Goal: Task Accomplishment & Management: Manage account settings

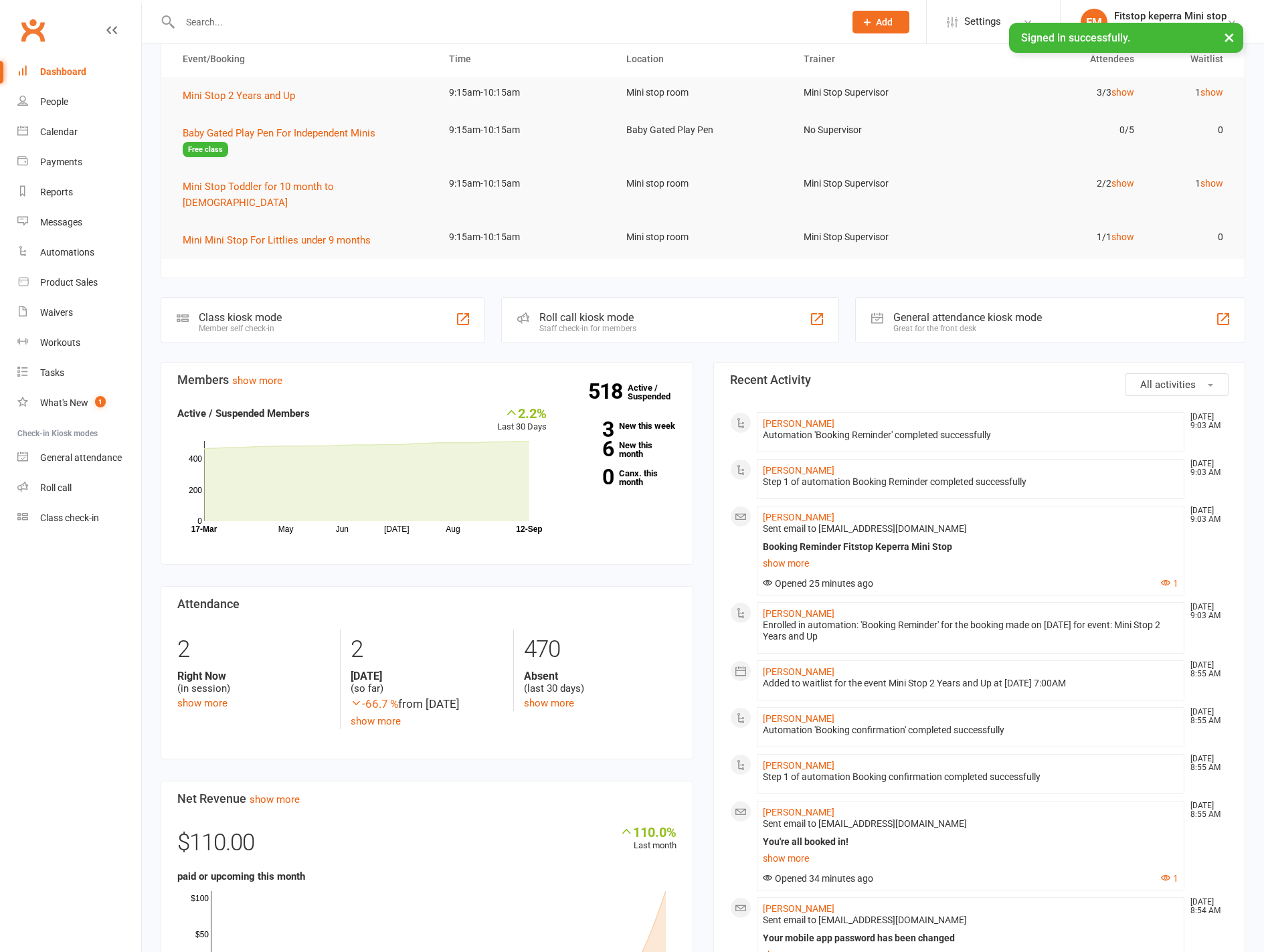
scroll to position [142, 0]
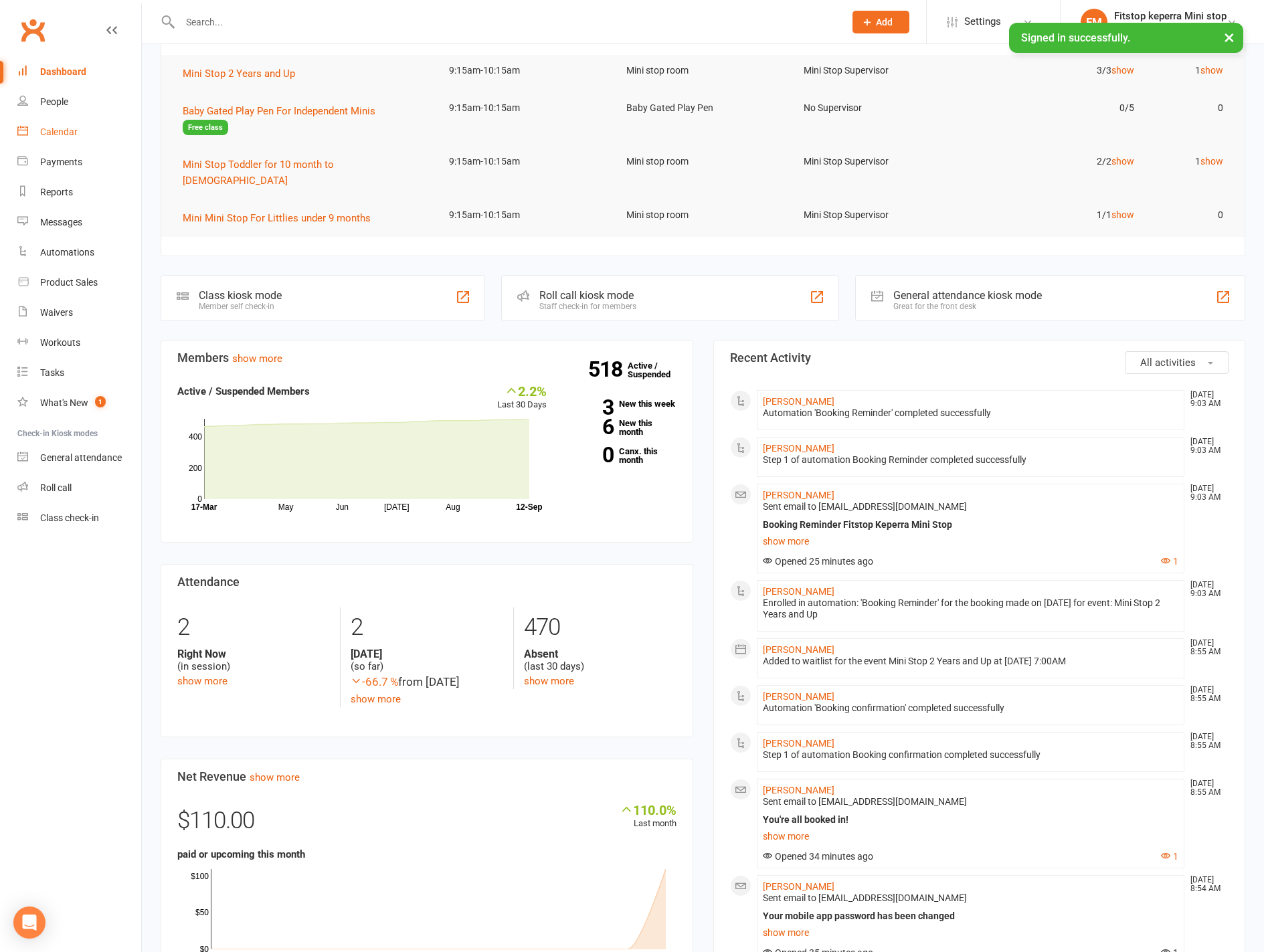
click at [59, 123] on link "Calendar" at bounding box center [80, 132] width 124 height 30
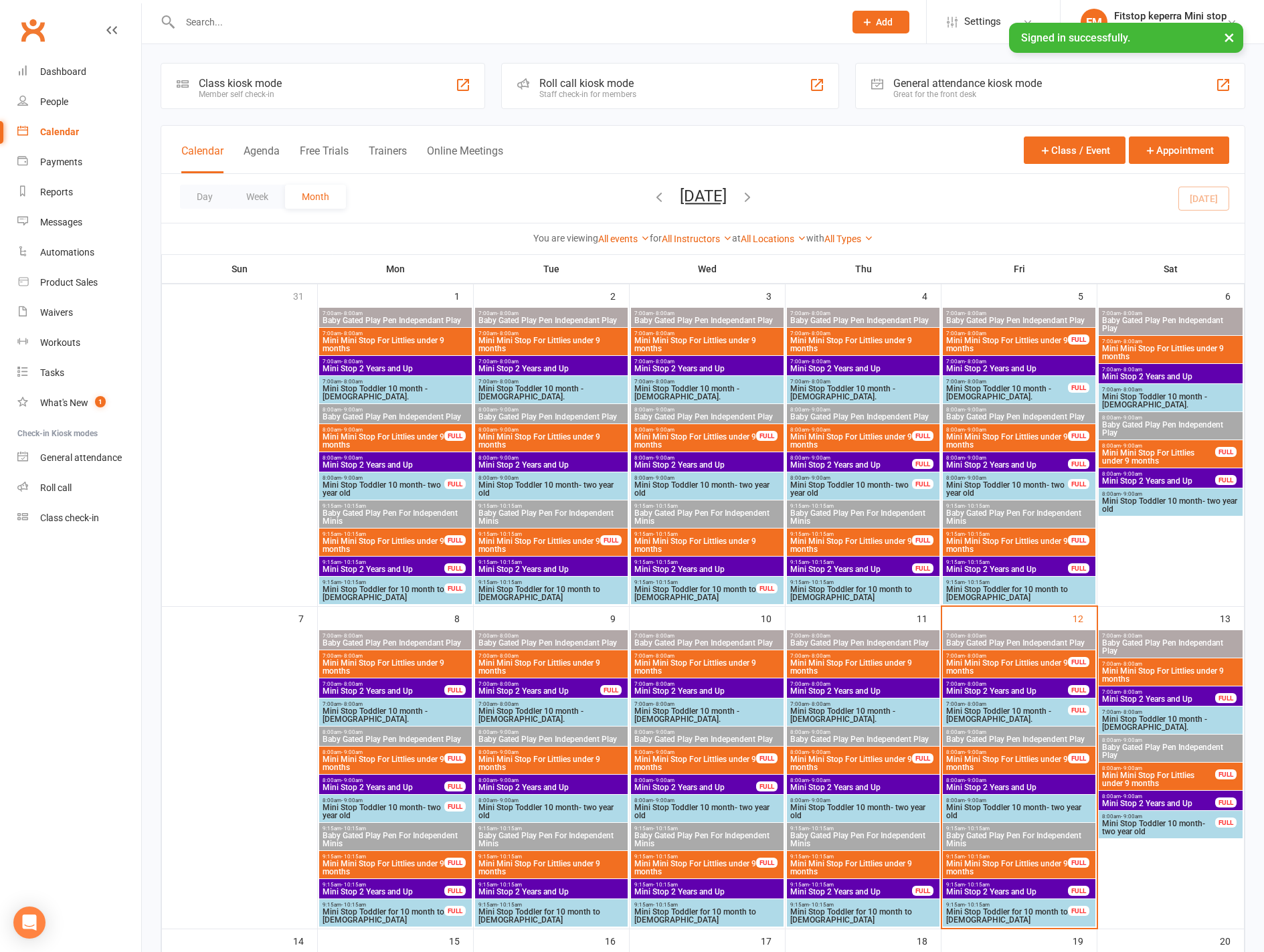
click at [755, 200] on icon "button" at bounding box center [747, 196] width 15 height 15
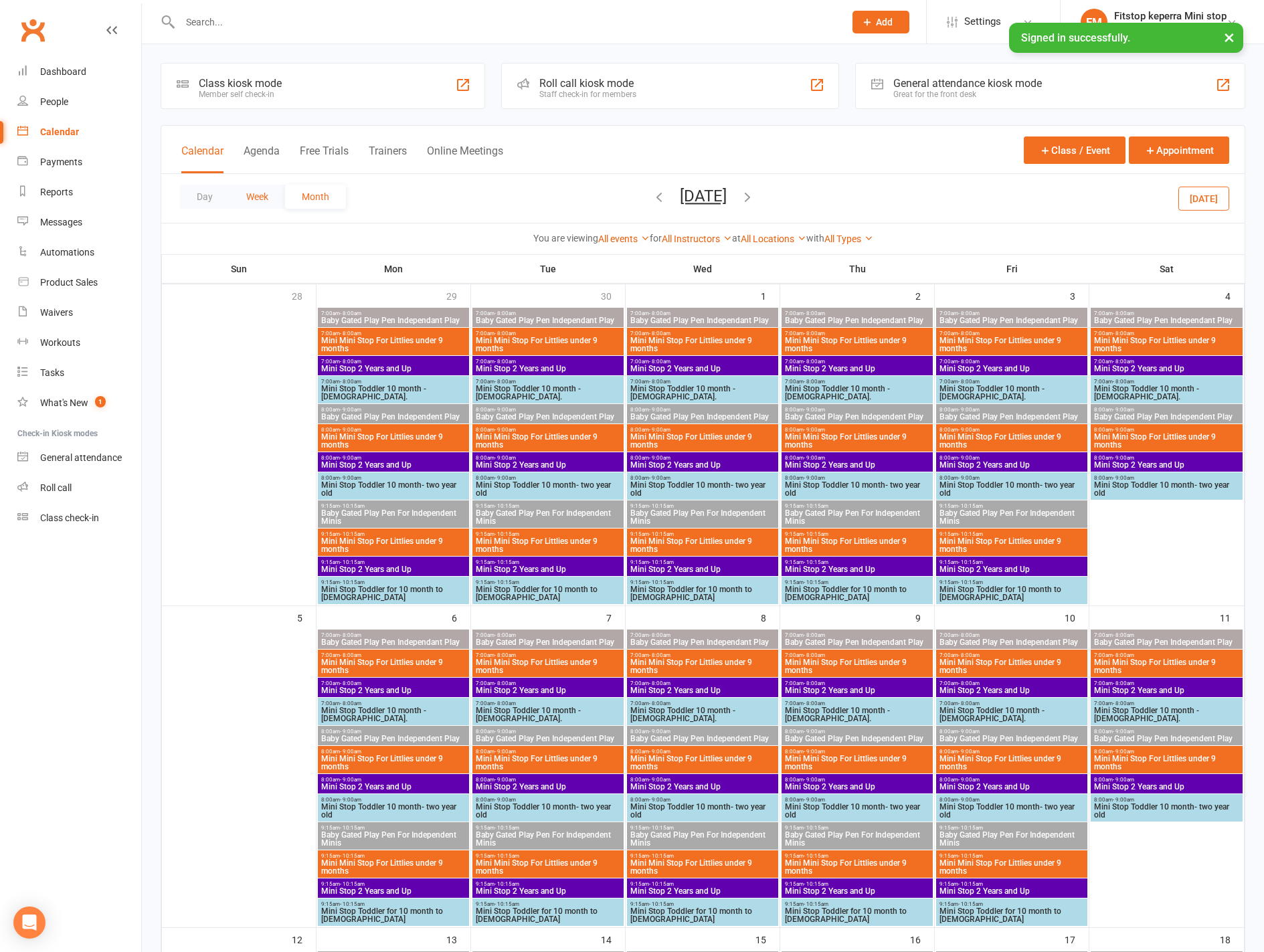
click at [242, 194] on button "Week" at bounding box center [257, 196] width 55 height 25
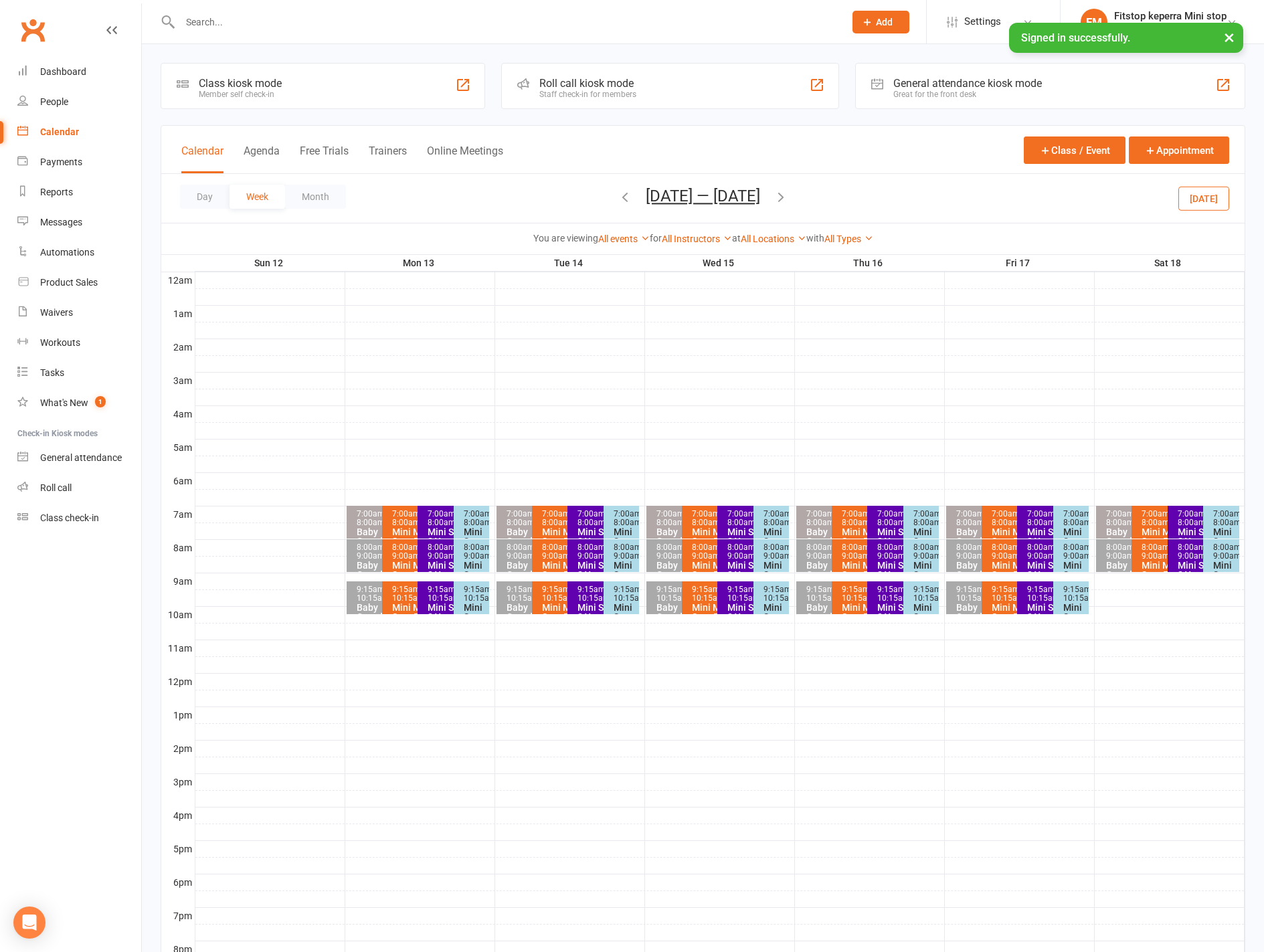
click at [617, 200] on icon "button" at bounding box center [624, 196] width 15 height 15
click at [372, 594] on span "- 10:15am" at bounding box center [373, 593] width 32 height 18
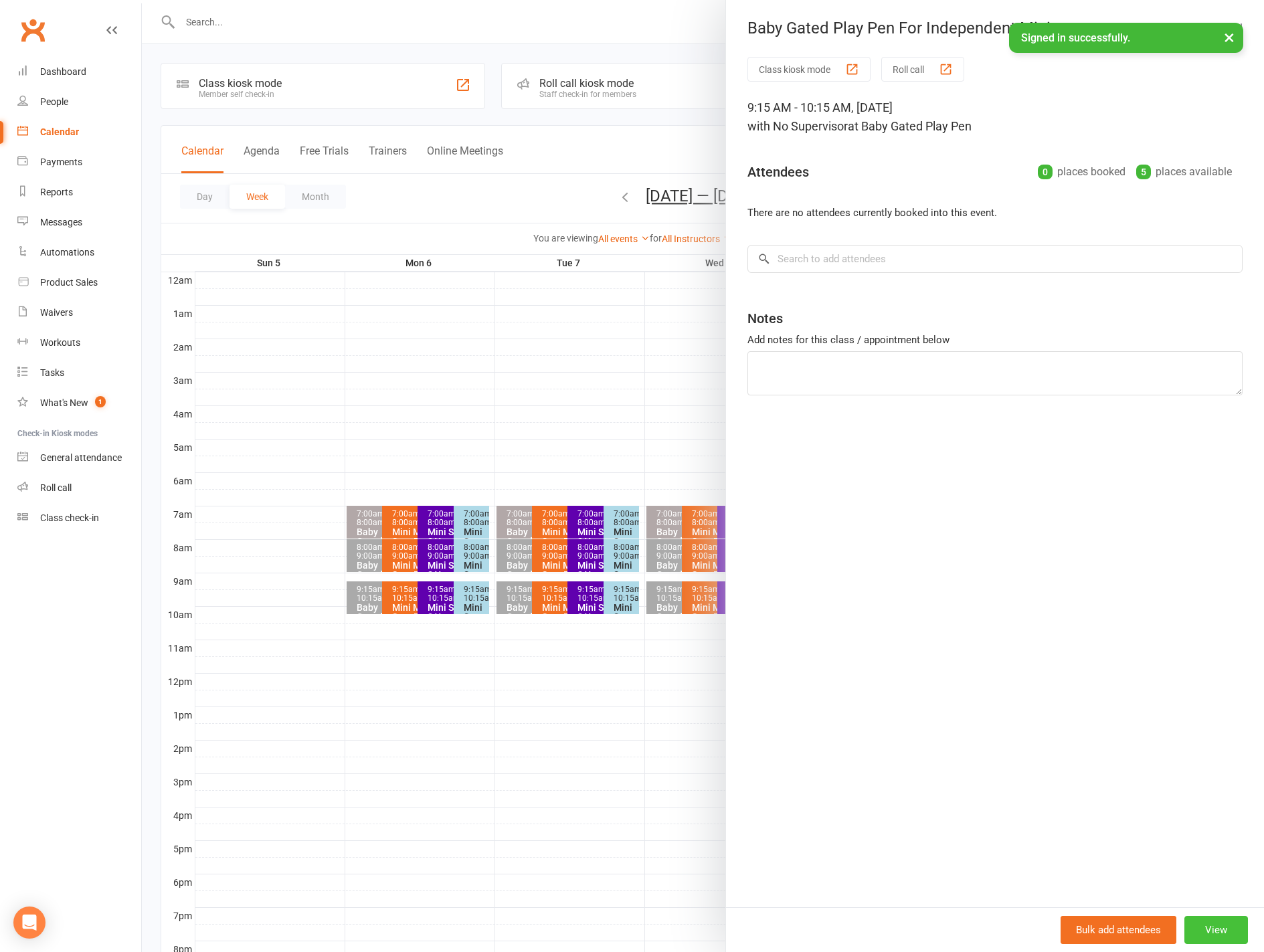
click at [1209, 930] on button "View" at bounding box center [1216, 929] width 64 height 28
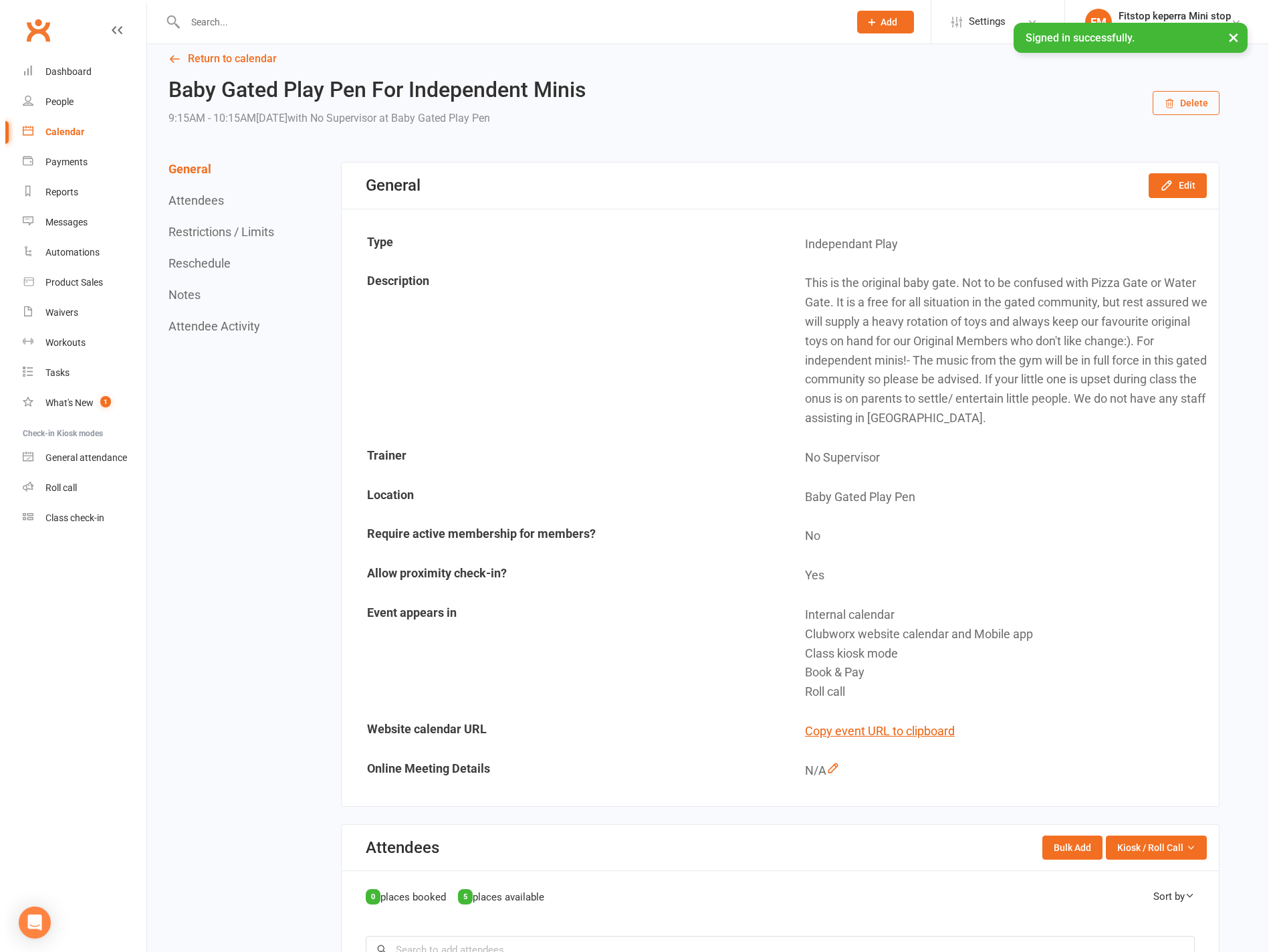
scroll to position [62, 0]
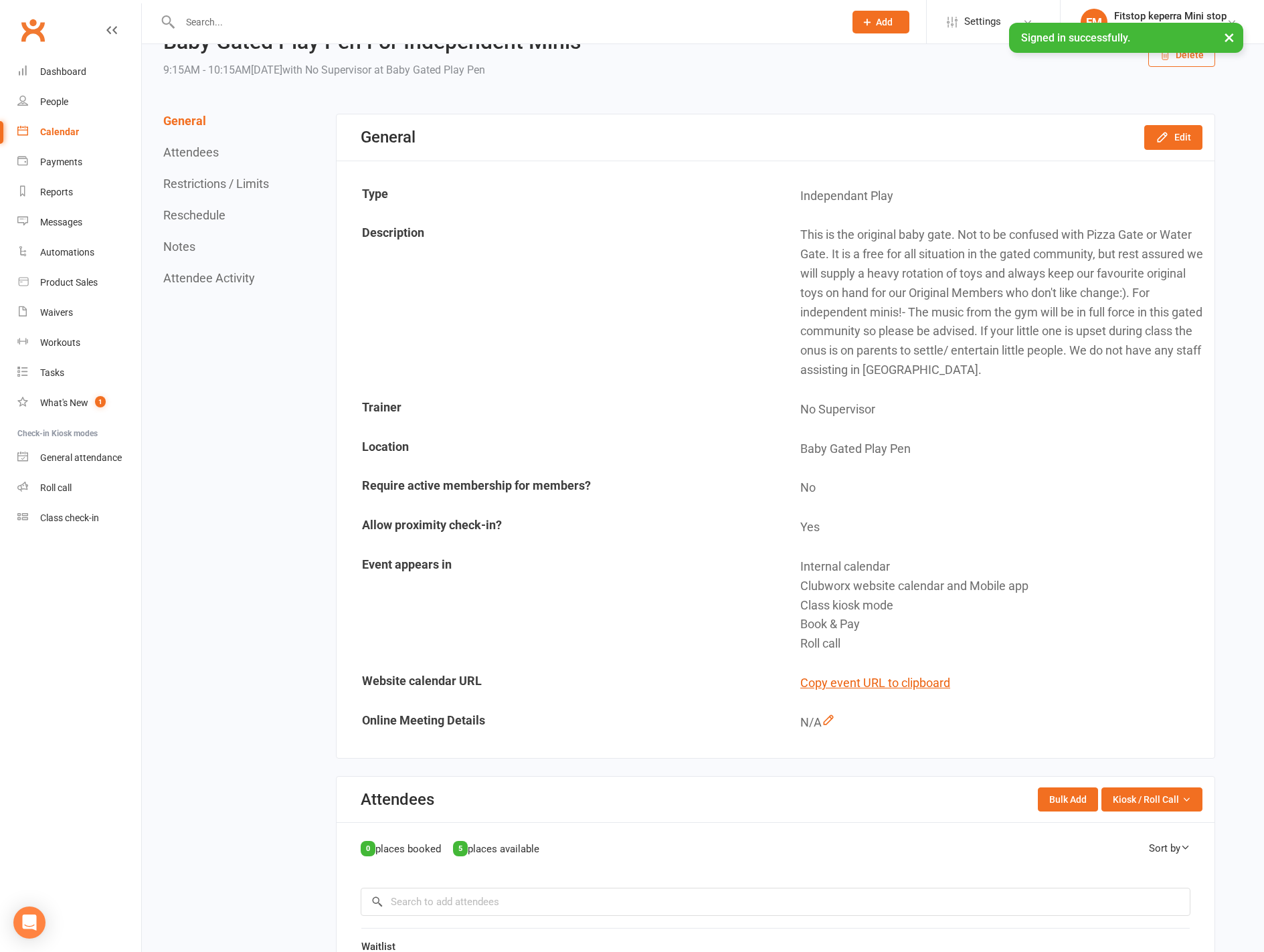
click at [1197, 64] on button "Delete" at bounding box center [1181, 55] width 67 height 25
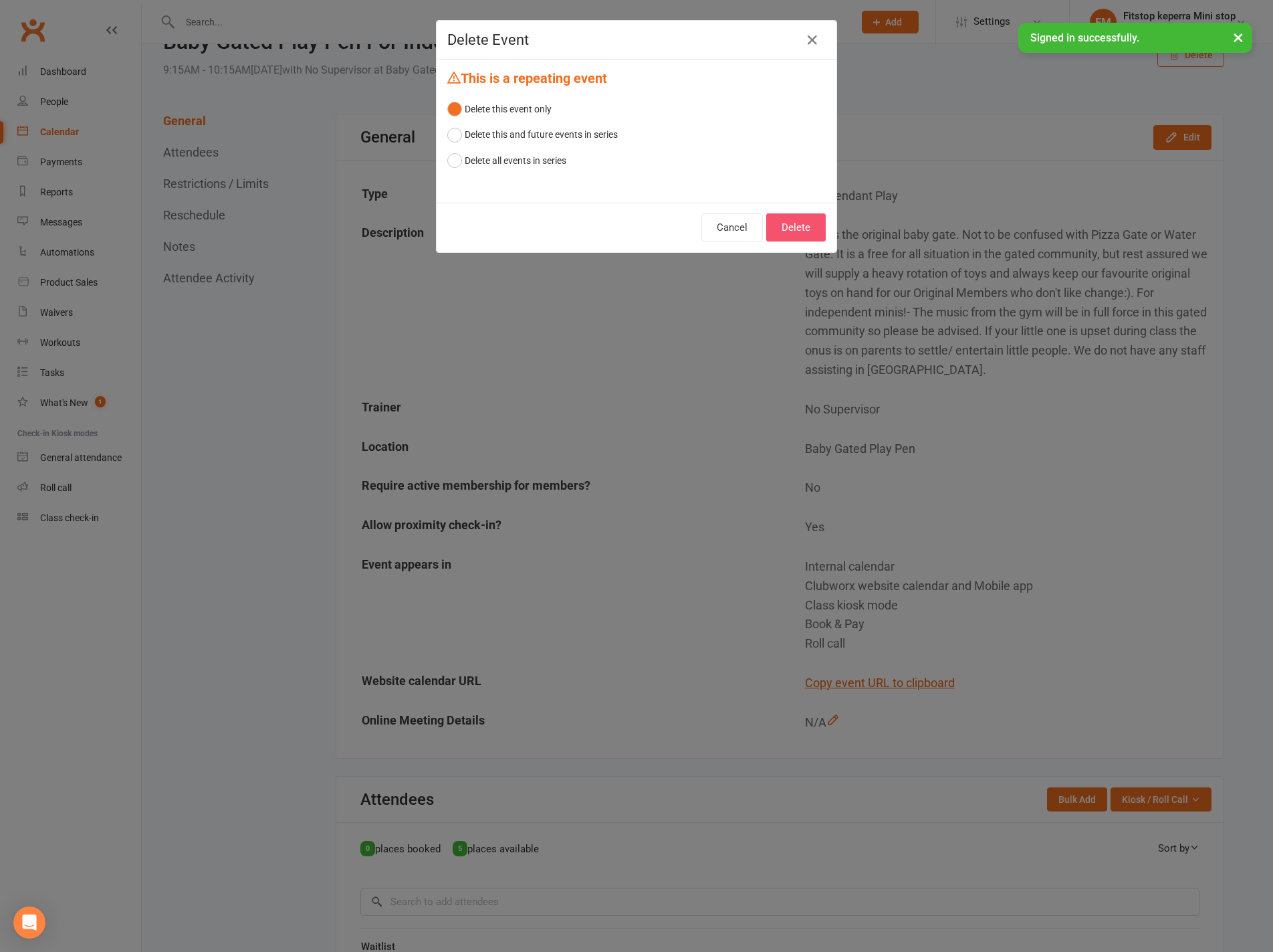
click at [781, 219] on button "Delete" at bounding box center [796, 227] width 60 height 28
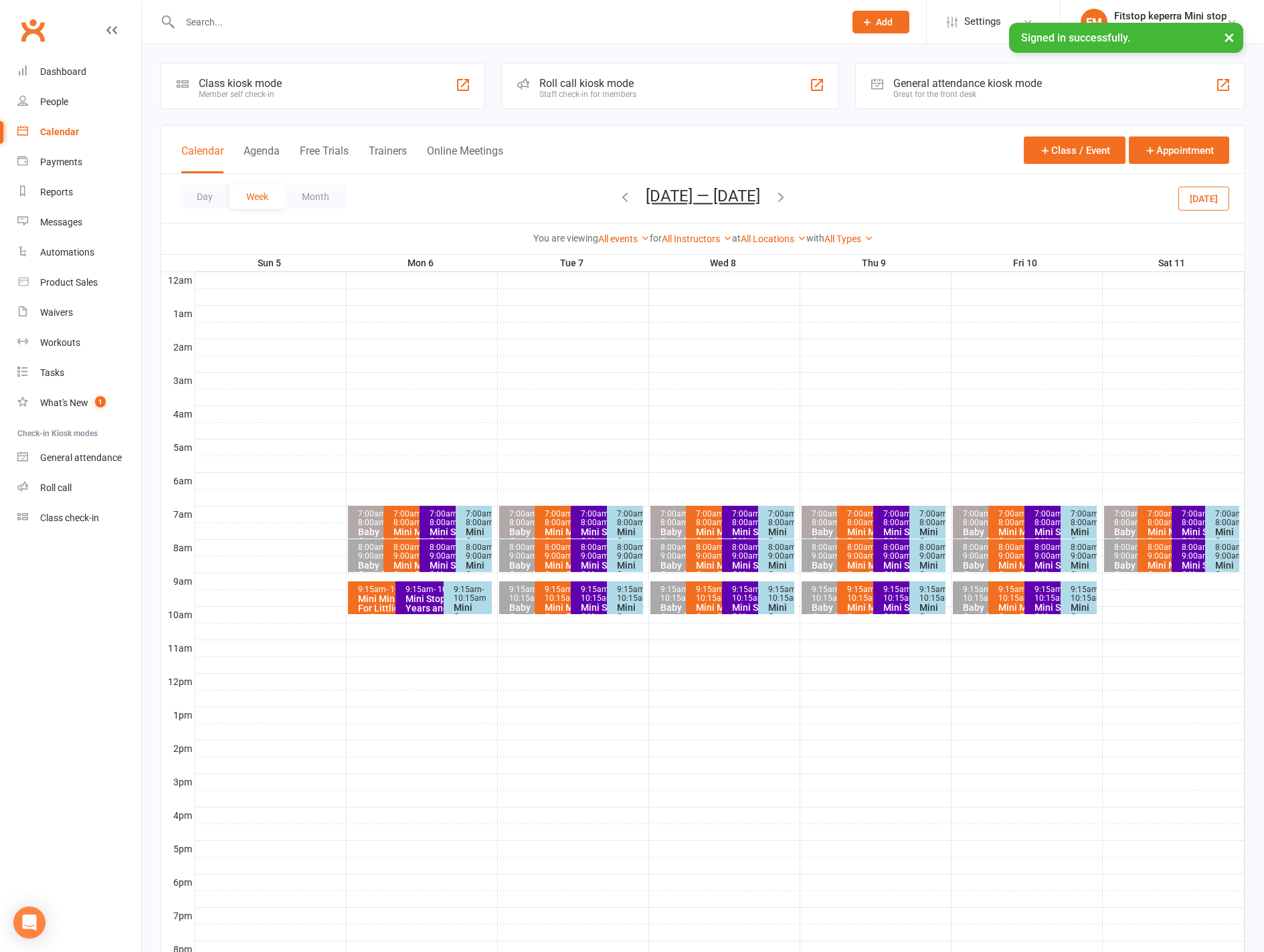
click at [386, 588] on span "- 10:15am" at bounding box center [404, 589] width 36 height 10
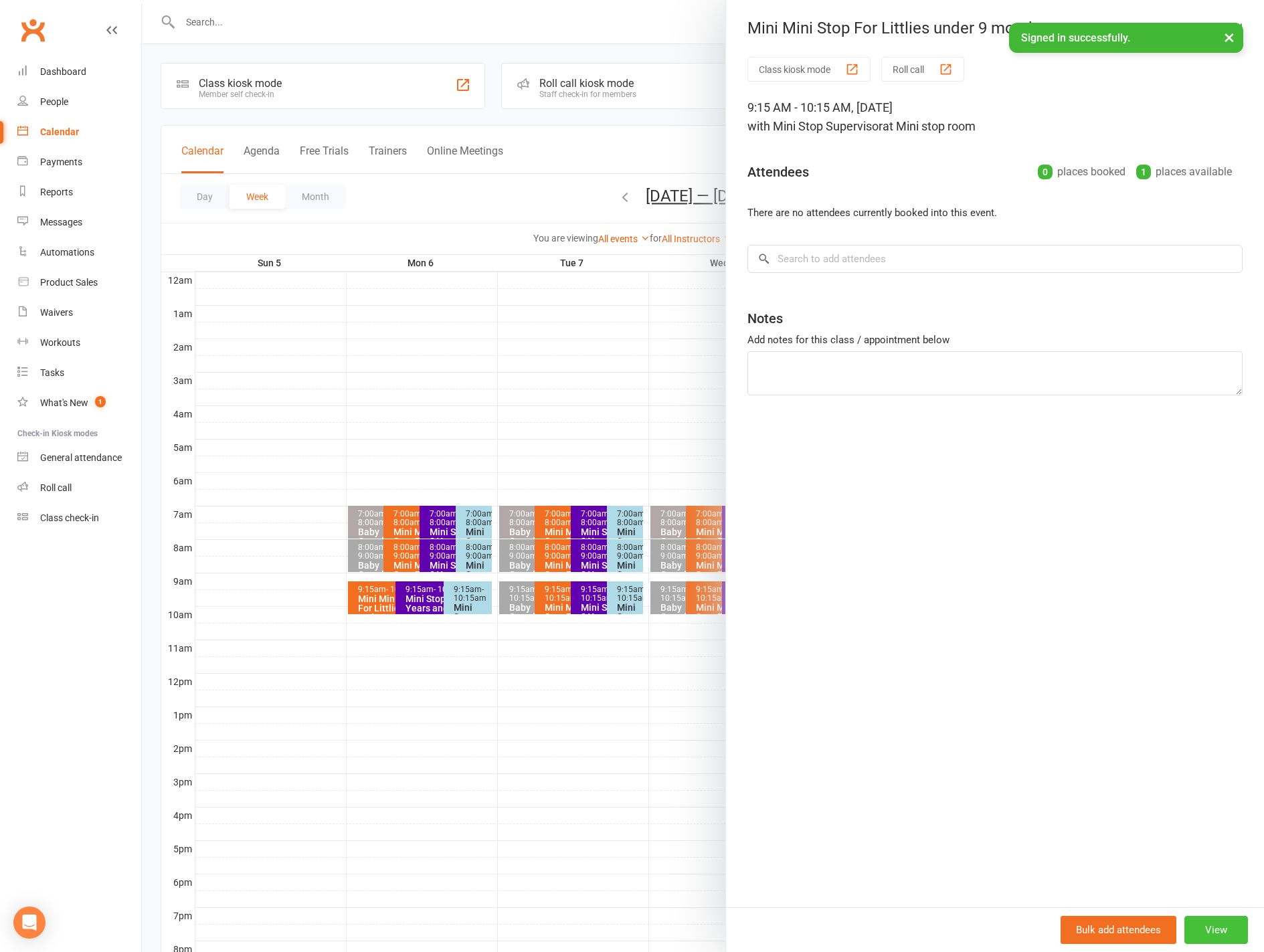
click at [1198, 937] on button "View" at bounding box center [1216, 929] width 64 height 28
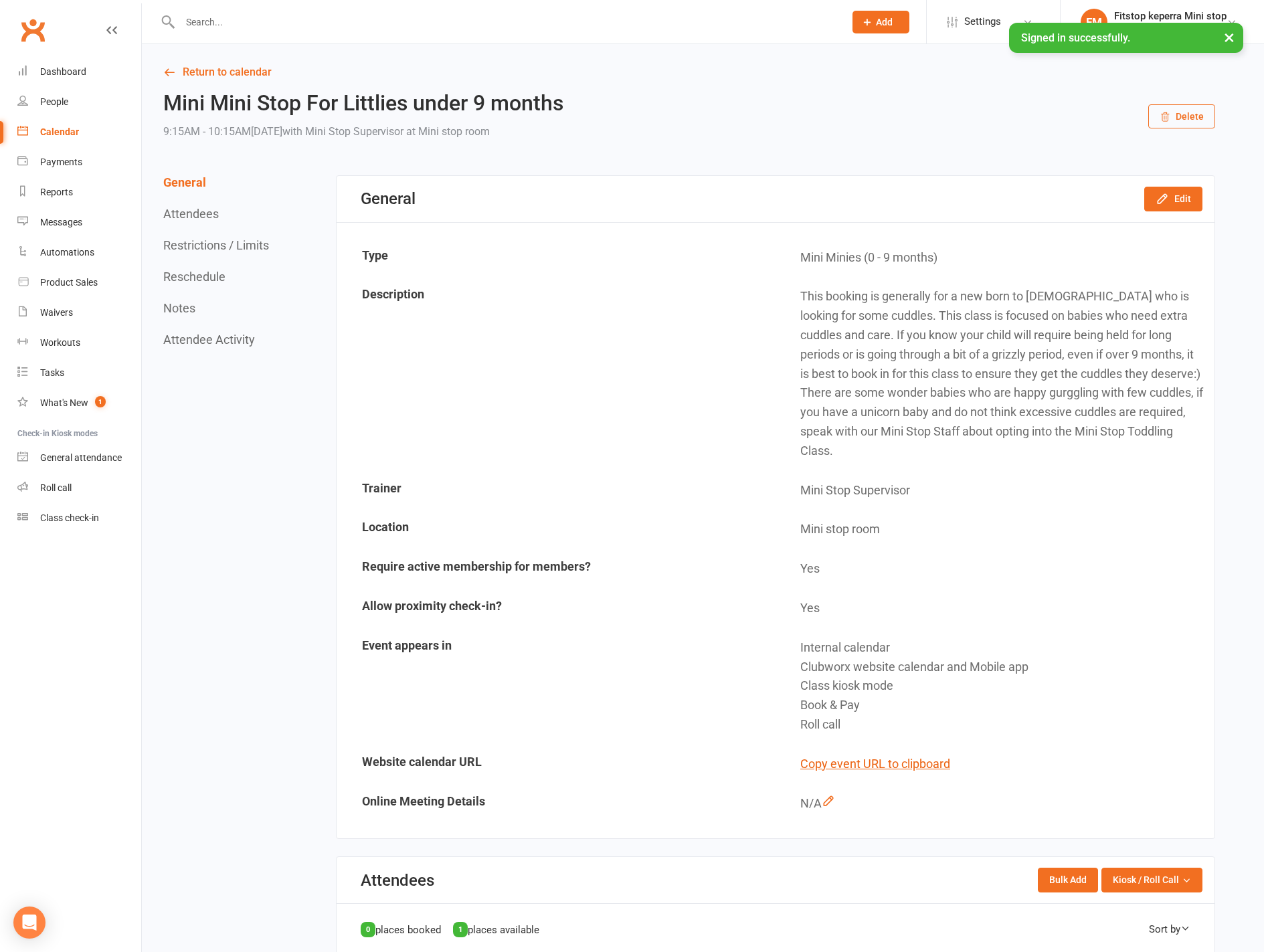
click at [1195, 120] on button "Delete" at bounding box center [1181, 116] width 67 height 25
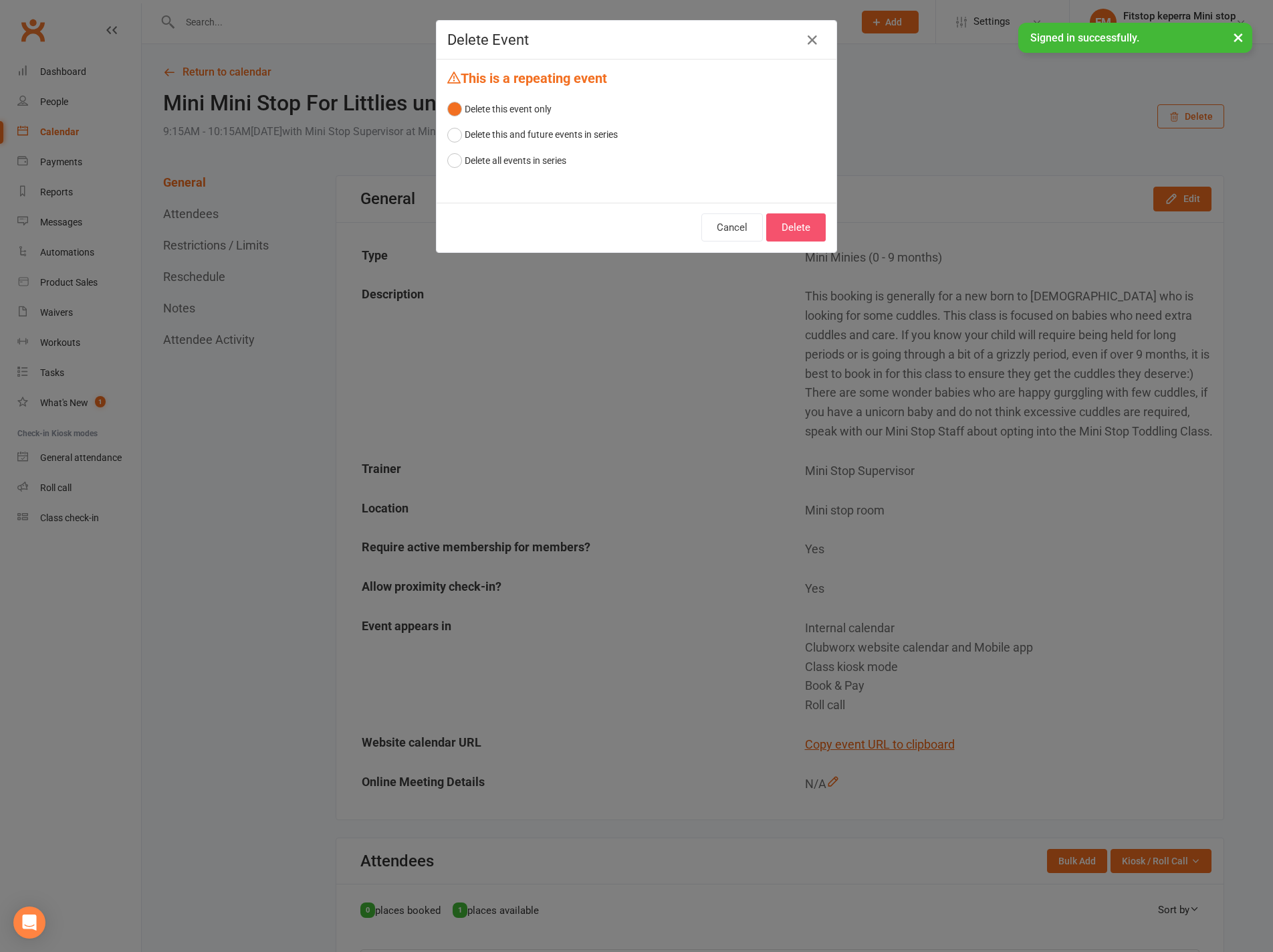
click at [793, 227] on button "Delete" at bounding box center [796, 227] width 60 height 28
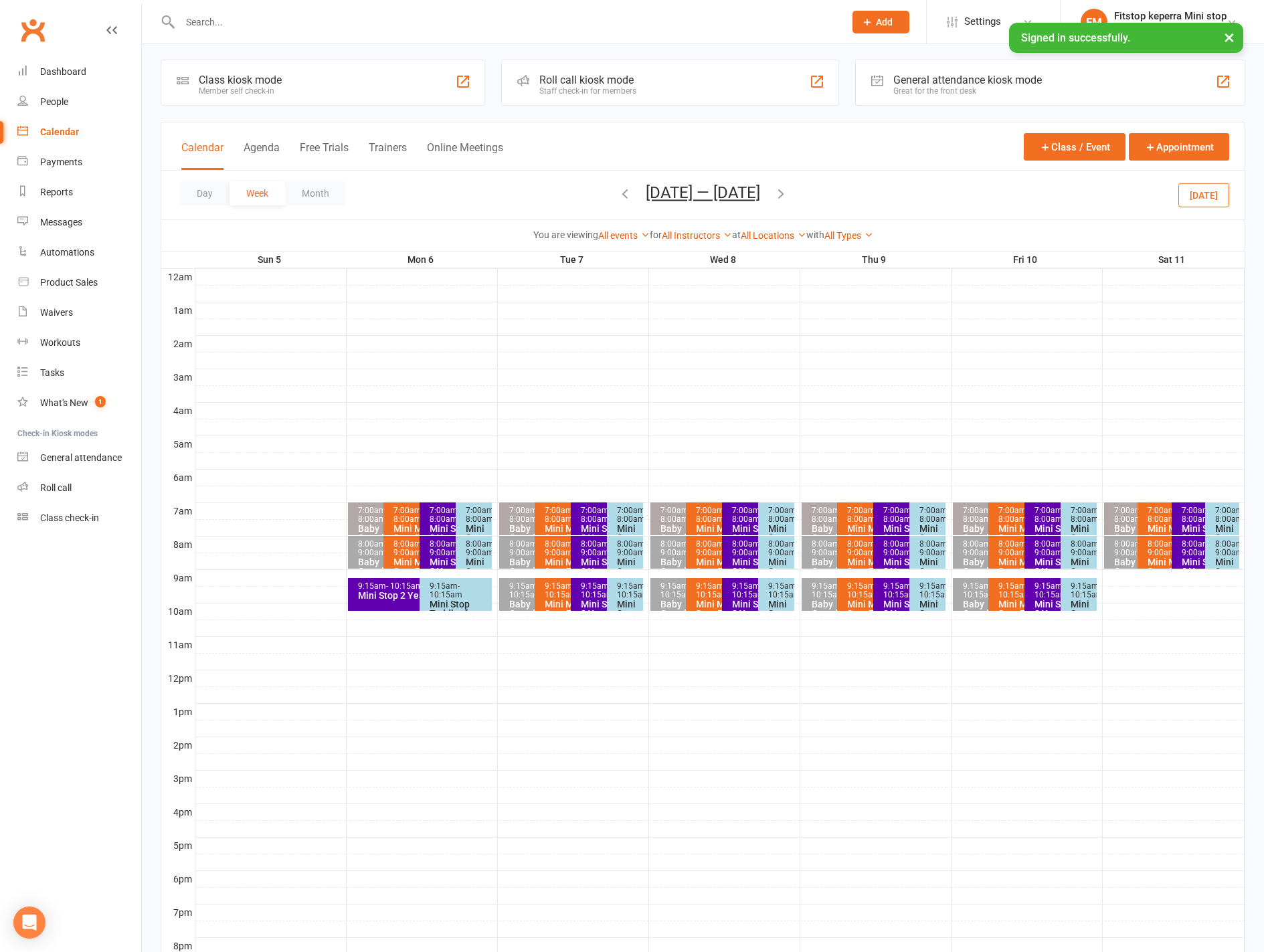
scroll to position [8, 0]
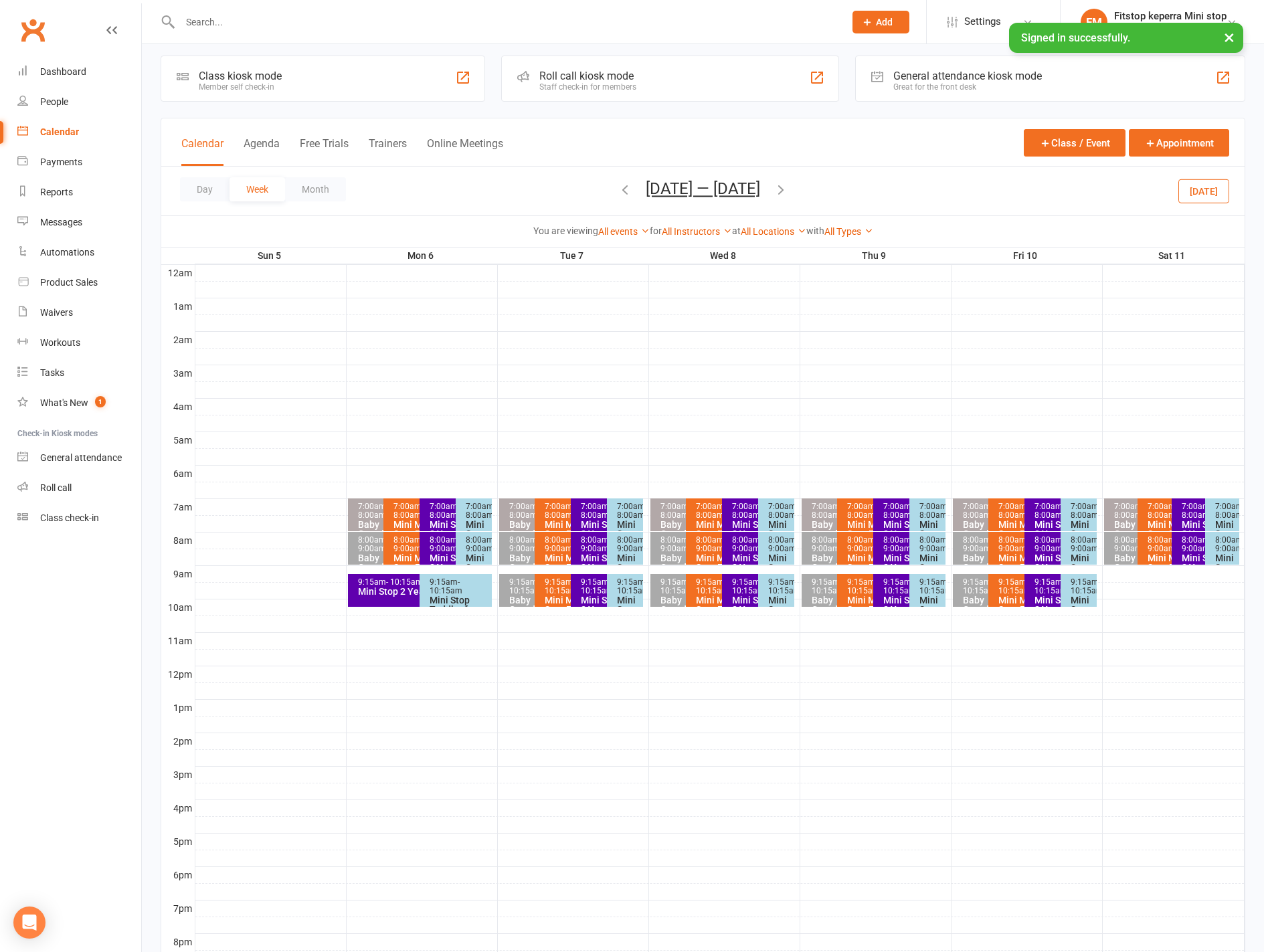
click at [403, 606] on div "7:00am - 8:00am Baby Gated Play Pen Independant Play 8:00am - 9:00am Baby Gated…" at bounding box center [703, 665] width 1083 height 803
click at [406, 596] on div "9:15am - 10:15am Mini Stop 2 Years and Up" at bounding box center [413, 588] width 131 height 32
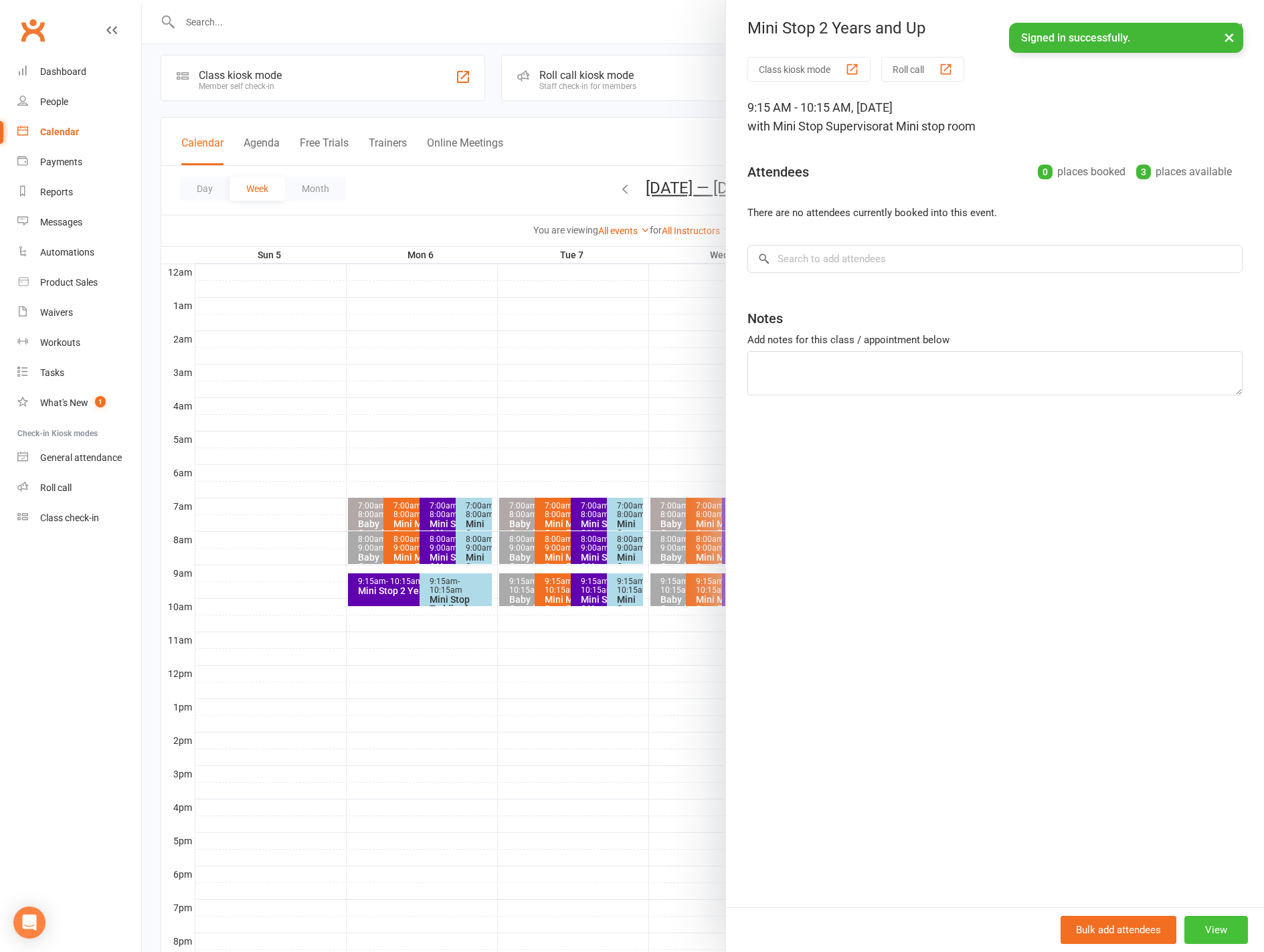
click at [1212, 930] on button "View" at bounding box center [1216, 929] width 64 height 28
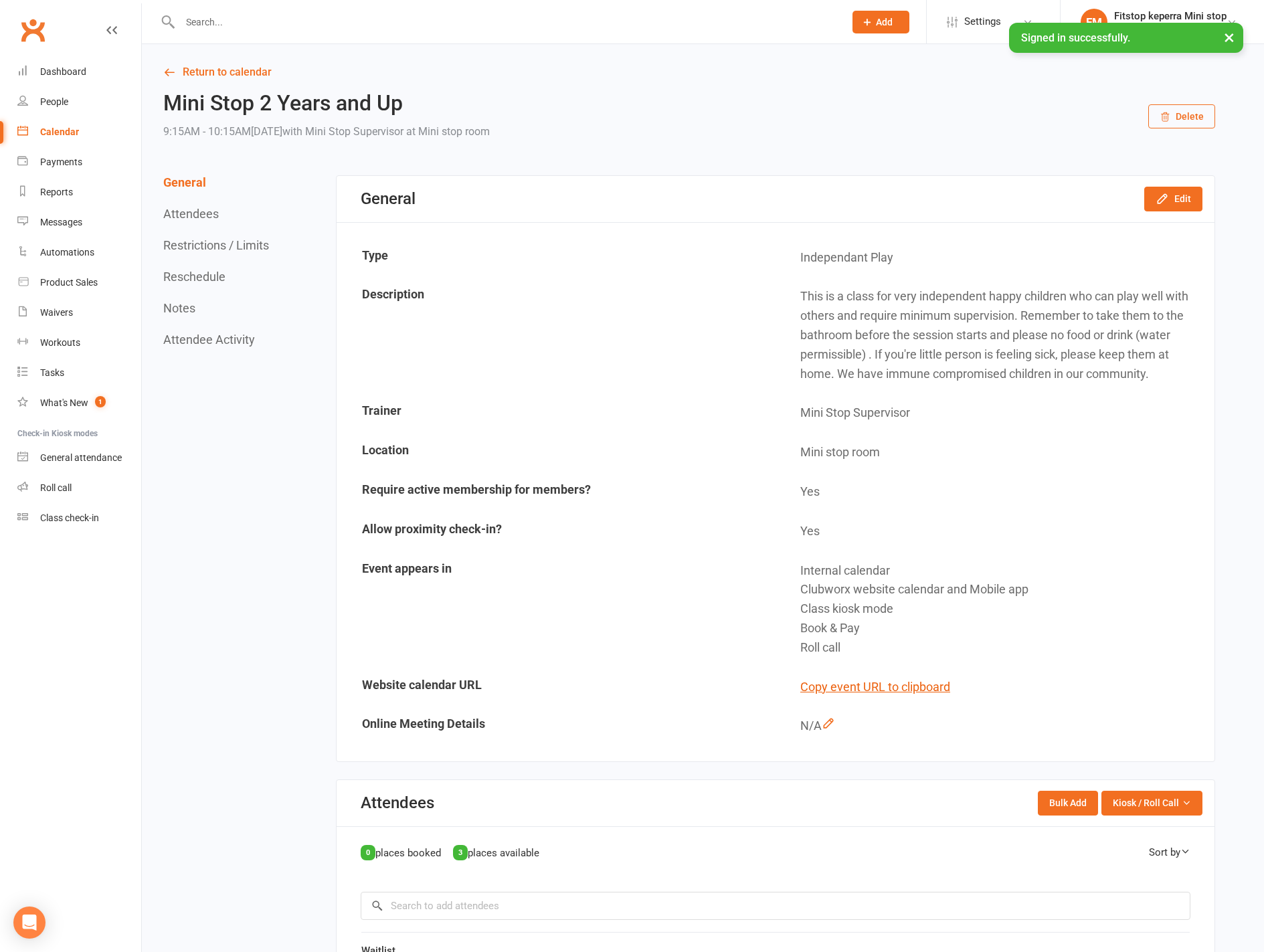
click at [1209, 120] on button "Delete" at bounding box center [1181, 116] width 67 height 25
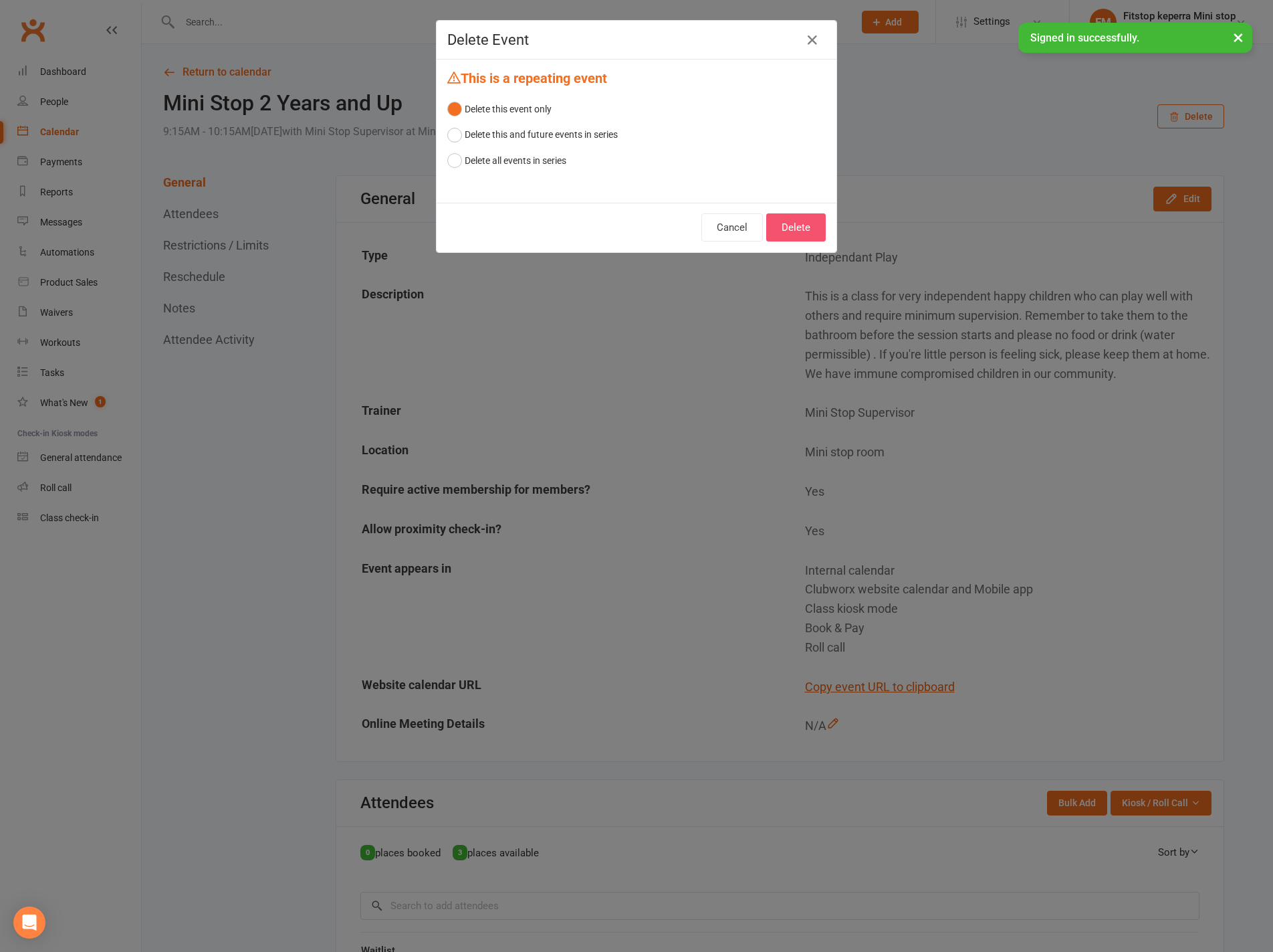
click at [801, 228] on button "Delete" at bounding box center [796, 227] width 60 height 28
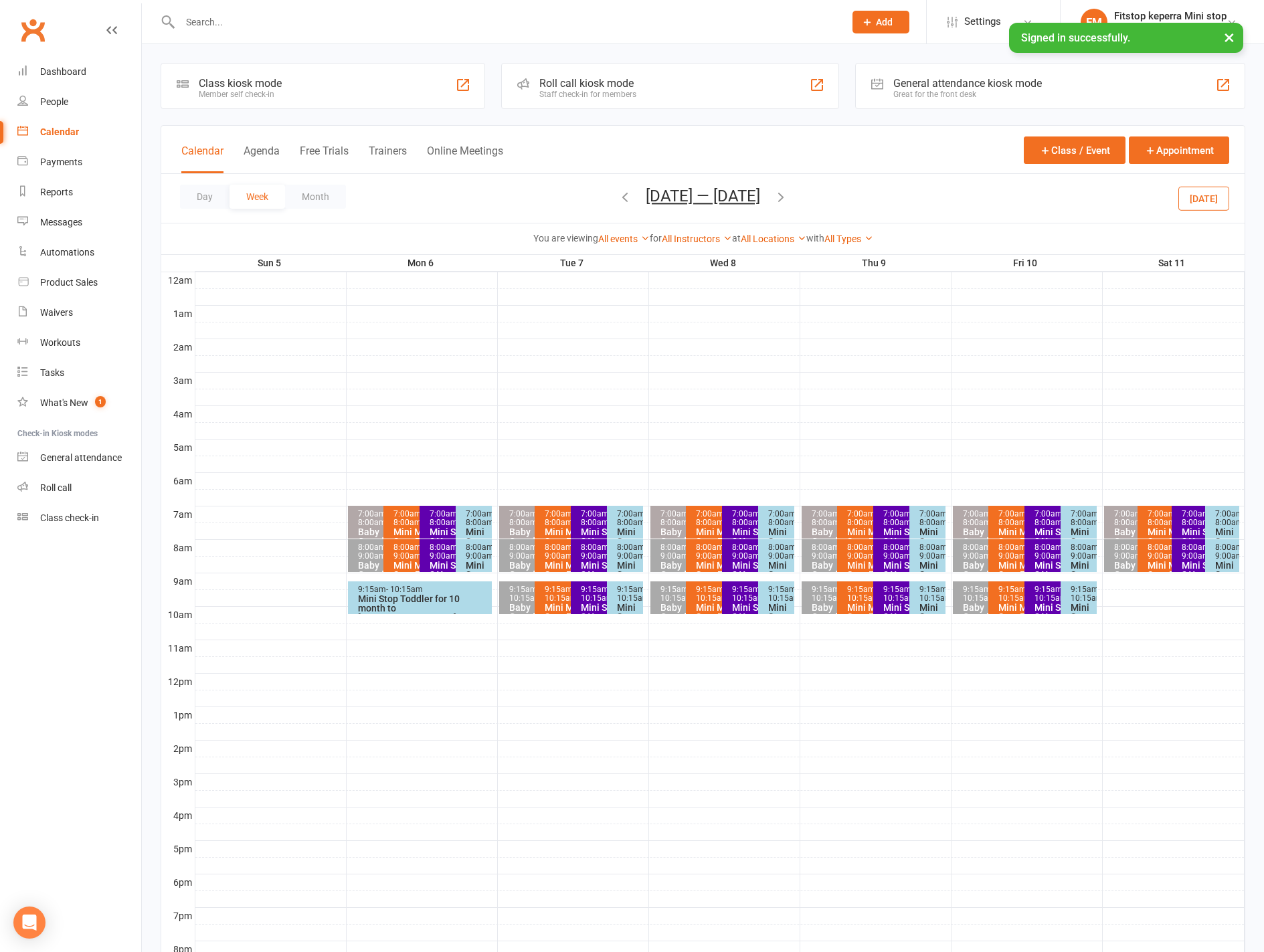
click at [388, 608] on div "Mini Stop Toddler for 10 month to [DEMOGRAPHIC_DATA]" at bounding box center [423, 607] width 132 height 28
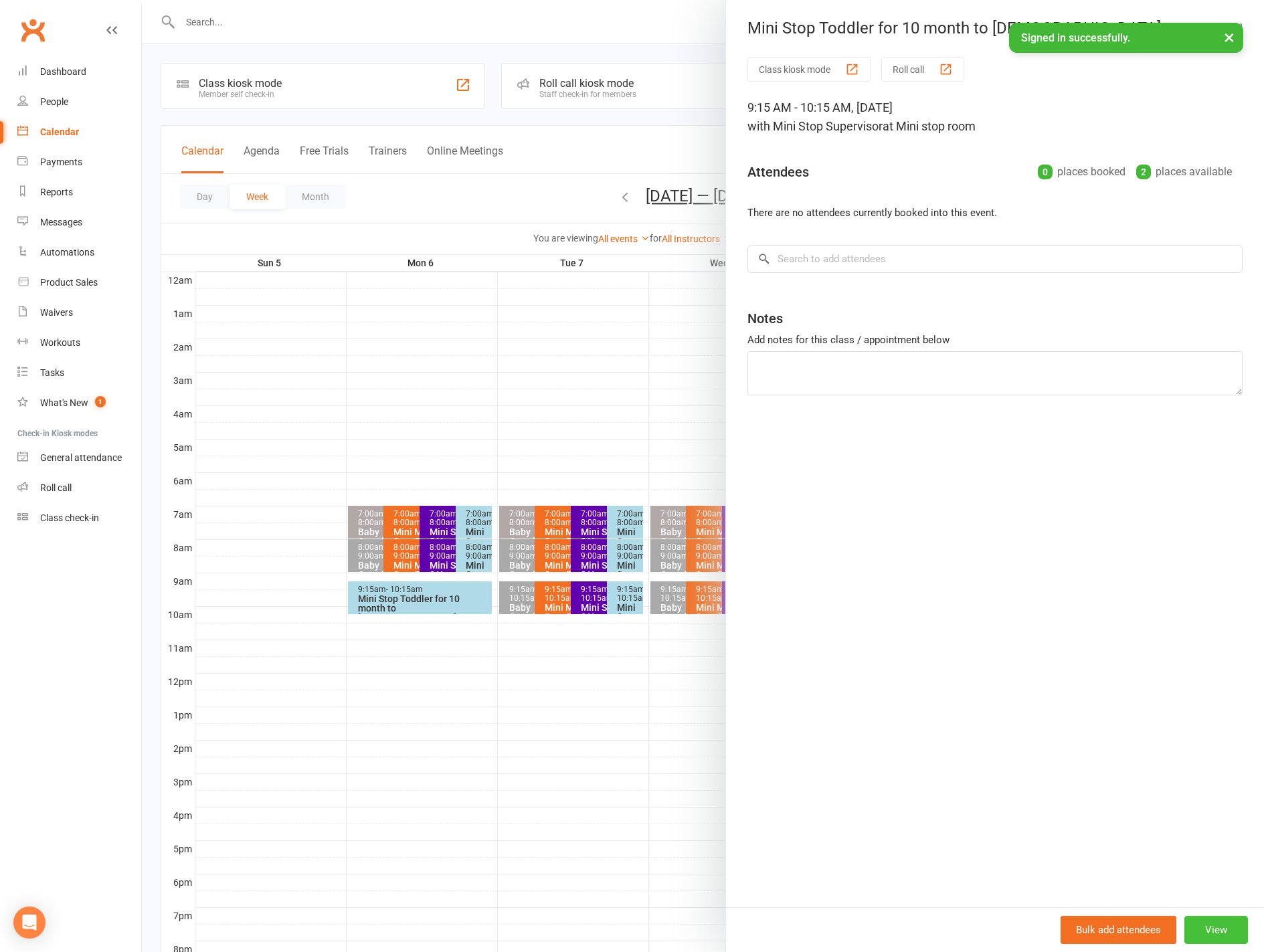
click at [1202, 929] on button "View" at bounding box center [1216, 929] width 64 height 28
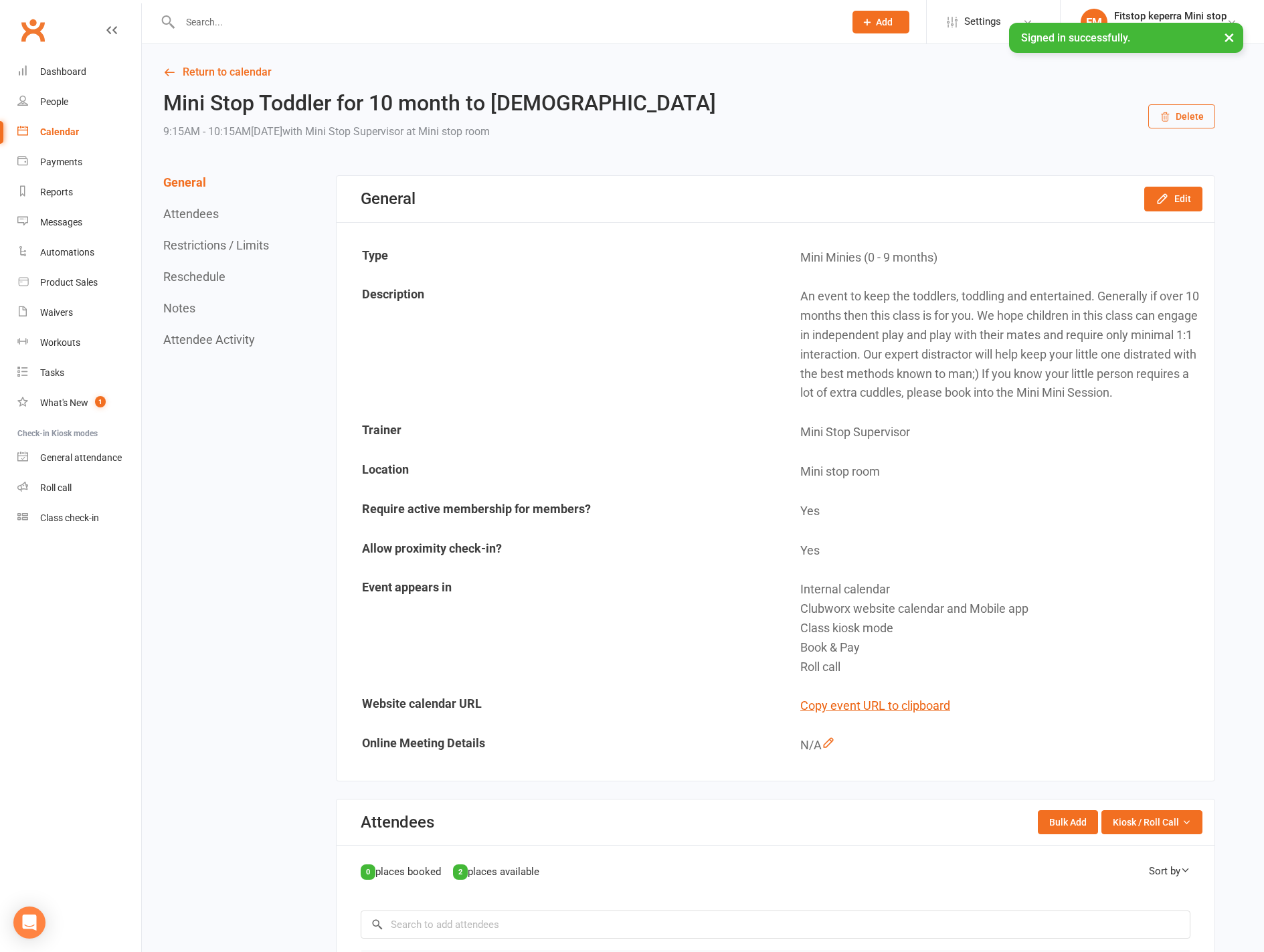
click at [1196, 101] on div "Mini Stop Toddler for 10 month to [DEMOGRAPHIC_DATA] 9:15AM - 10:15AM[DATE] wit…" at bounding box center [689, 116] width 1052 height 49
click at [1187, 114] on button "Delete" at bounding box center [1181, 116] width 67 height 25
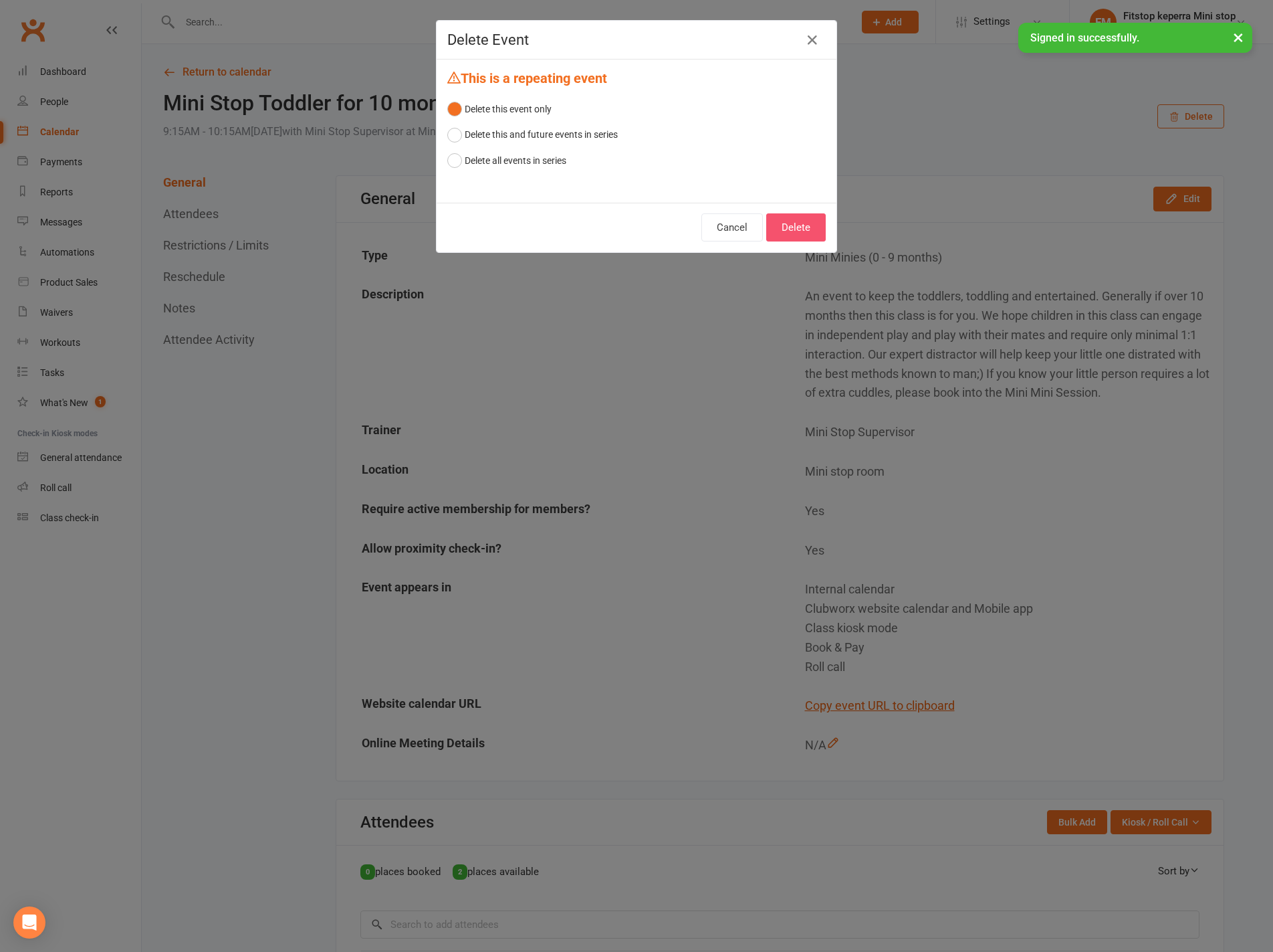
click at [820, 228] on button "Delete" at bounding box center [796, 227] width 60 height 28
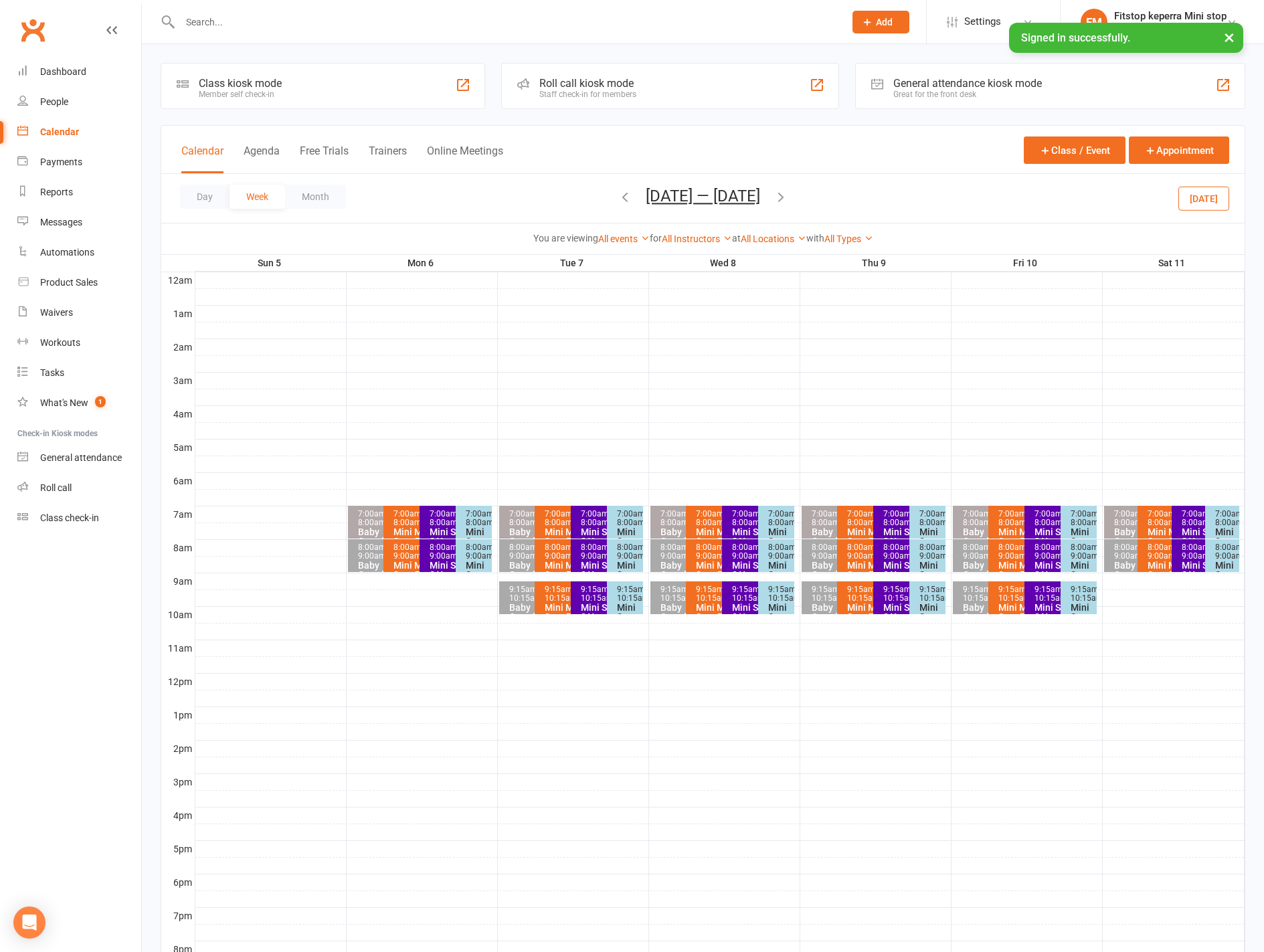
click at [777, 197] on icon "button" at bounding box center [780, 196] width 15 height 15
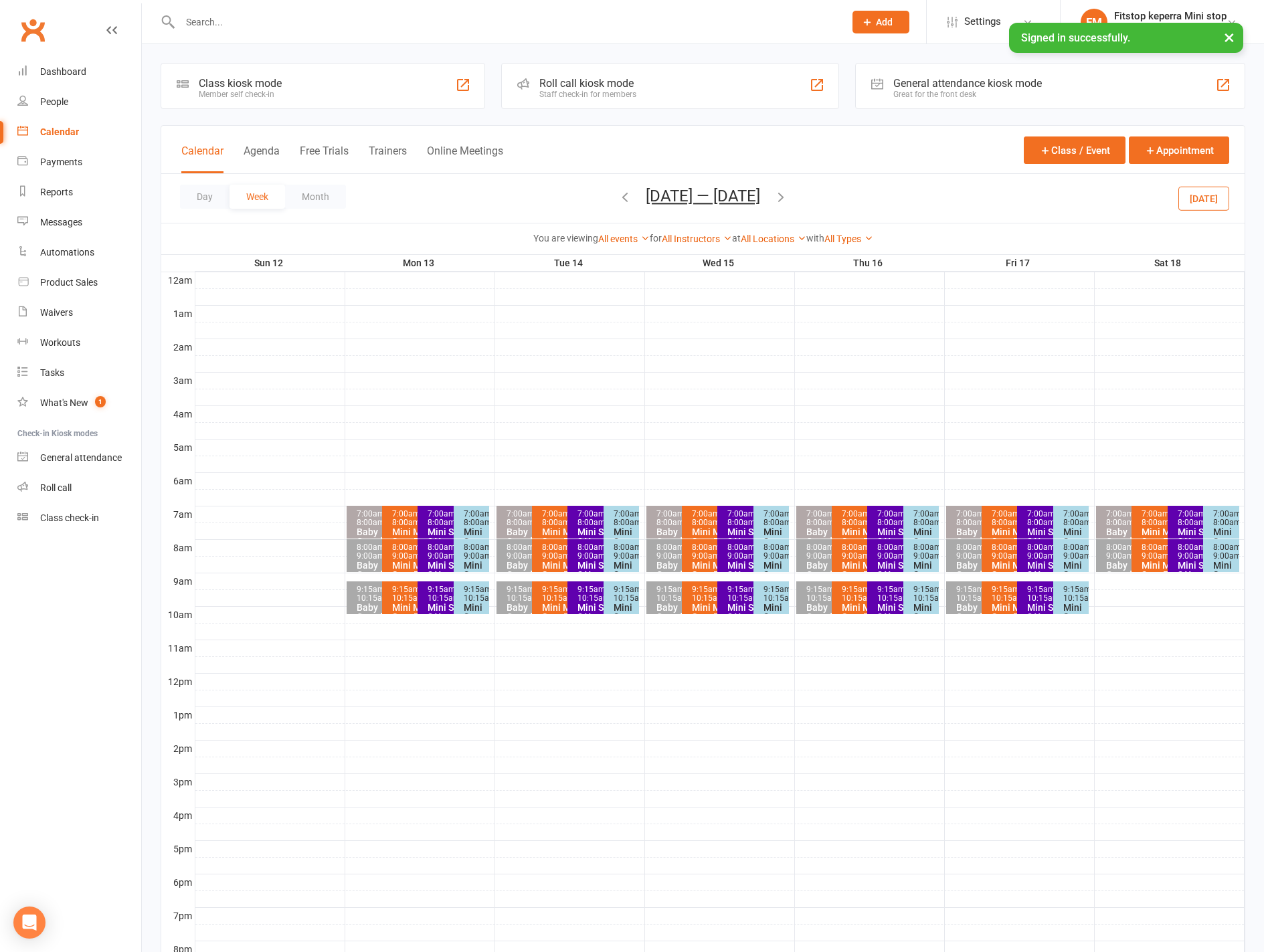
click at [788, 196] on icon "button" at bounding box center [780, 196] width 15 height 15
click at [368, 520] on span "- 8:00am" at bounding box center [372, 518] width 30 height 18
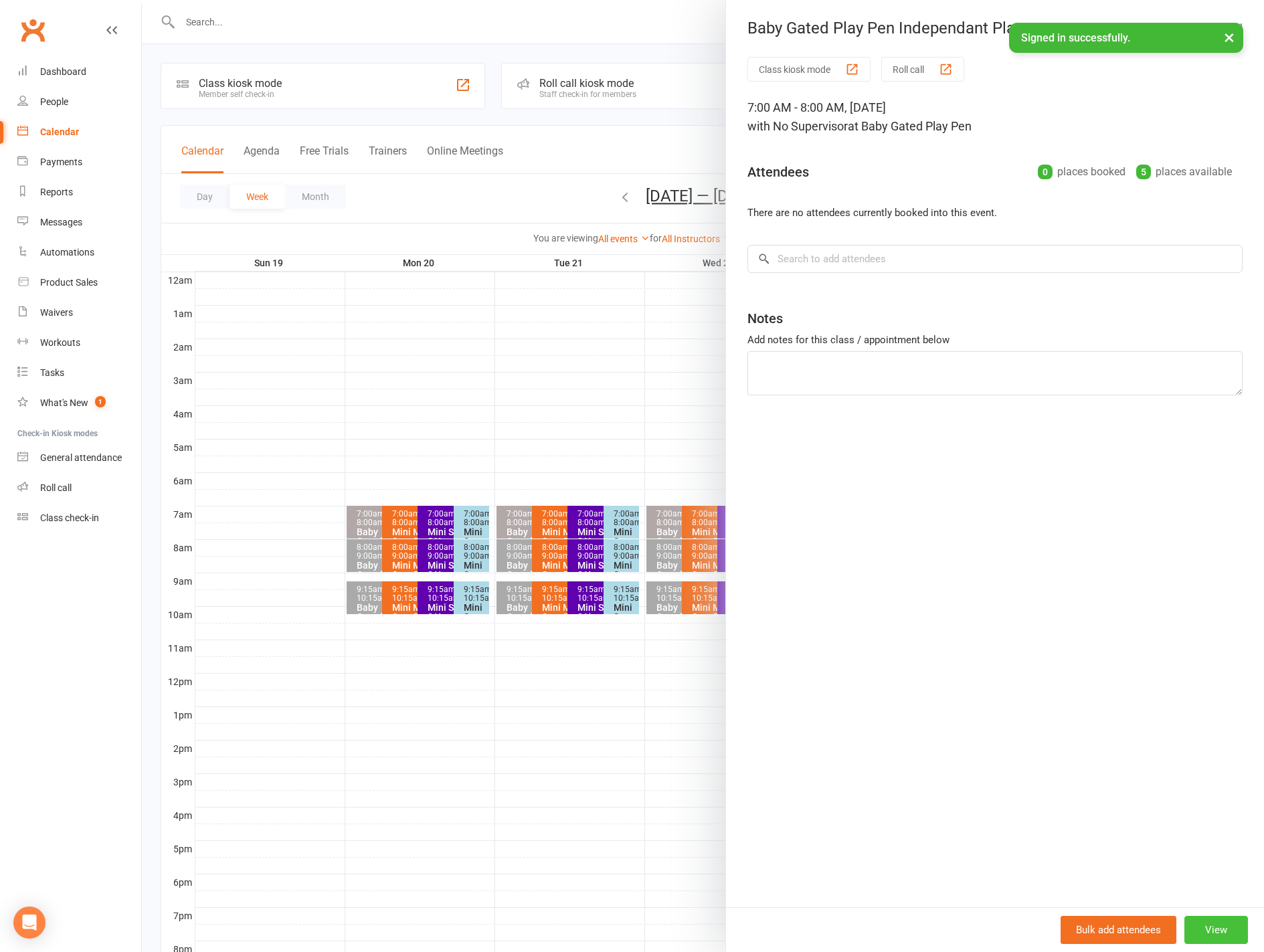
click at [1202, 933] on button "View" at bounding box center [1216, 929] width 64 height 28
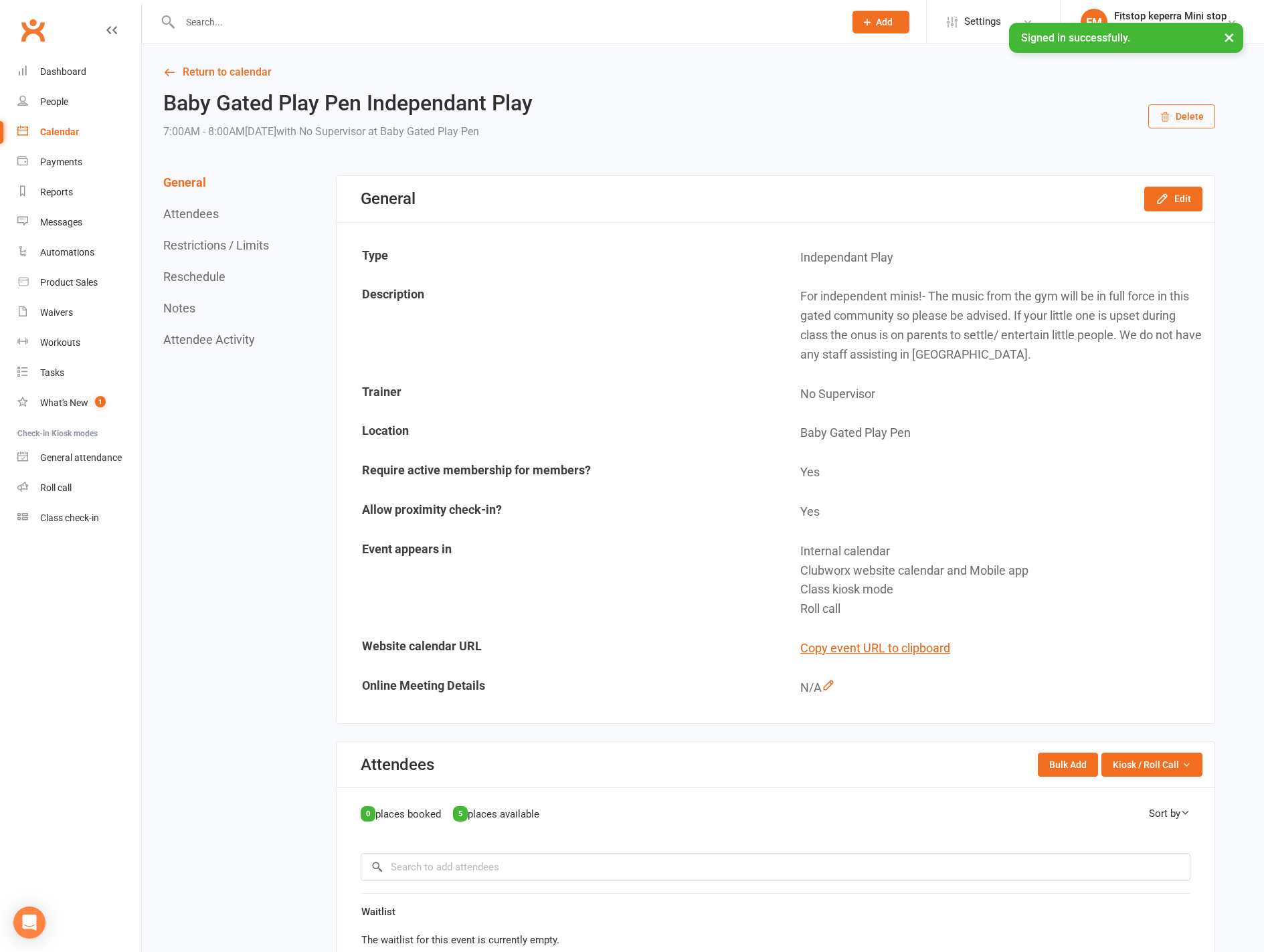
click at [1183, 125] on button "Delete" at bounding box center [1181, 116] width 67 height 25
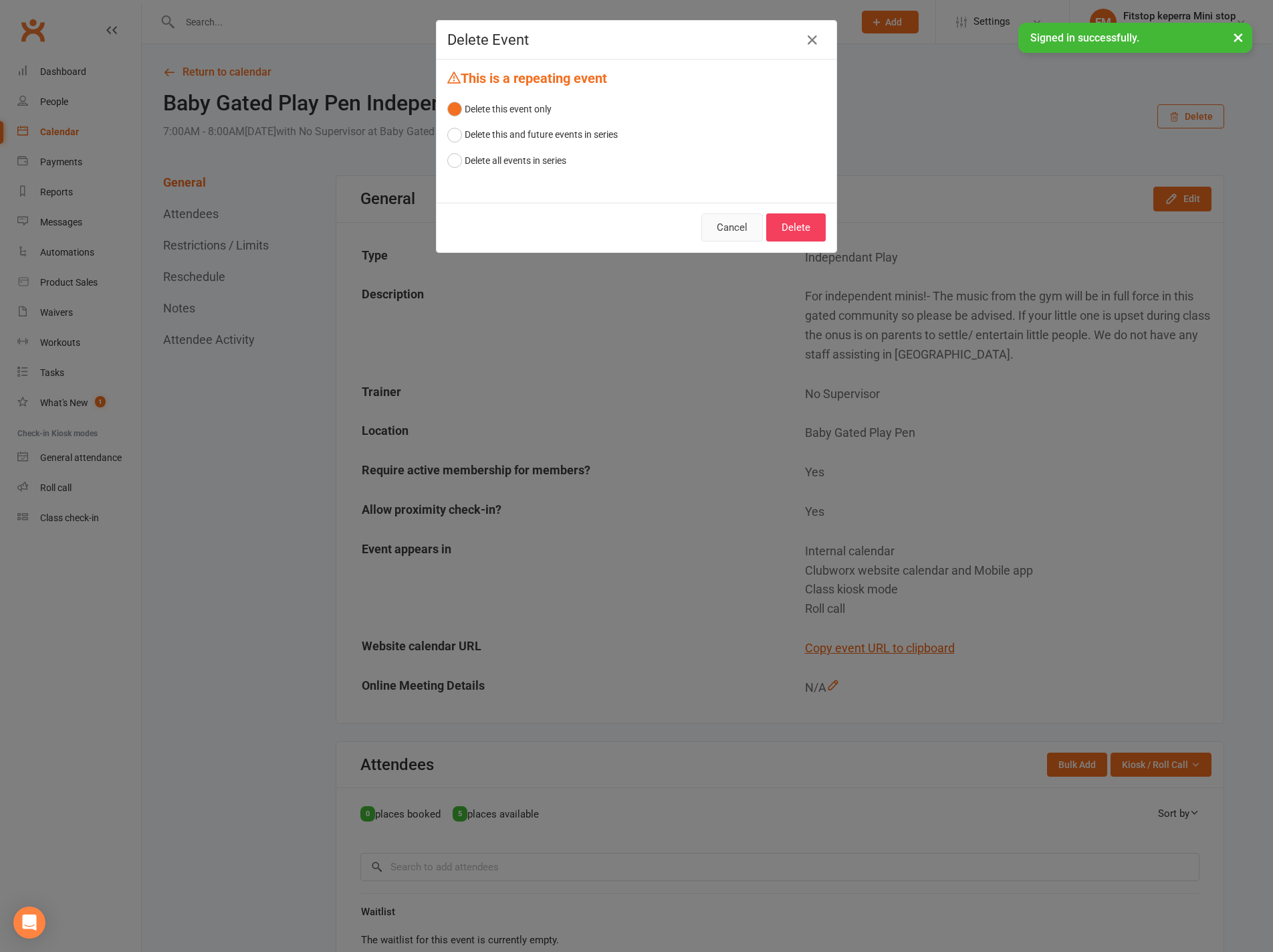
click at [748, 232] on button "Cancel" at bounding box center [732, 227] width 62 height 28
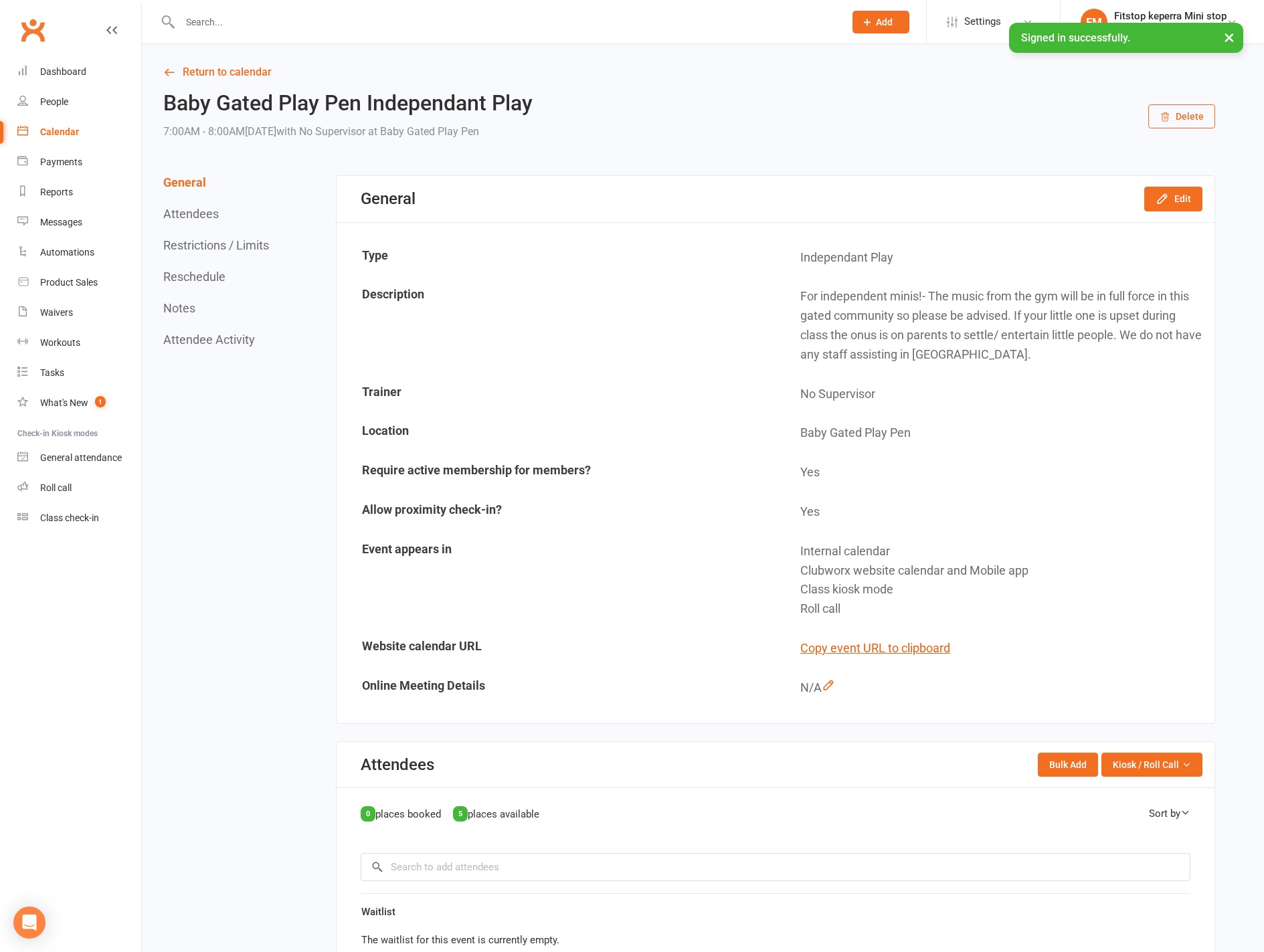
click at [1183, 121] on button "Delete" at bounding box center [1181, 116] width 67 height 25
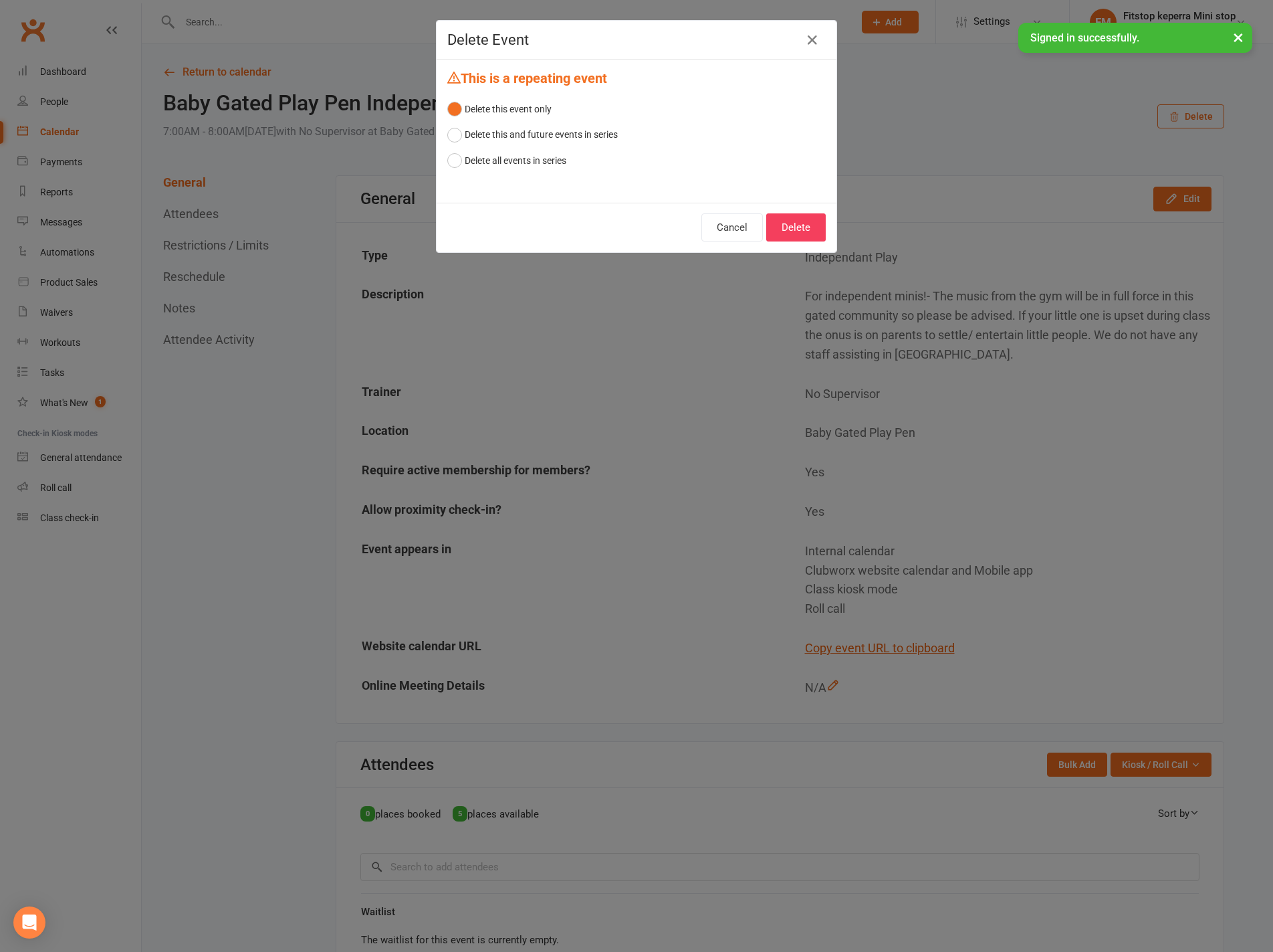
drag, startPoint x: 816, startPoint y: 201, endPoint x: 808, endPoint y: 206, distance: 9.4
click at [813, 202] on div "Delete Event This is a repeating event Delete this event only Delete this and f…" at bounding box center [636, 136] width 401 height 233
click at [798, 228] on button "Delete" at bounding box center [796, 227] width 60 height 28
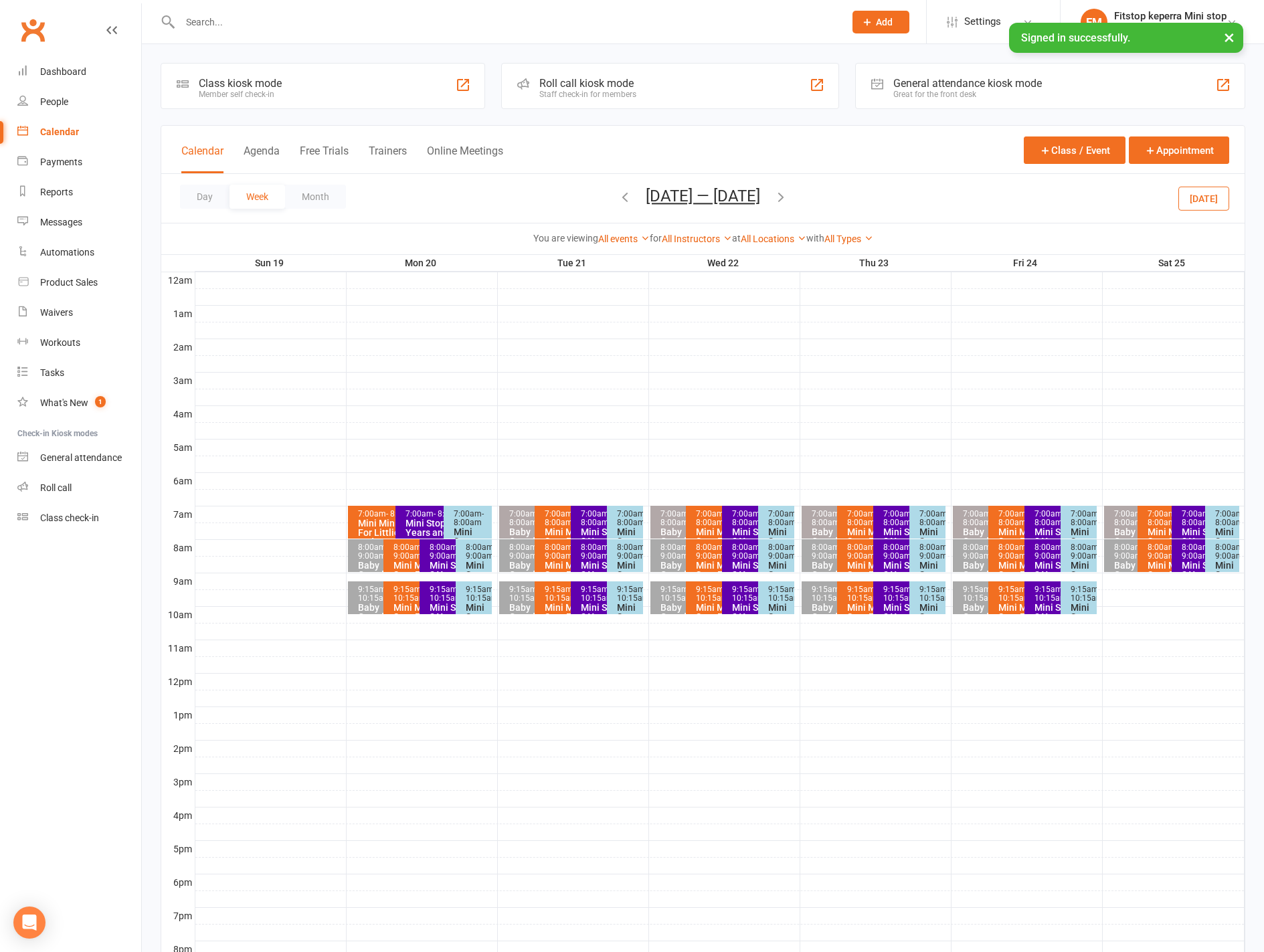
click at [386, 523] on div "Mini Mini Stop For Littlies under 9 months" at bounding box center [392, 532] width 71 height 28
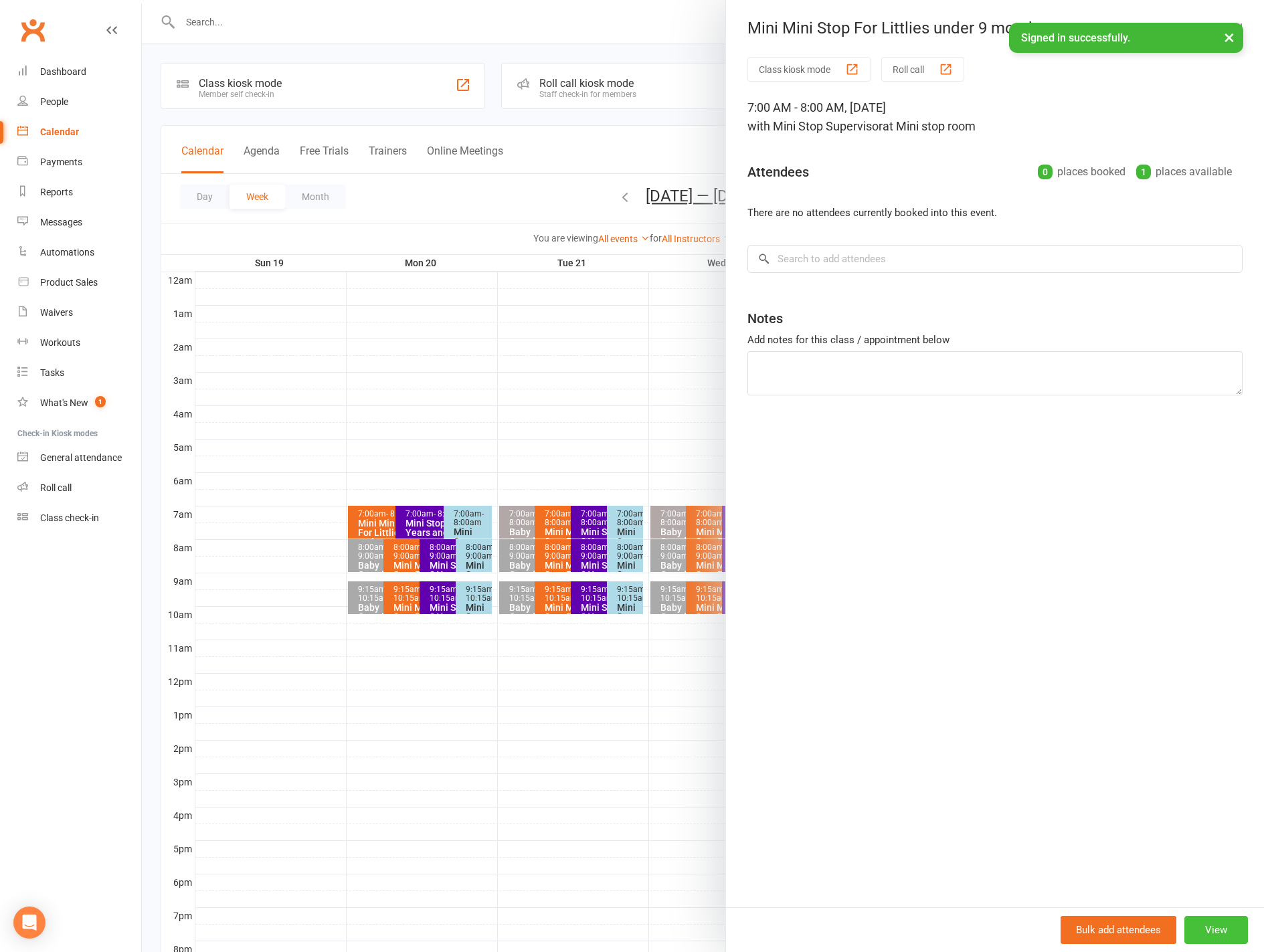
click at [1197, 919] on button "View" at bounding box center [1216, 929] width 64 height 28
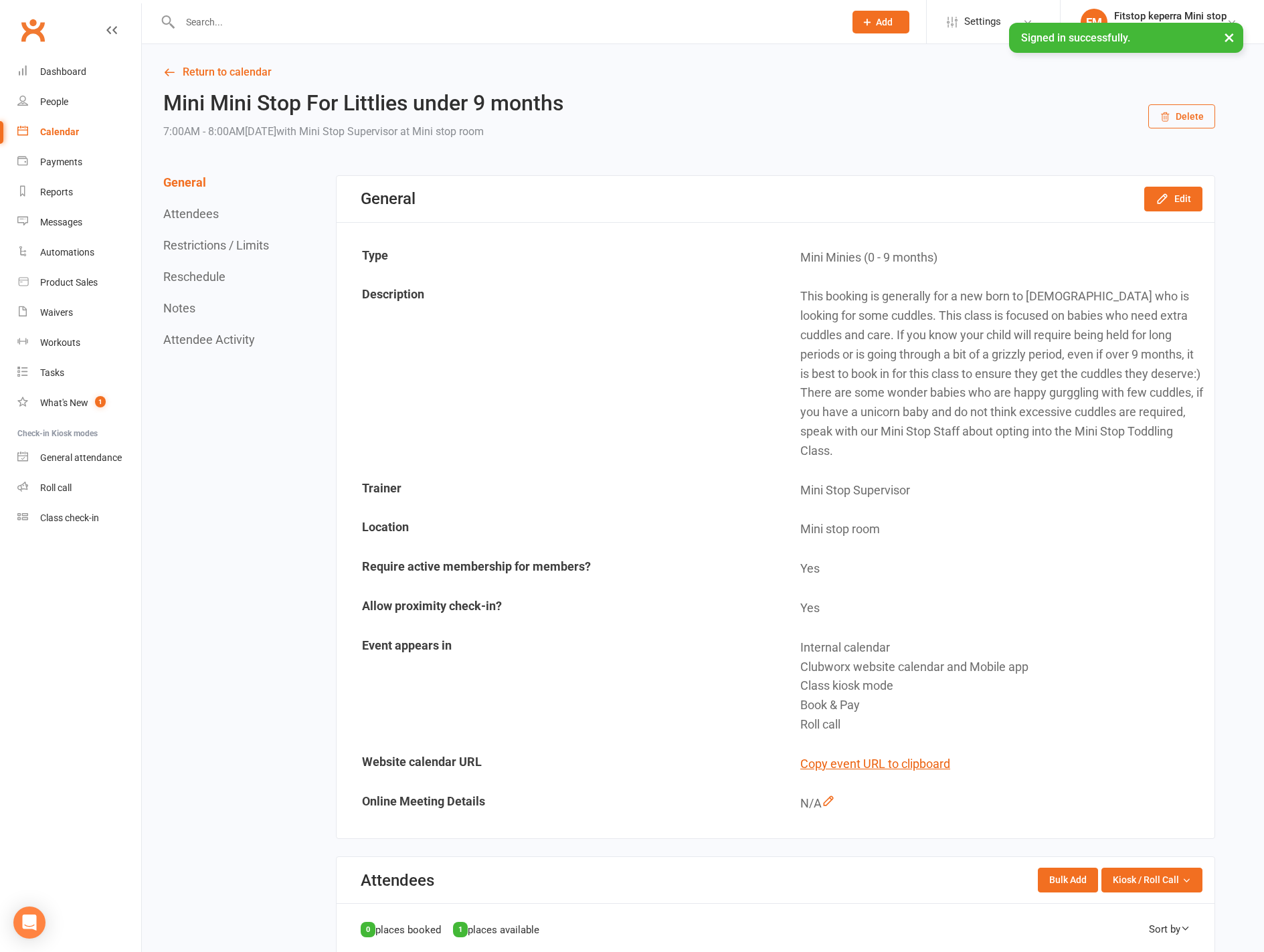
click at [1171, 118] on icon "button" at bounding box center [1165, 117] width 11 height 11
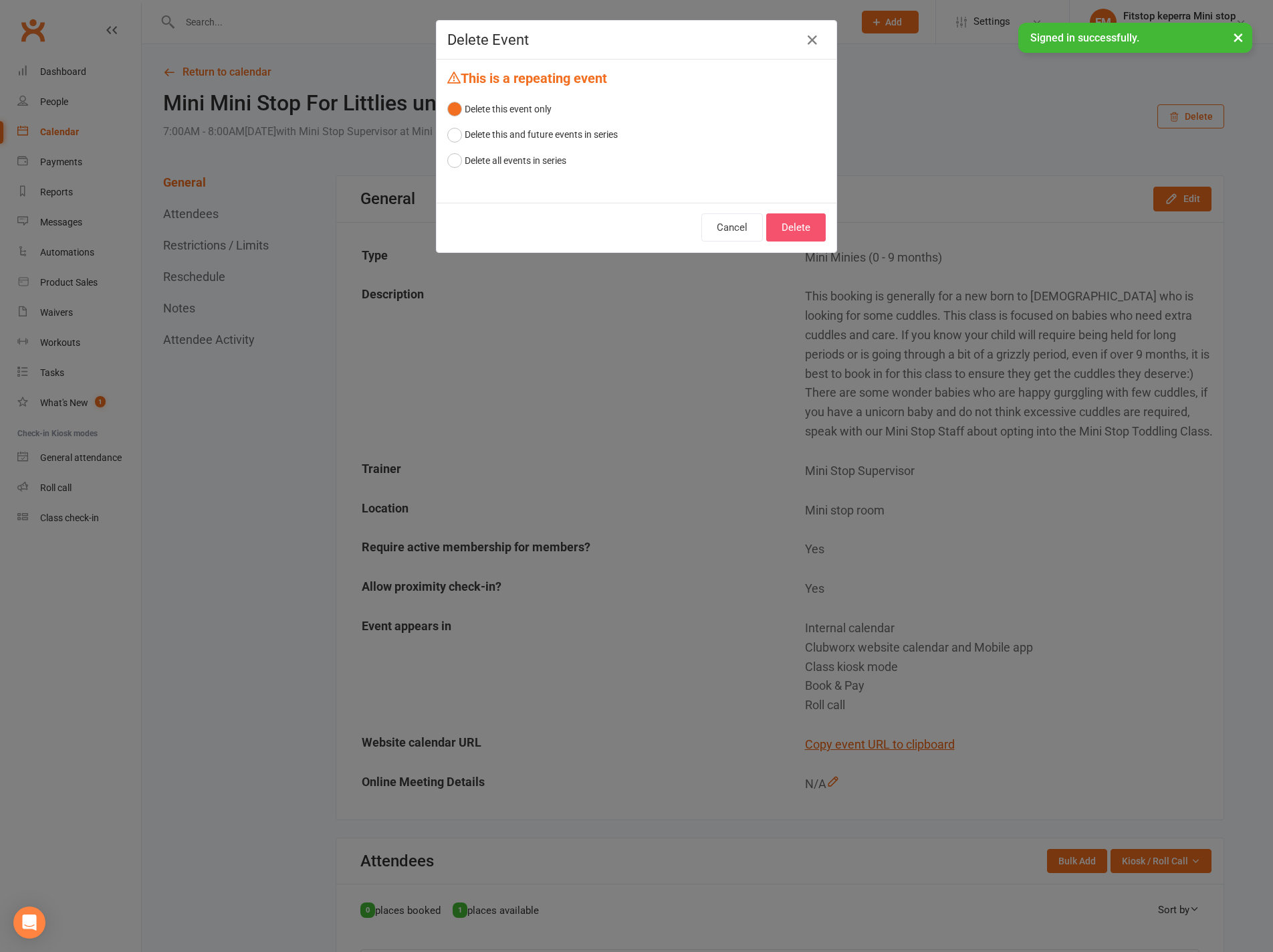
click at [770, 236] on button "Delete" at bounding box center [796, 227] width 60 height 28
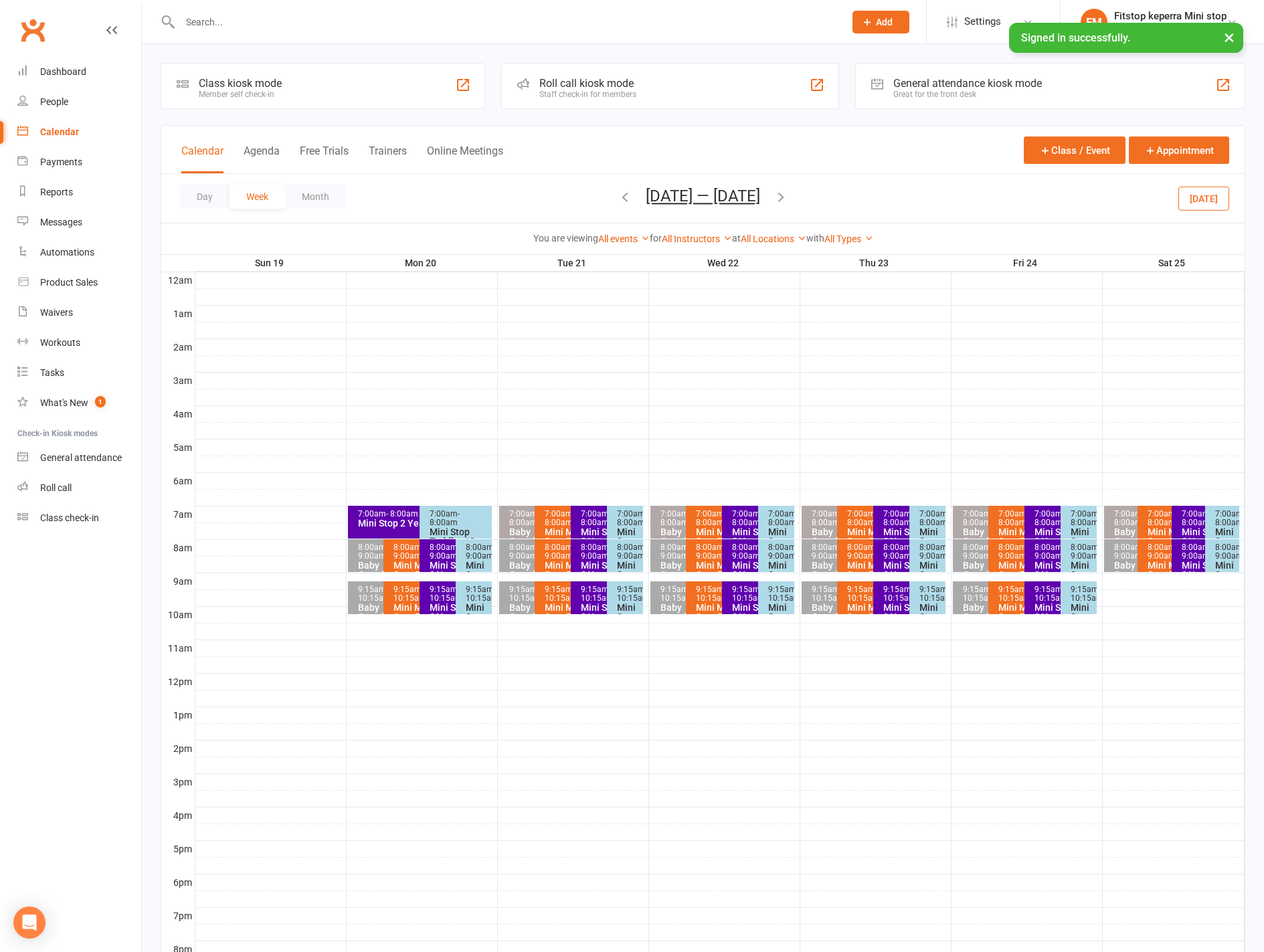
click at [391, 522] on div "Mini Stop 2 Years and Up" at bounding box center [416, 524] width 118 height 10
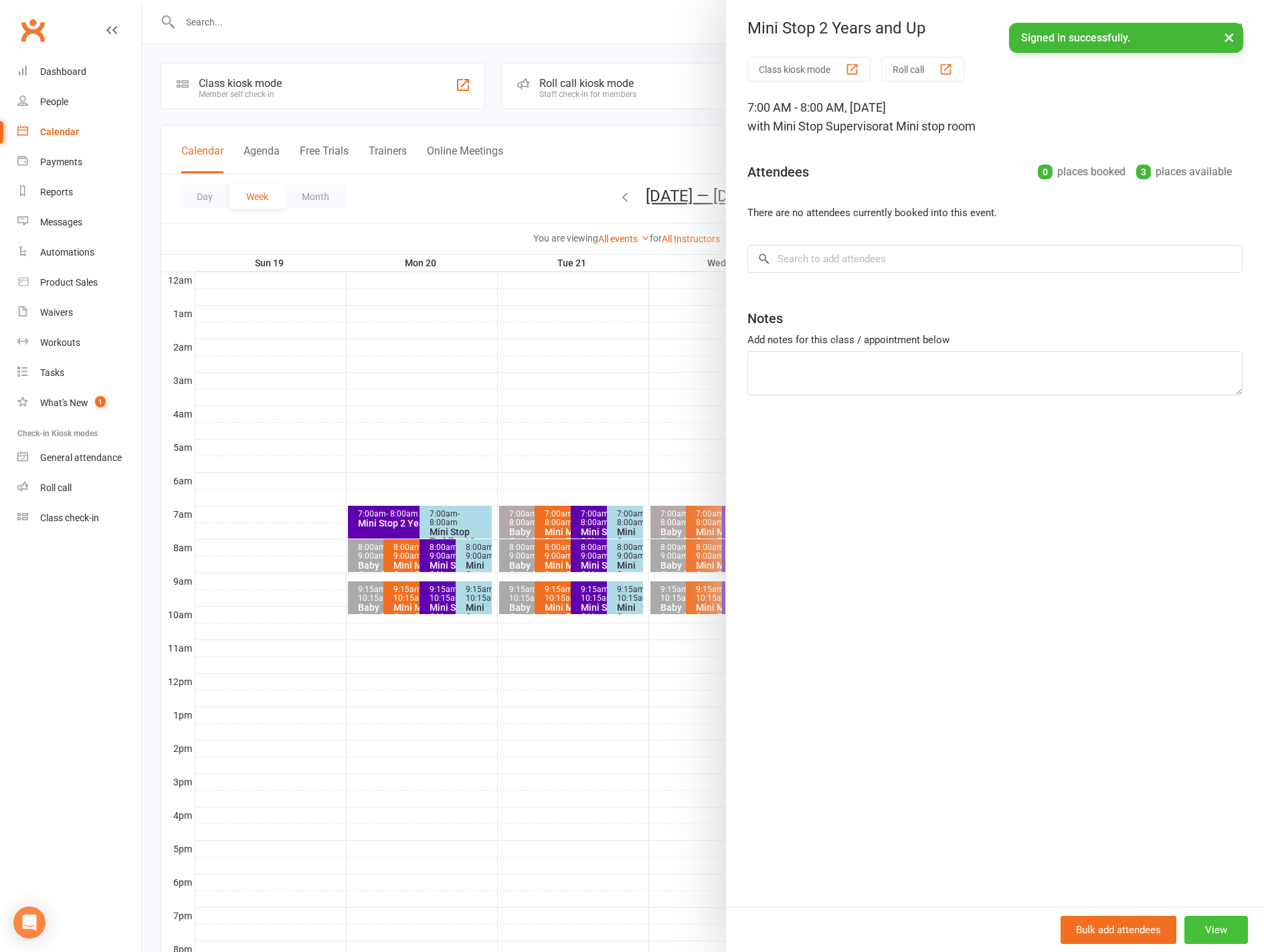
click at [1195, 928] on button "View" at bounding box center [1216, 929] width 64 height 28
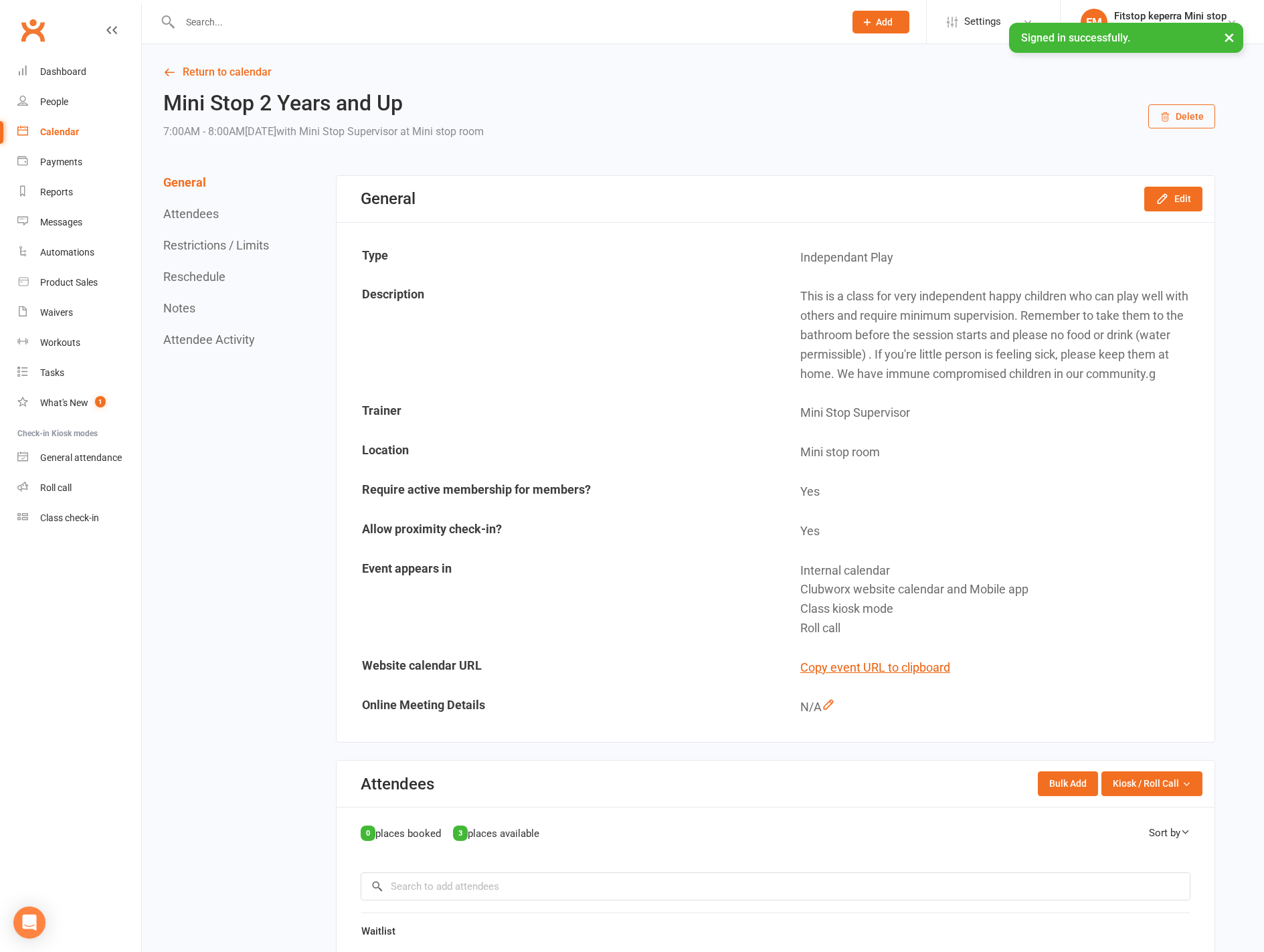
click at [1173, 105] on button "Delete" at bounding box center [1181, 116] width 67 height 25
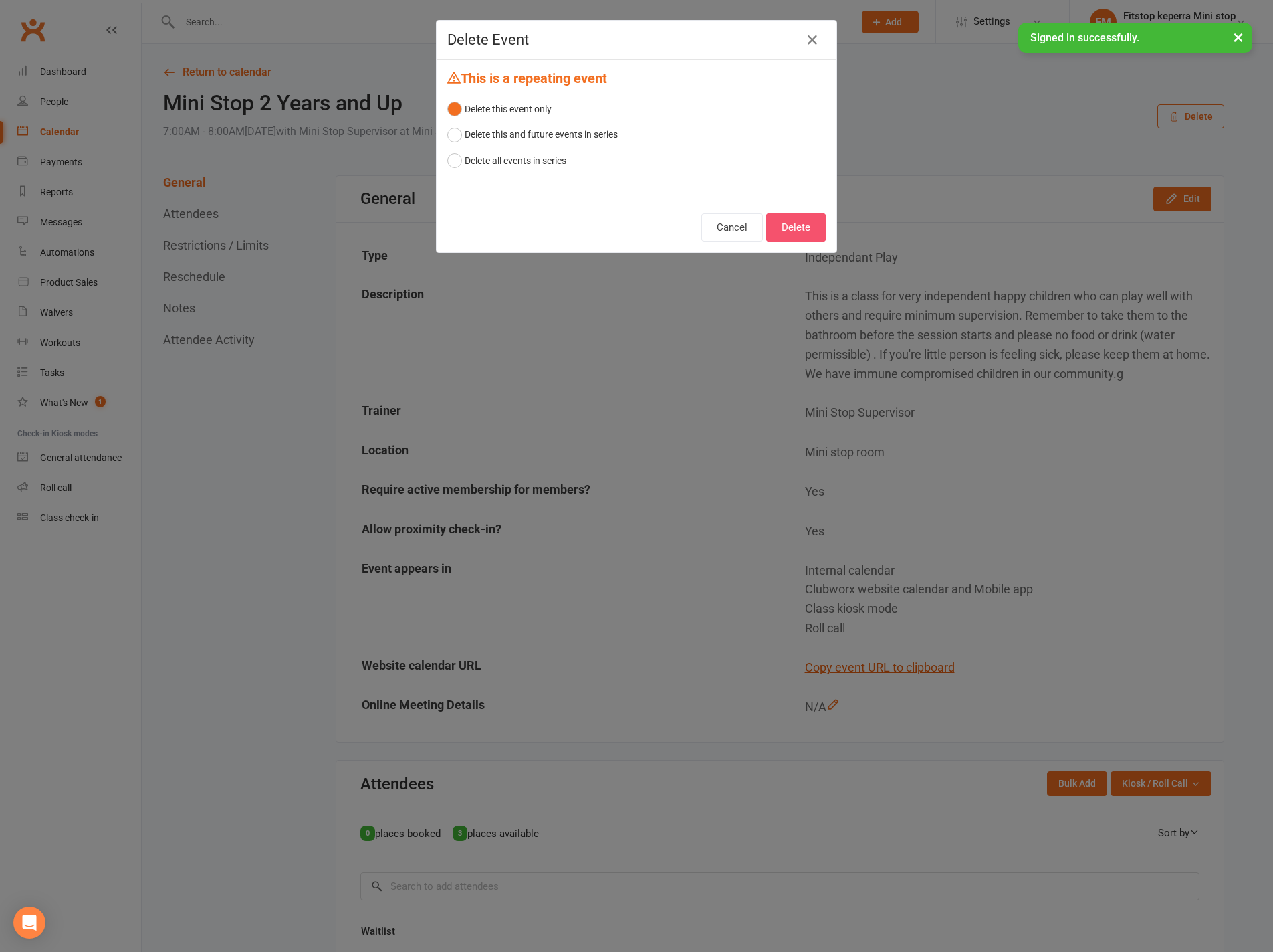
click at [801, 232] on button "Delete" at bounding box center [796, 227] width 60 height 28
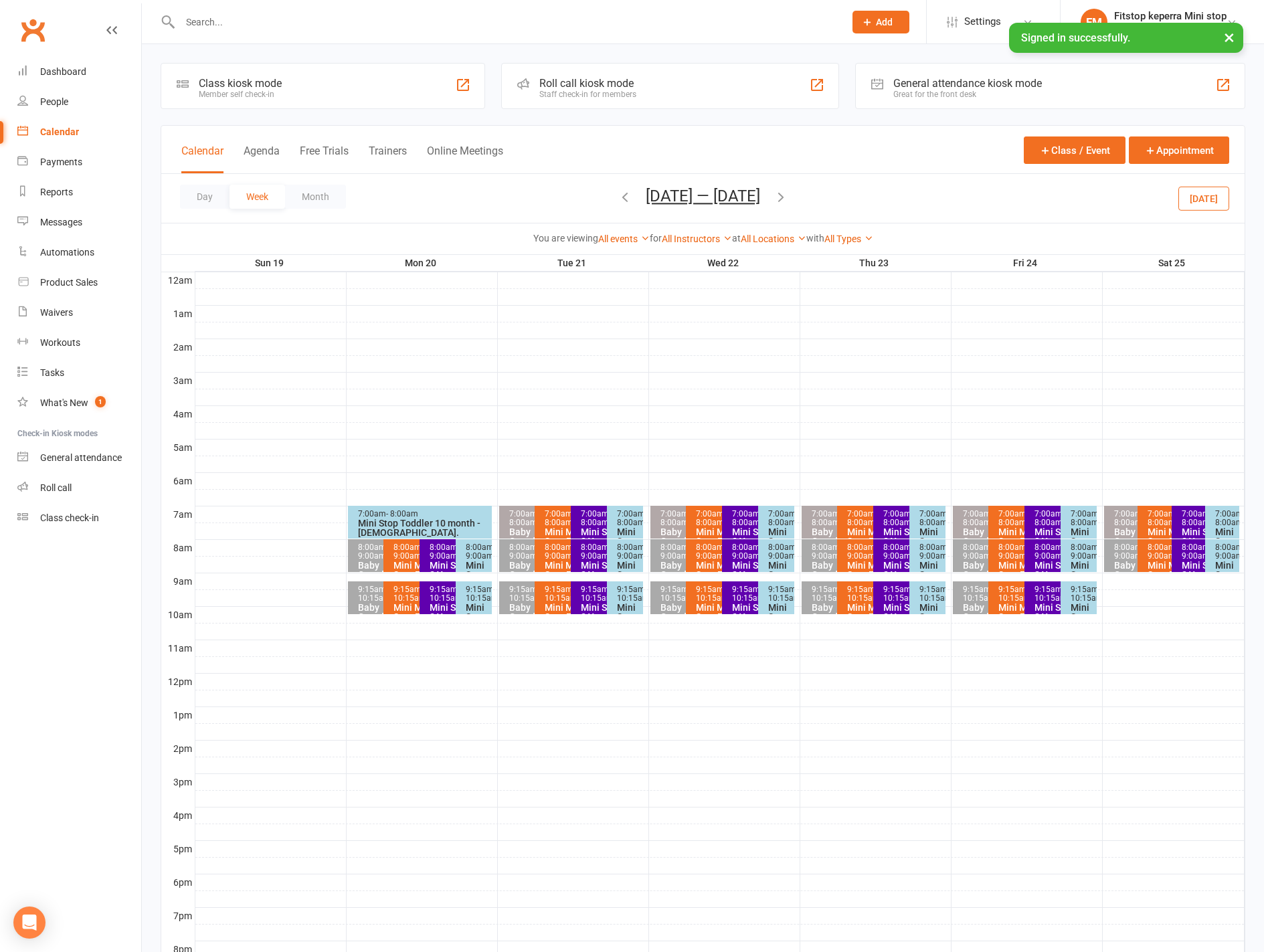
click at [367, 519] on div "Mini Stop Toddler 10 month - [DEMOGRAPHIC_DATA]." at bounding box center [423, 528] width 132 height 19
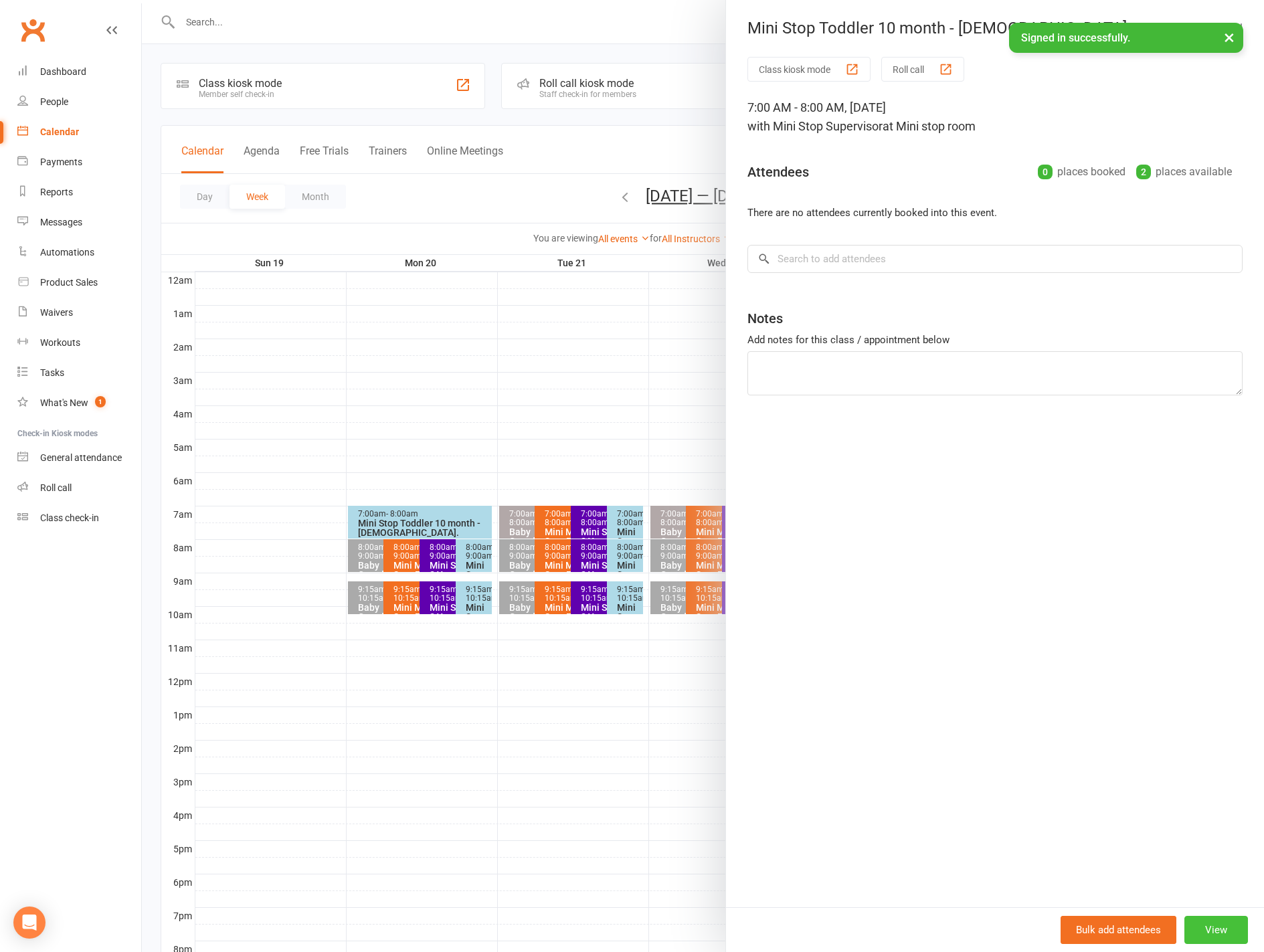
click at [1214, 927] on button "View" at bounding box center [1216, 929] width 64 height 28
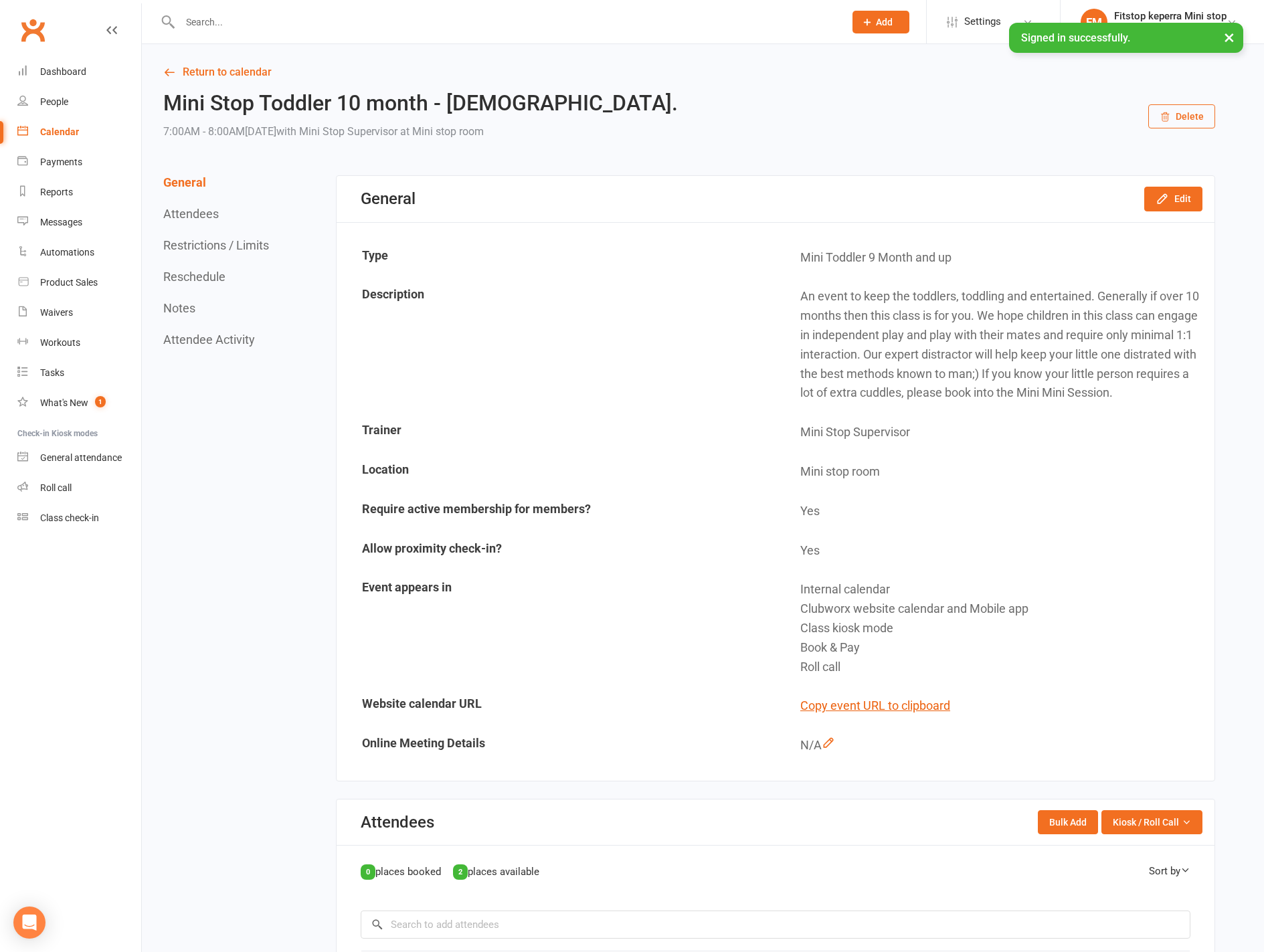
click at [1166, 104] on button "Delete" at bounding box center [1181, 116] width 67 height 25
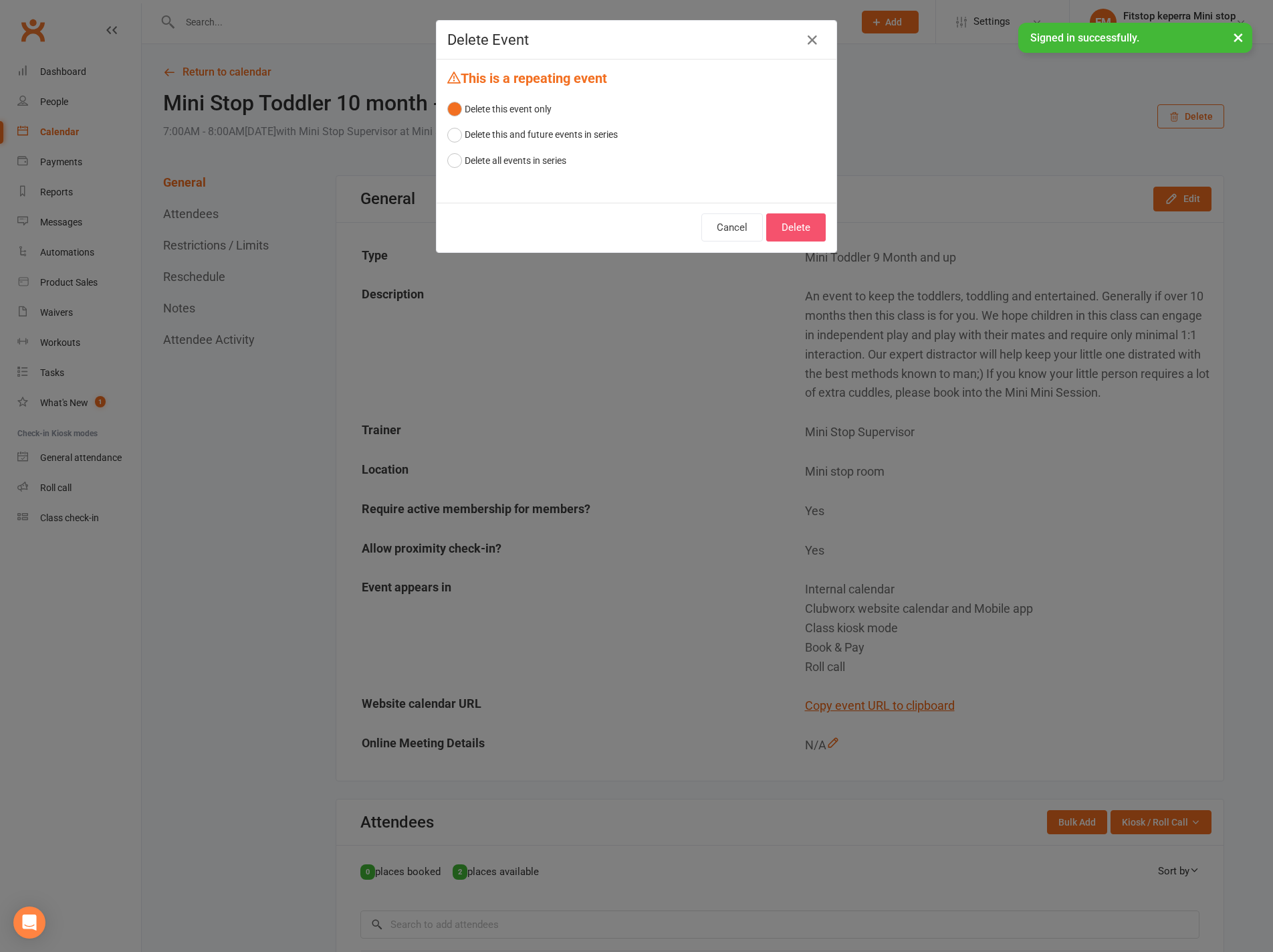
click at [796, 227] on button "Delete" at bounding box center [796, 227] width 60 height 28
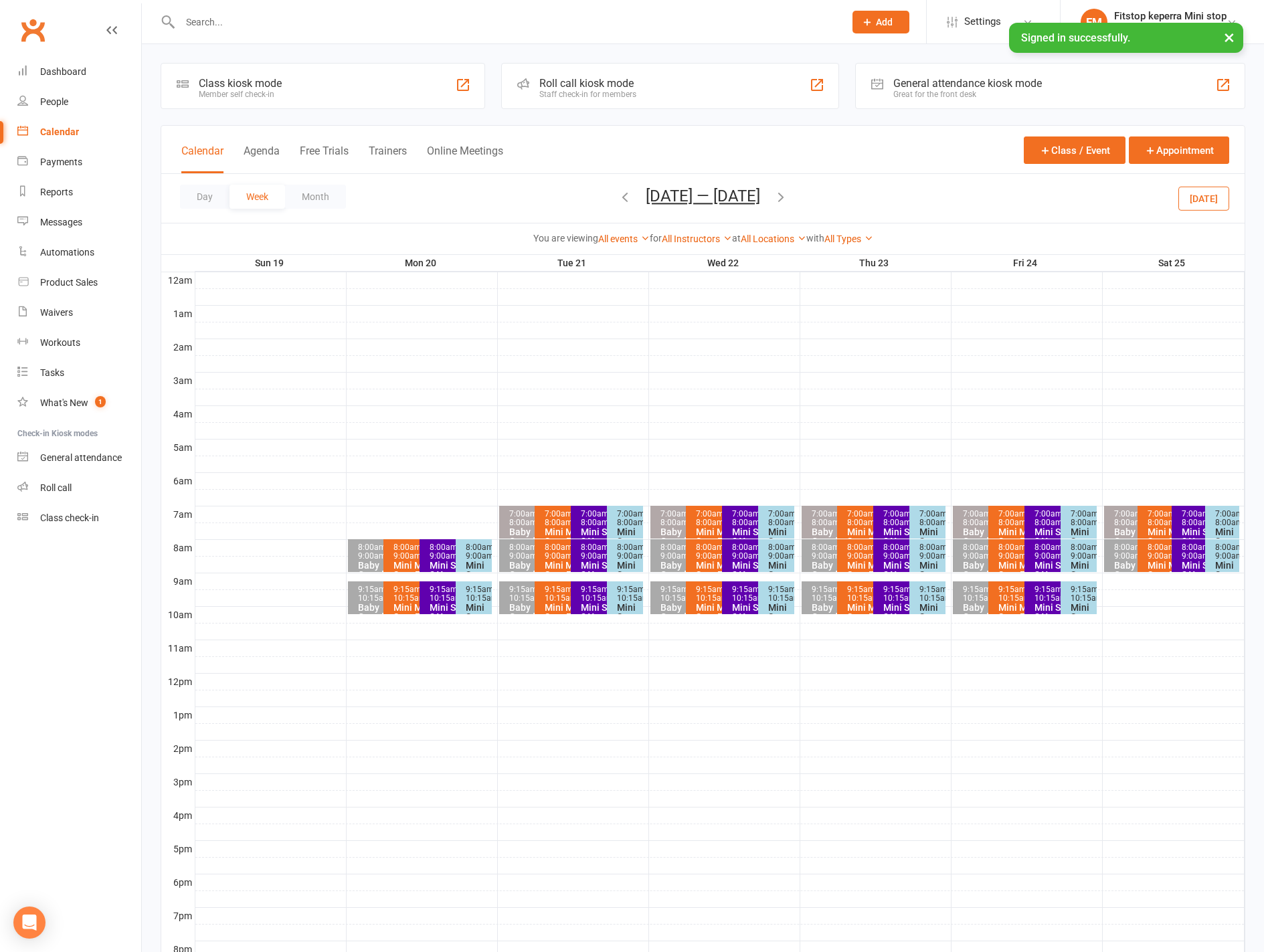
click at [362, 566] on div "Baby Gated Play Pen Independent Play" at bounding box center [380, 584] width 47 height 47
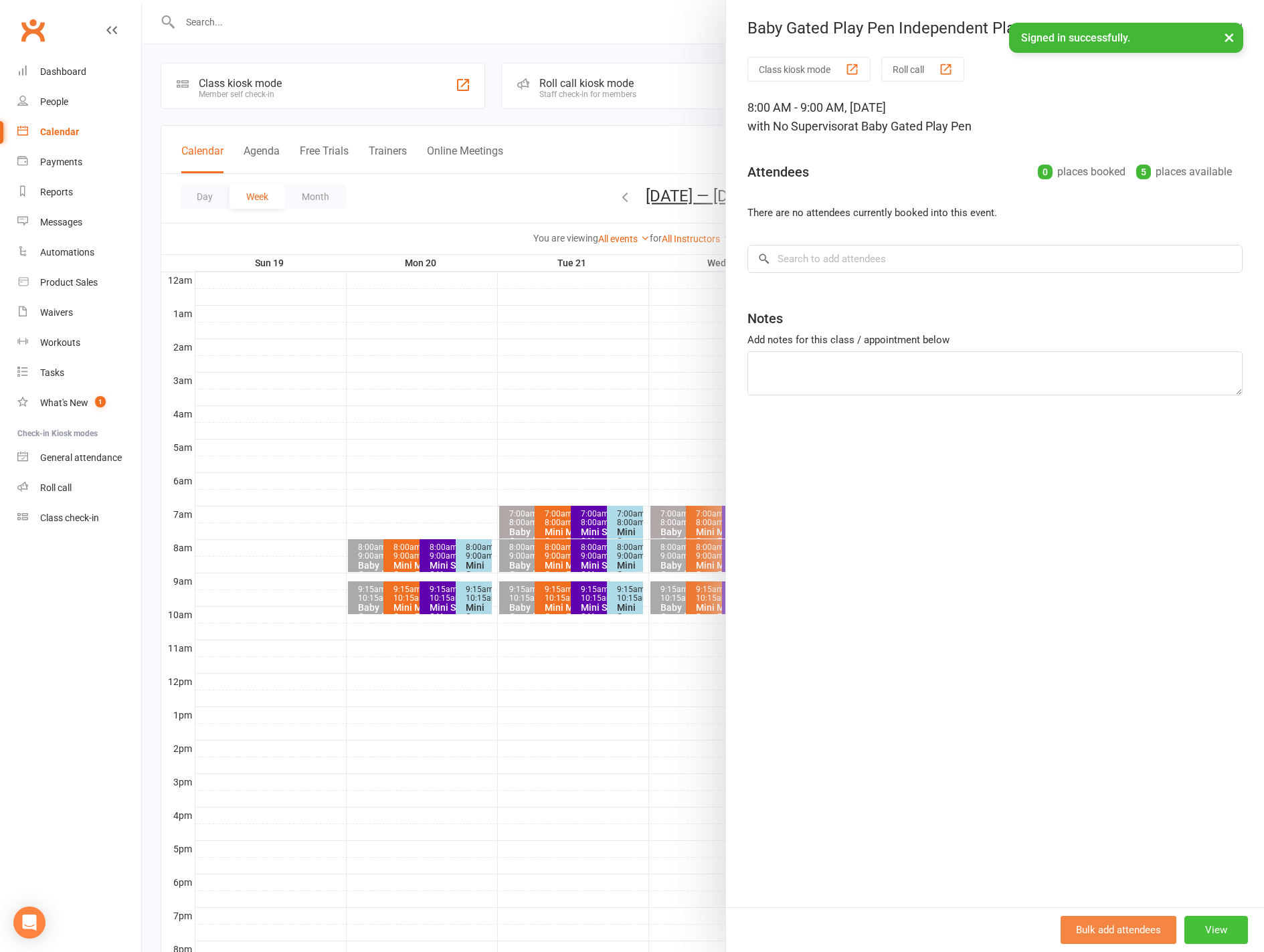
click at [1204, 928] on button "View" at bounding box center [1216, 929] width 64 height 28
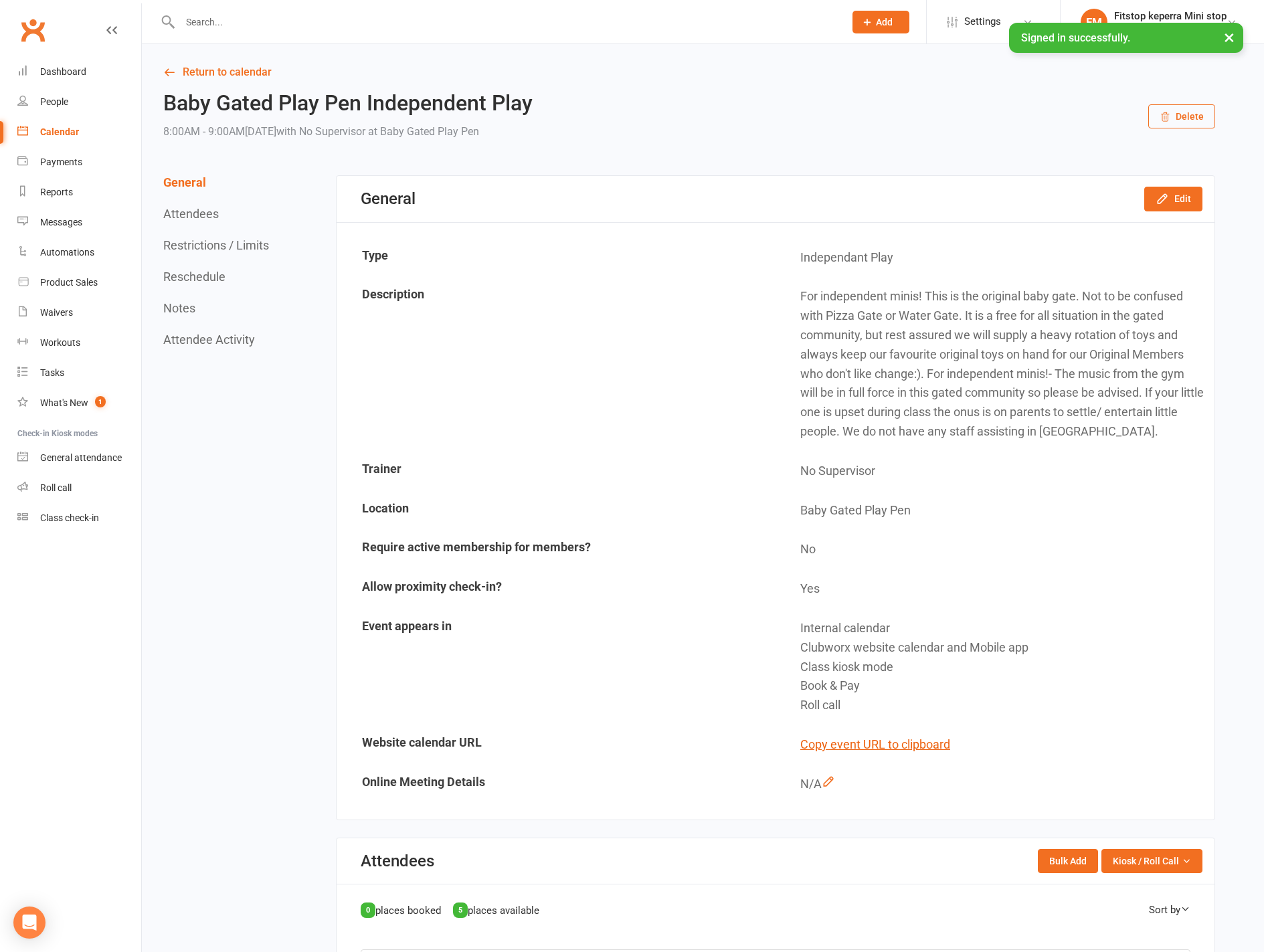
click at [1191, 108] on button "Delete" at bounding box center [1181, 116] width 67 height 25
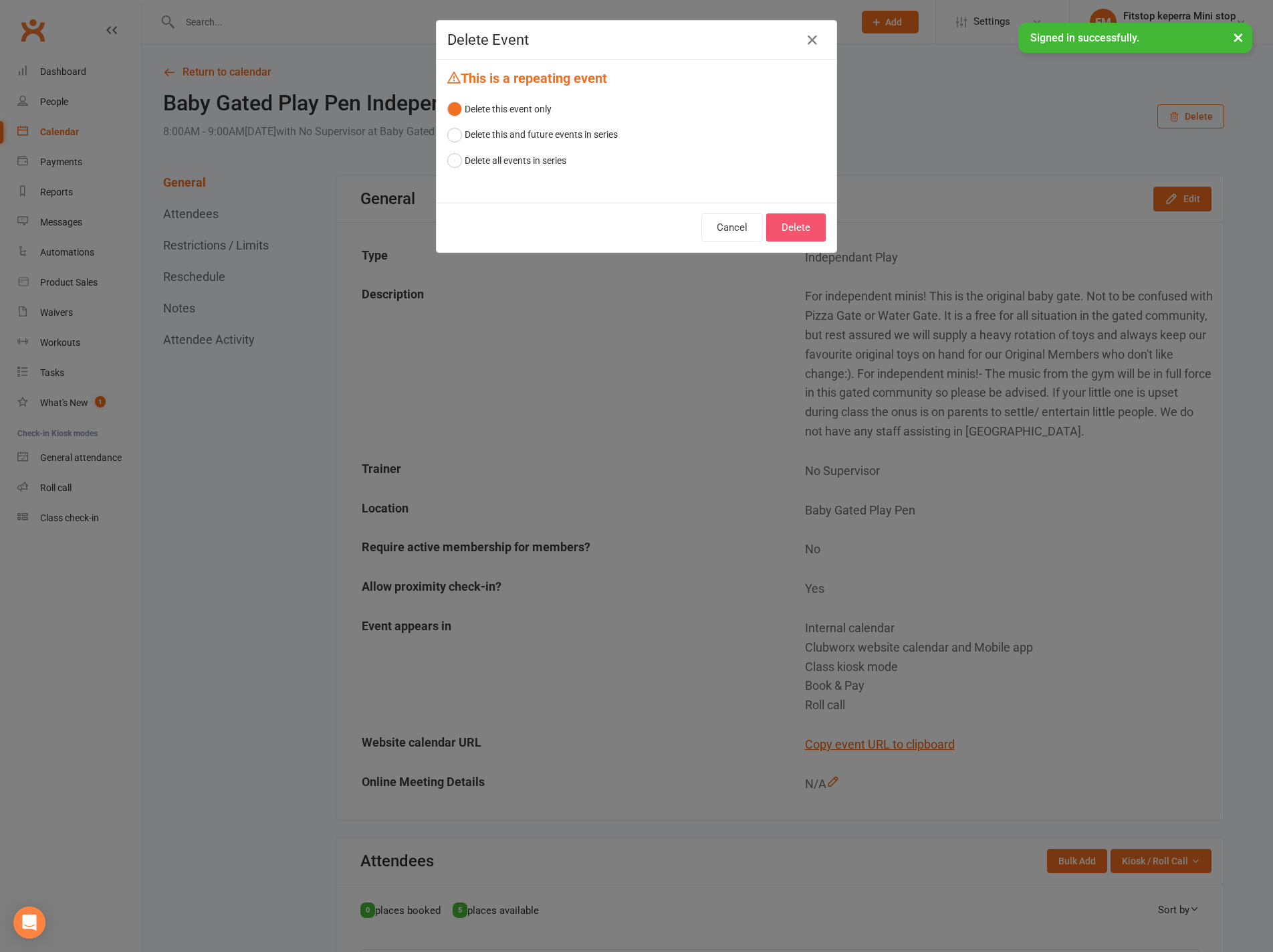
click at [785, 228] on button "Delete" at bounding box center [796, 227] width 60 height 28
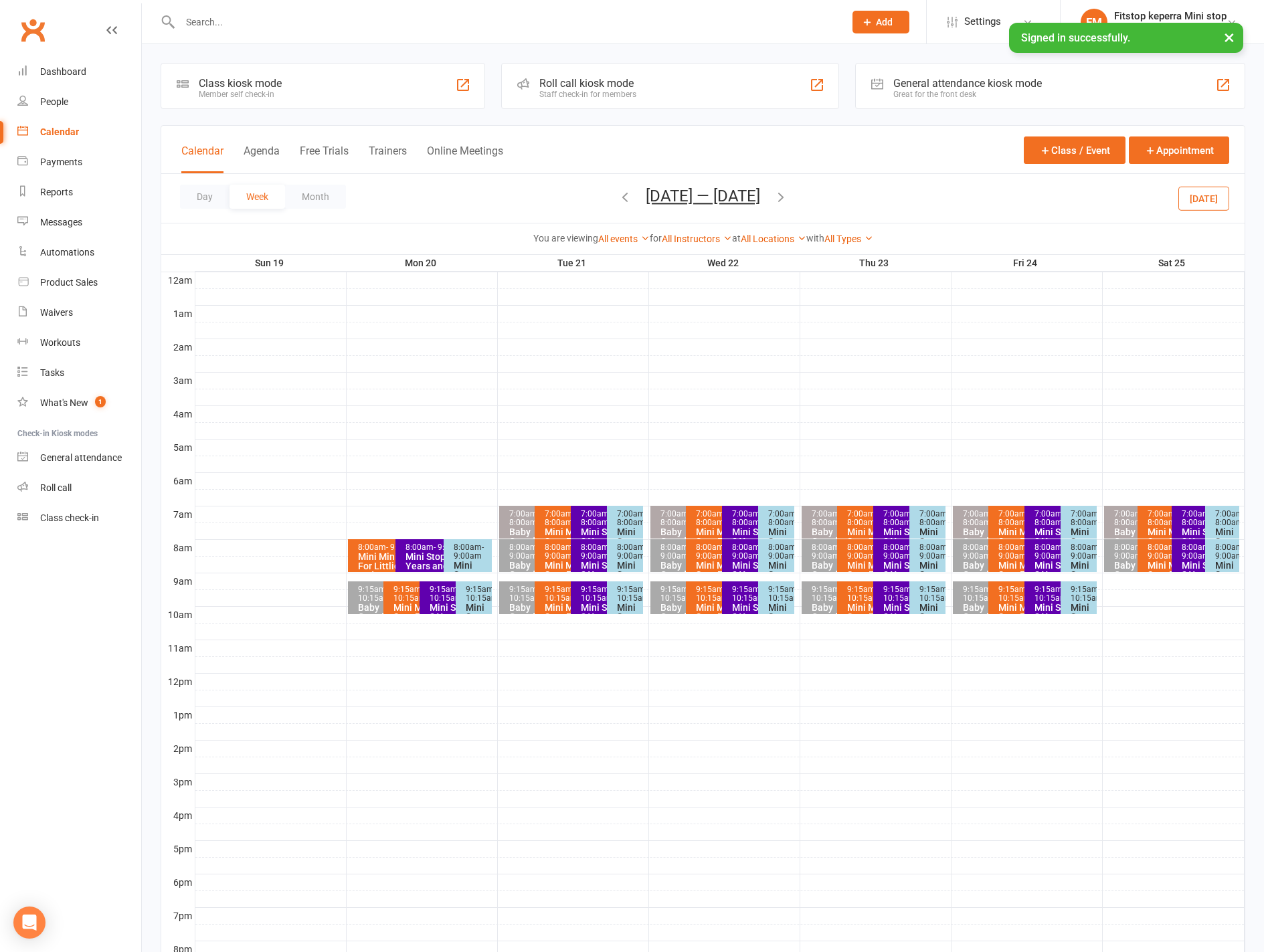
click at [374, 543] on div "8:00am - 9:00am" at bounding box center [392, 547] width 71 height 9
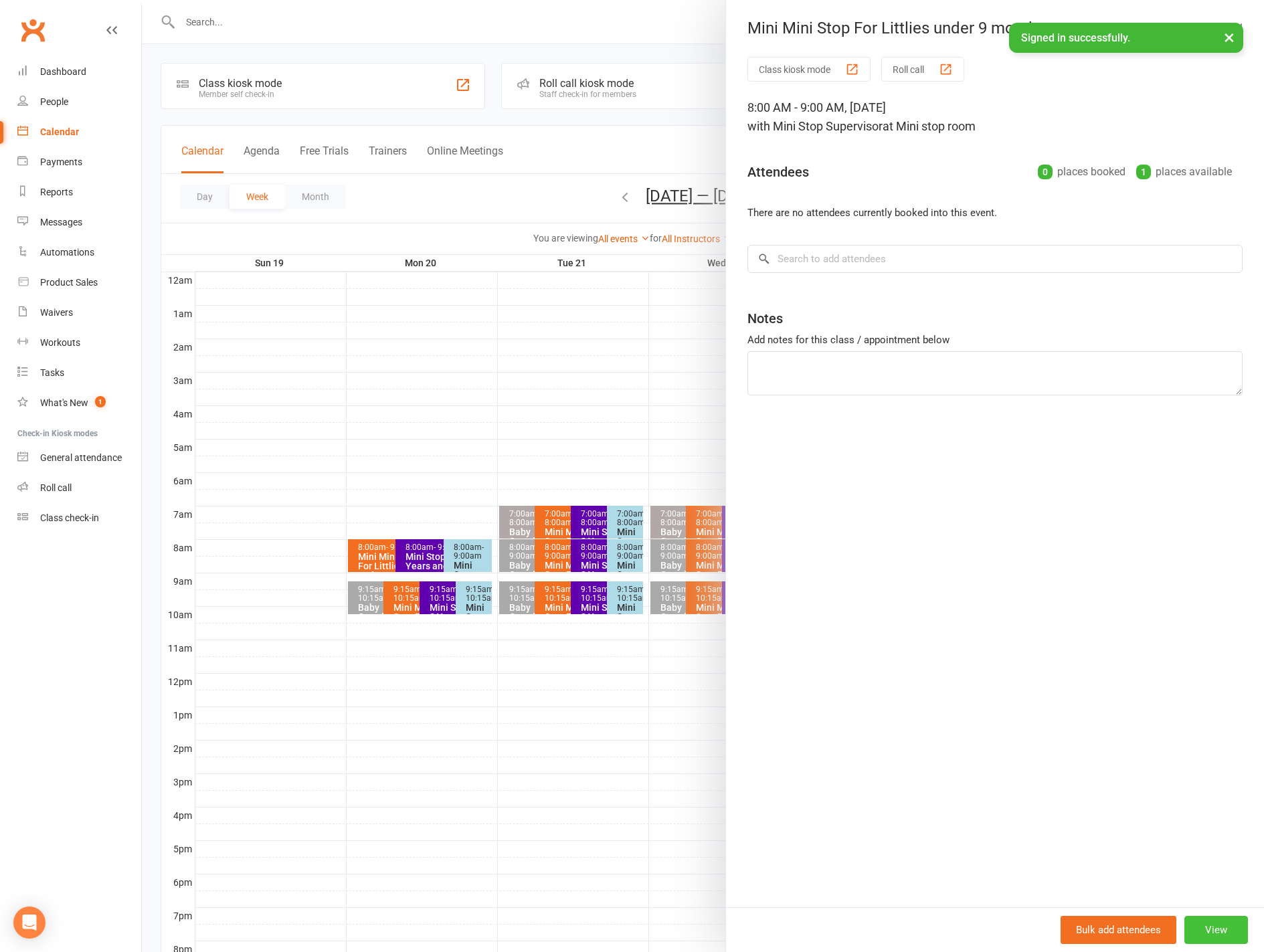
click at [1227, 931] on button "View" at bounding box center [1216, 929] width 64 height 28
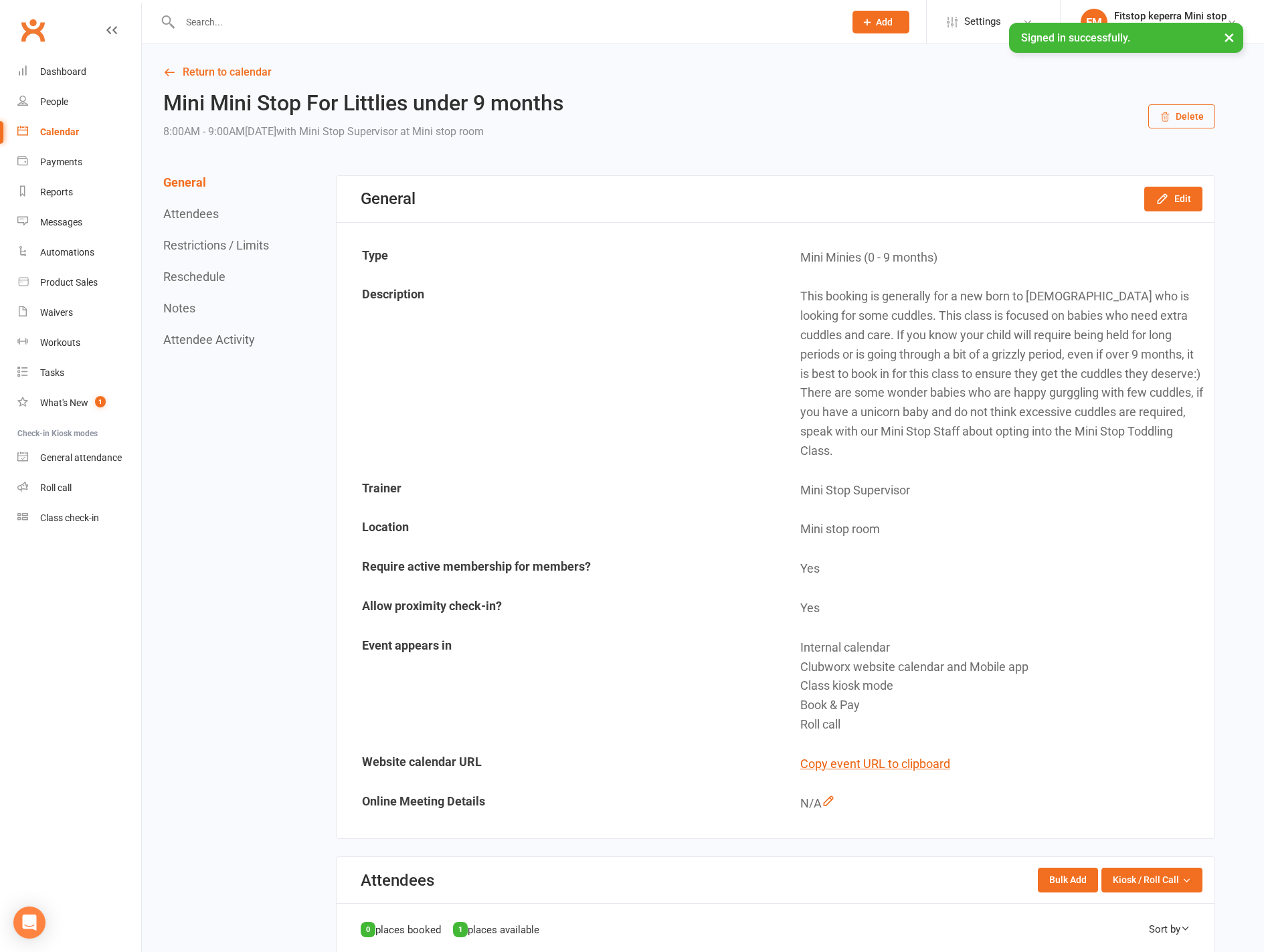
click at [1164, 114] on icon "button" at bounding box center [1165, 117] width 7 height 9
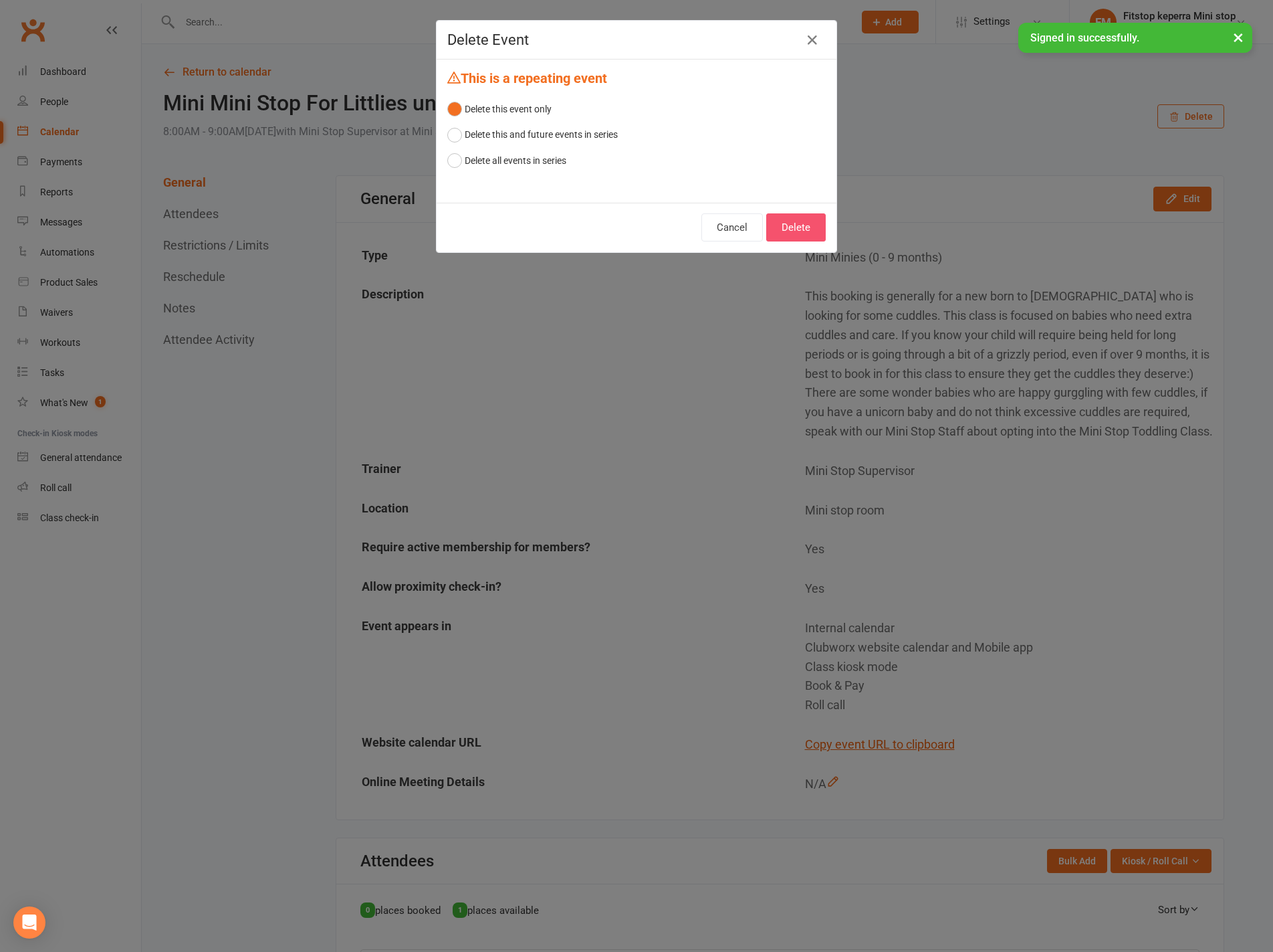
click at [776, 215] on button "Delete" at bounding box center [796, 227] width 60 height 28
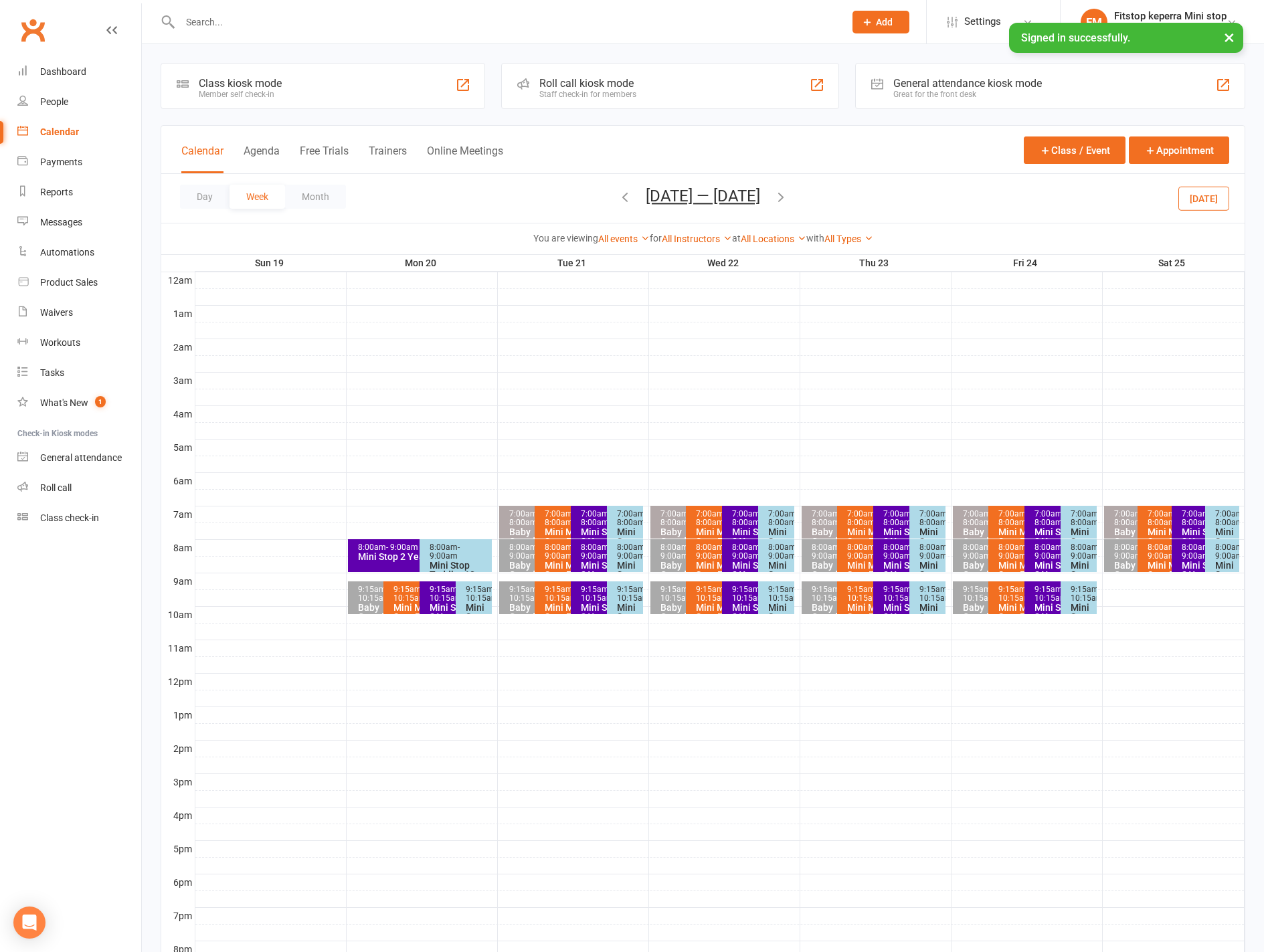
click at [380, 537] on div at bounding box center [719, 531] width 1049 height 16
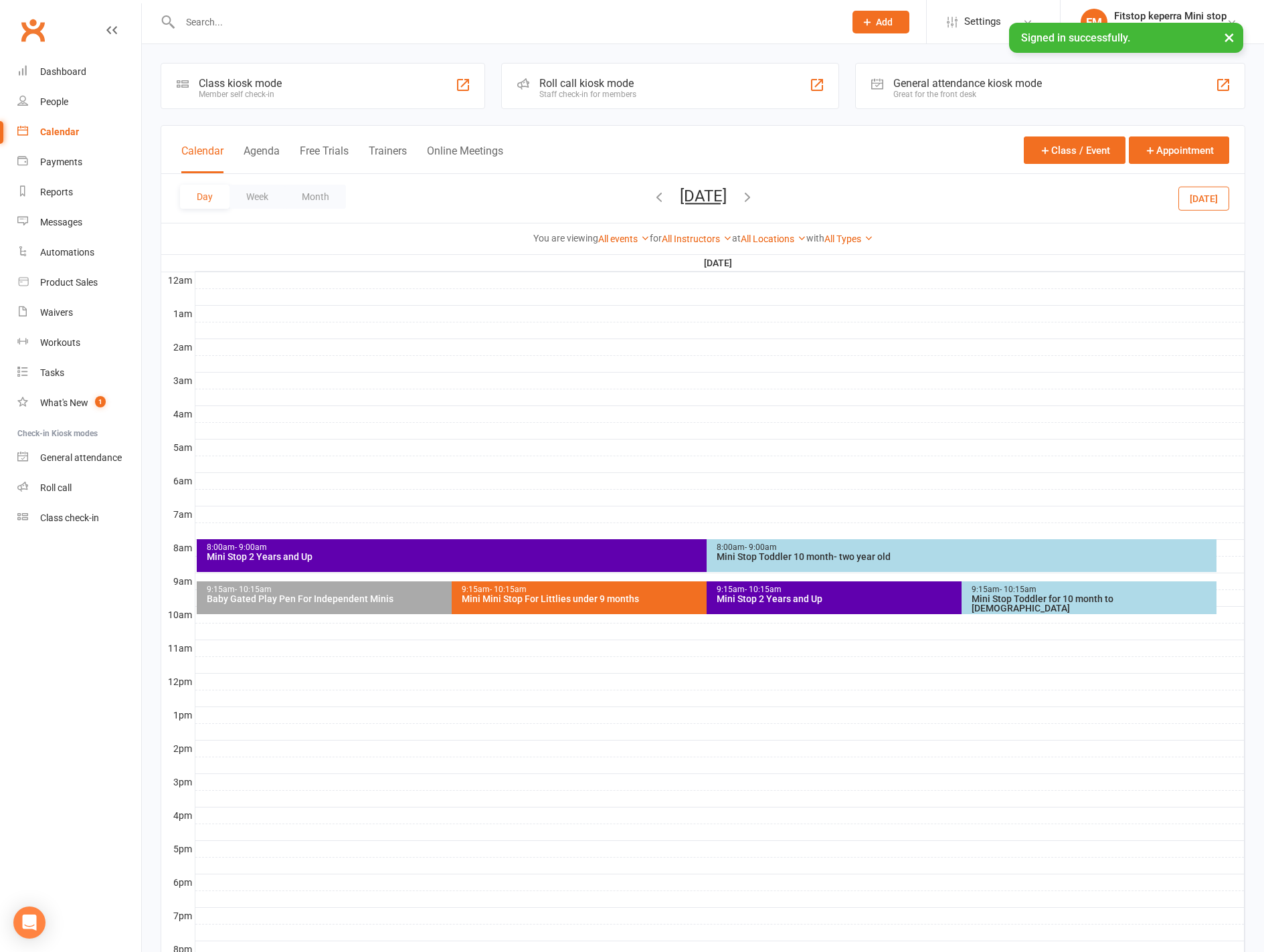
click at [444, 557] on div "Mini Stop 2 Years and Up" at bounding box center [704, 557] width 995 height 10
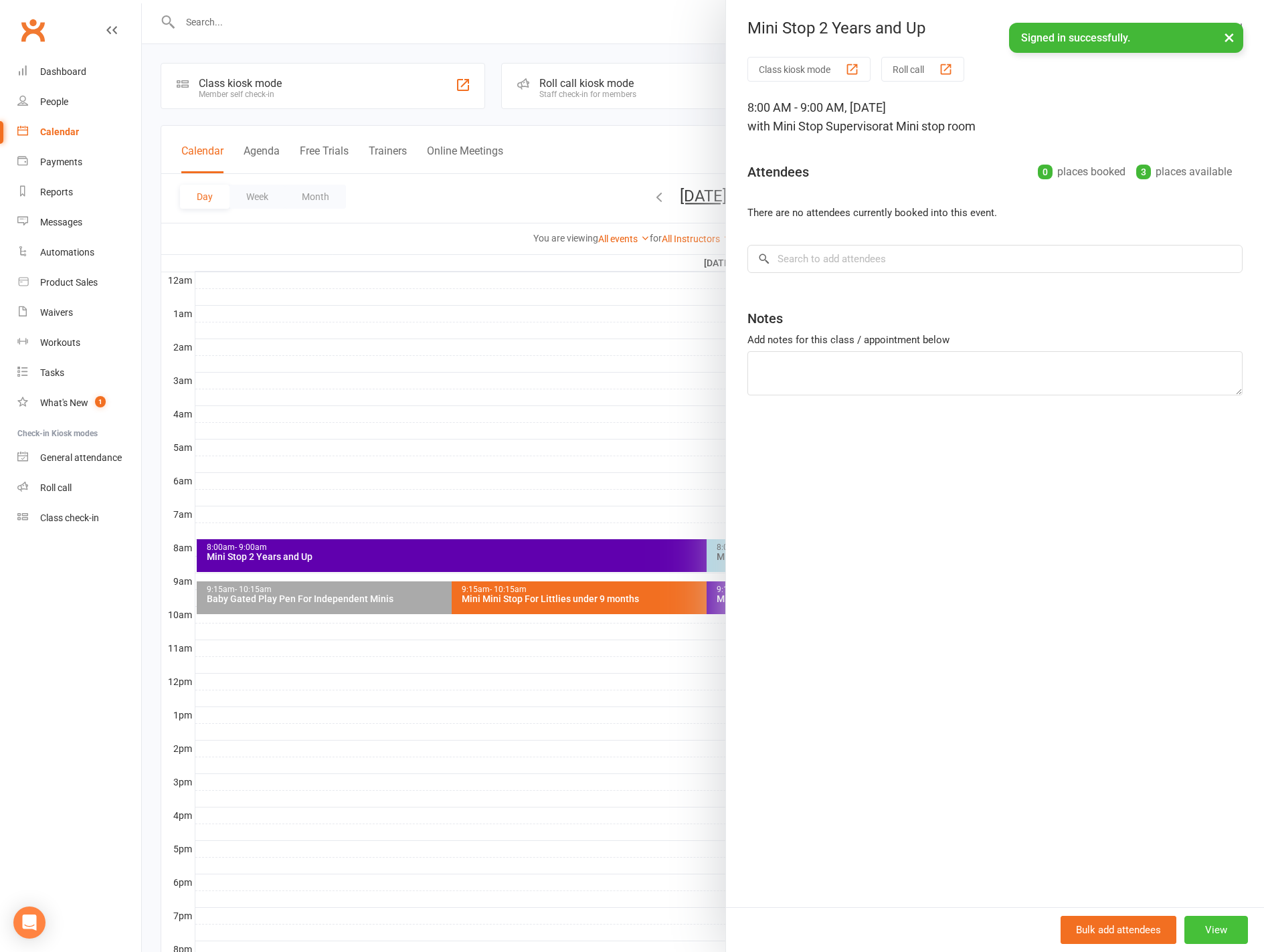
click at [1207, 937] on button "View" at bounding box center [1216, 929] width 64 height 28
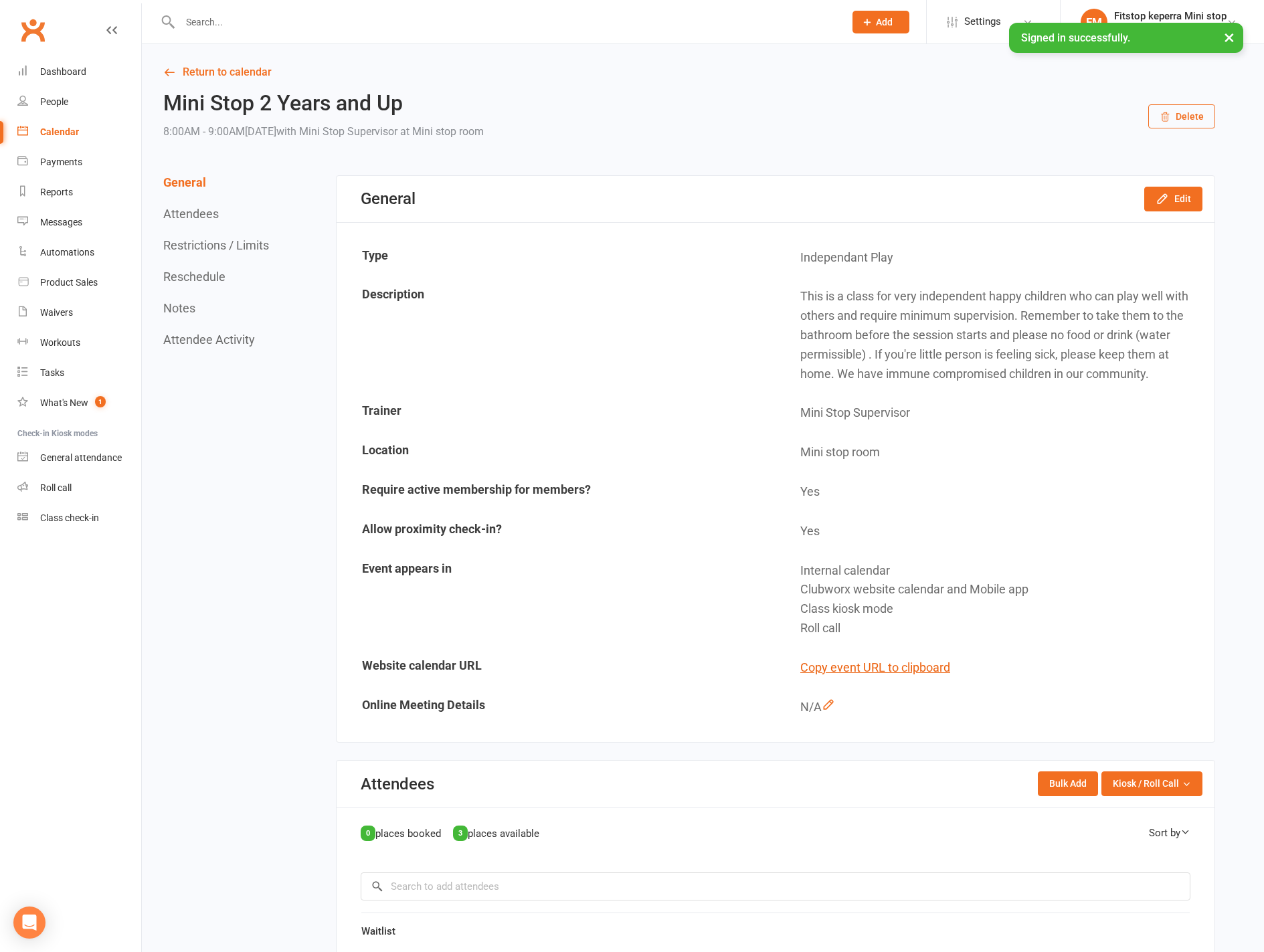
click at [1184, 110] on button "Delete" at bounding box center [1181, 116] width 67 height 25
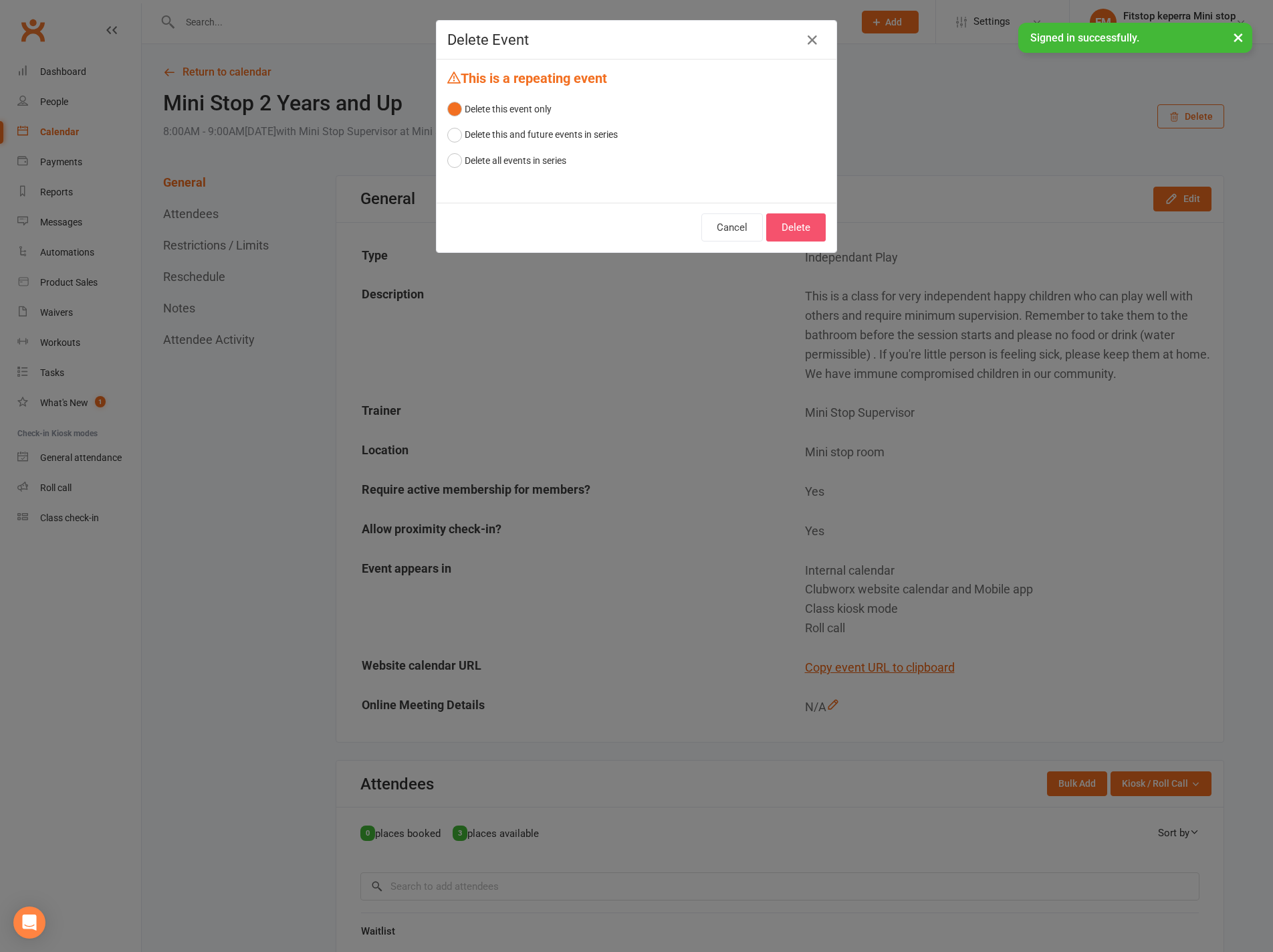
click at [807, 225] on button "Delete" at bounding box center [796, 227] width 60 height 28
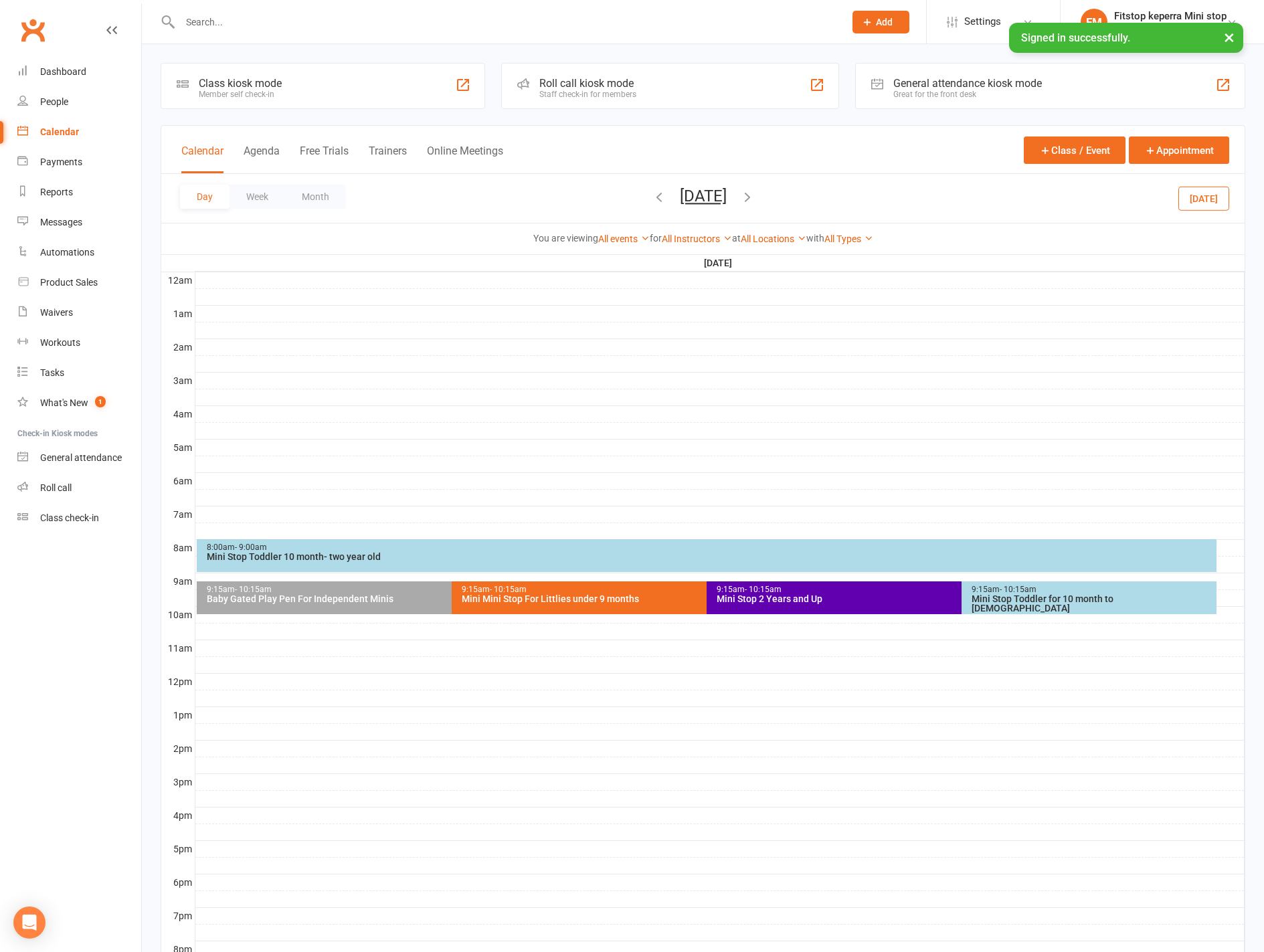
click at [321, 547] on div "8:00am - 9:00am" at bounding box center [710, 547] width 1007 height 9
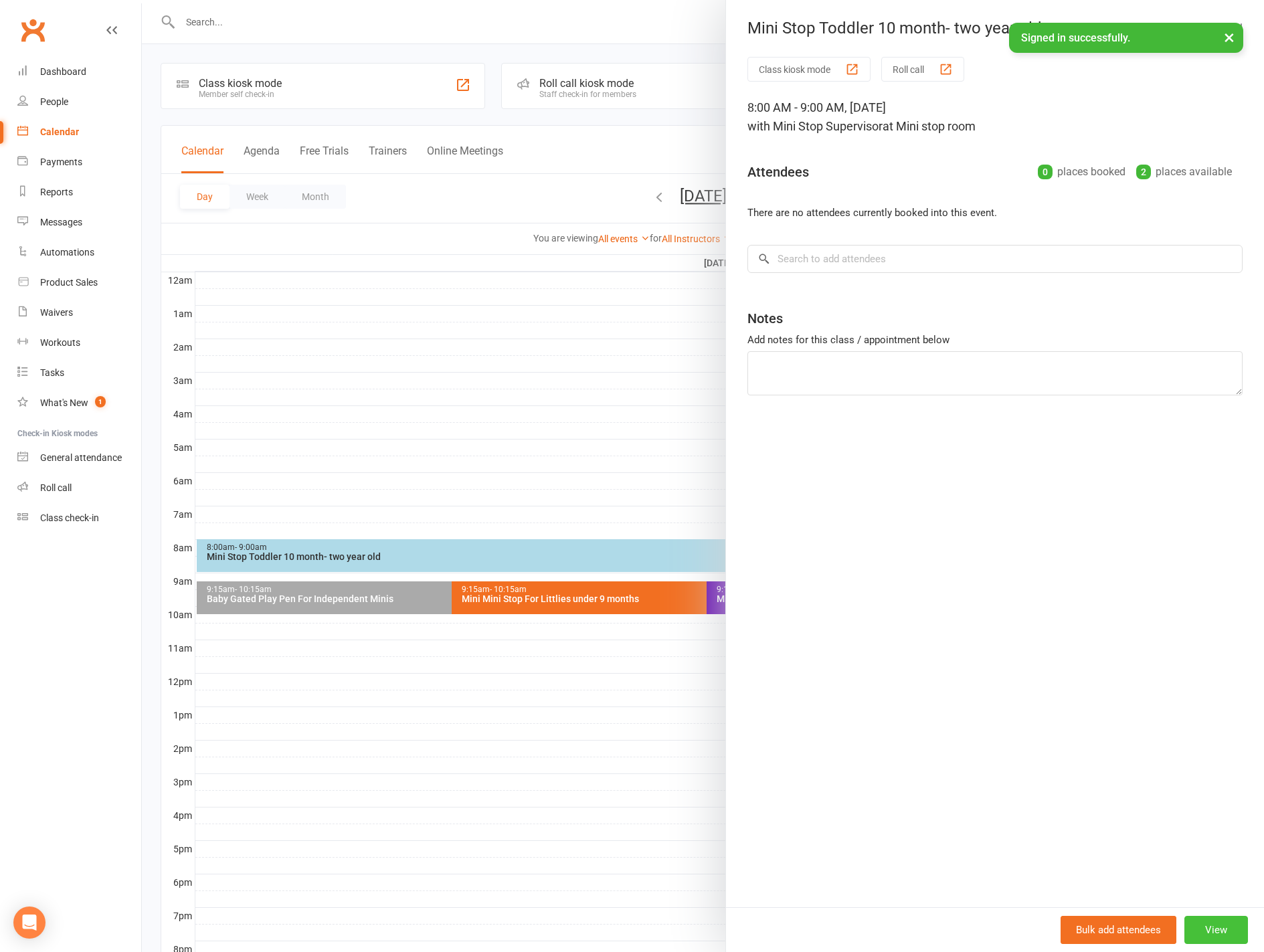
click at [1210, 920] on button "View" at bounding box center [1216, 929] width 64 height 28
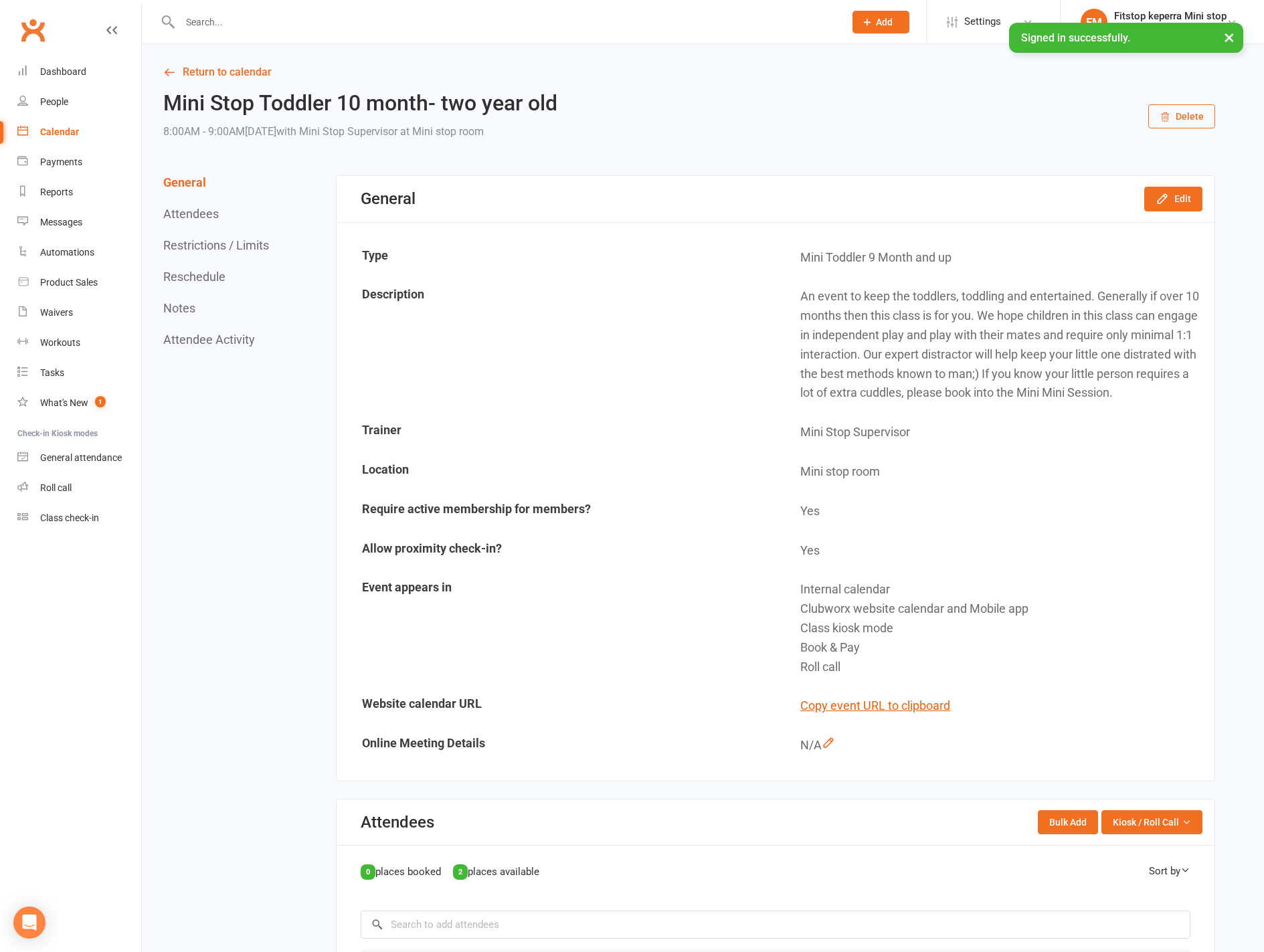
click at [1174, 106] on button "Delete" at bounding box center [1181, 116] width 67 height 25
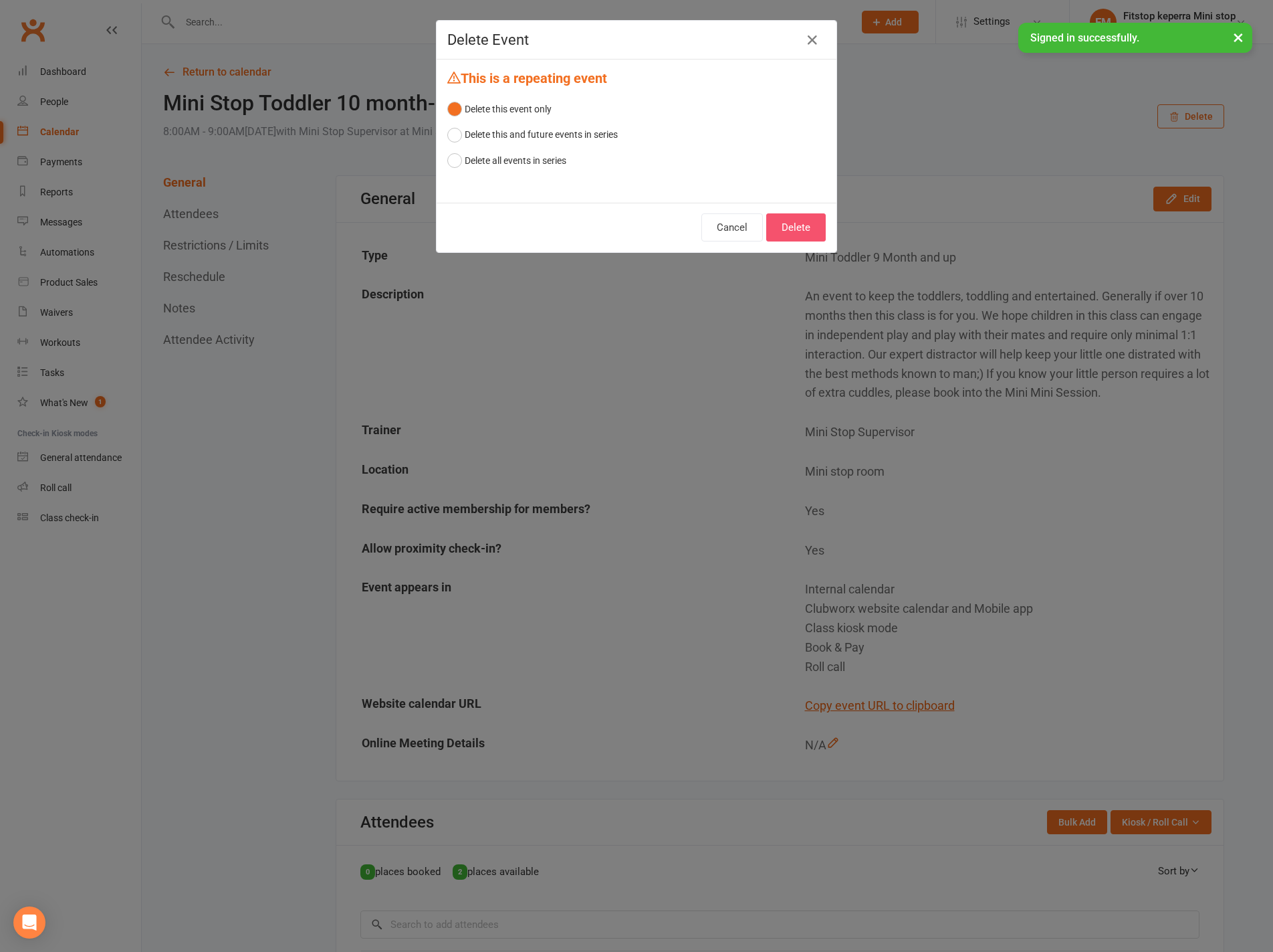
click at [803, 225] on button "Delete" at bounding box center [796, 227] width 60 height 28
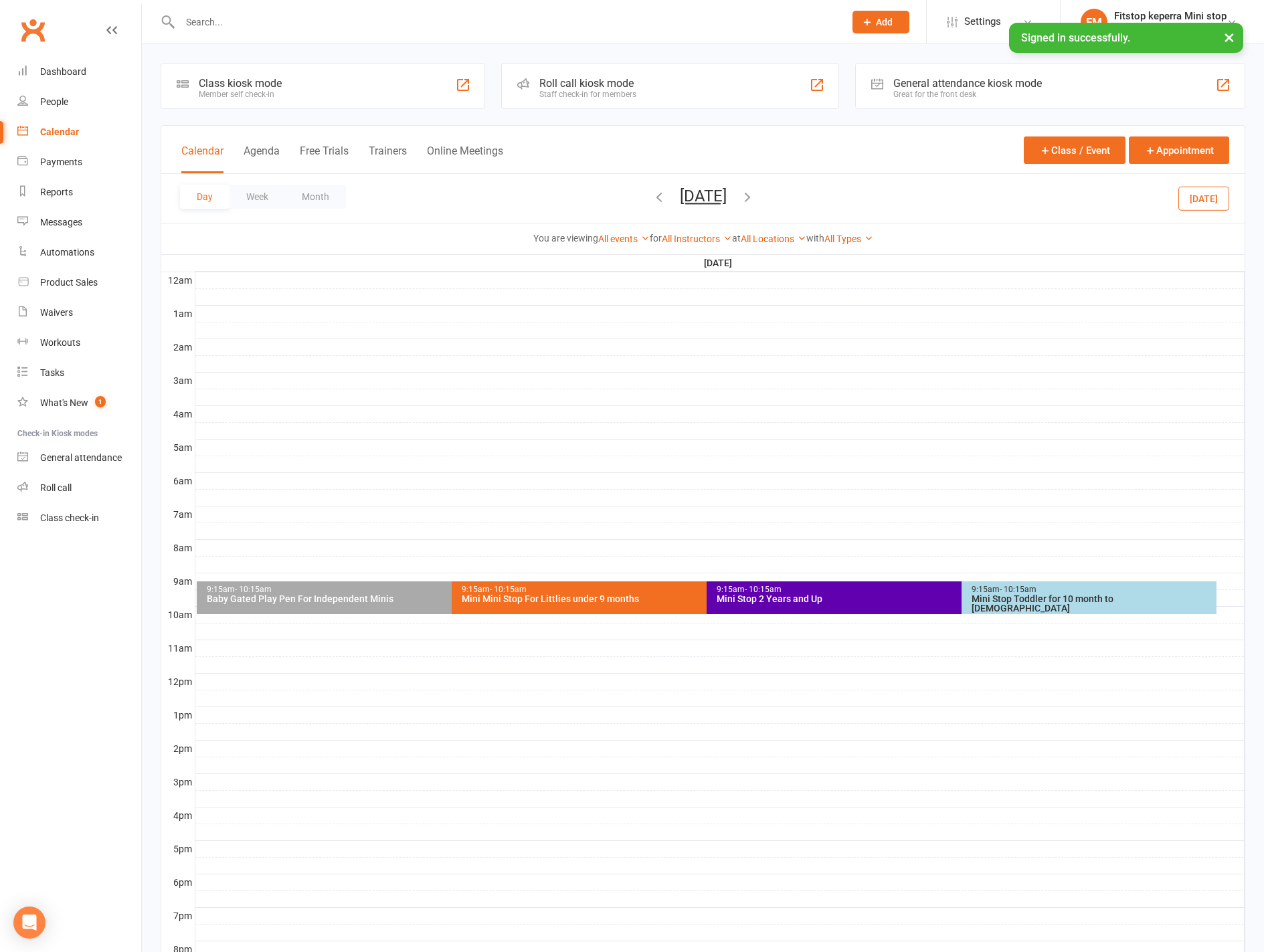
click at [355, 601] on div "Baby Gated Play Pen For Independent Minis" at bounding box center [448, 598] width 485 height 10
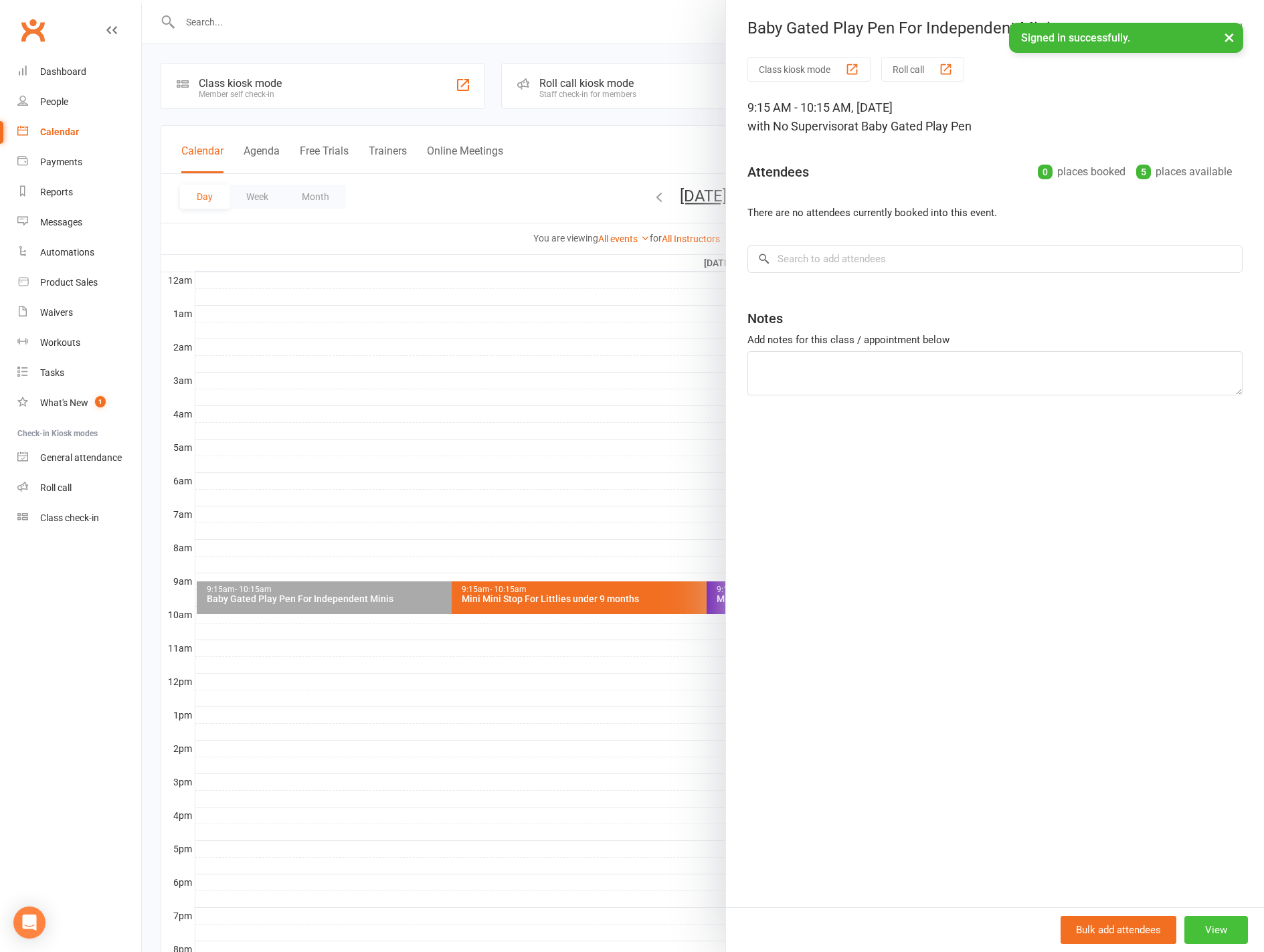
click at [1201, 923] on button "View" at bounding box center [1216, 929] width 64 height 28
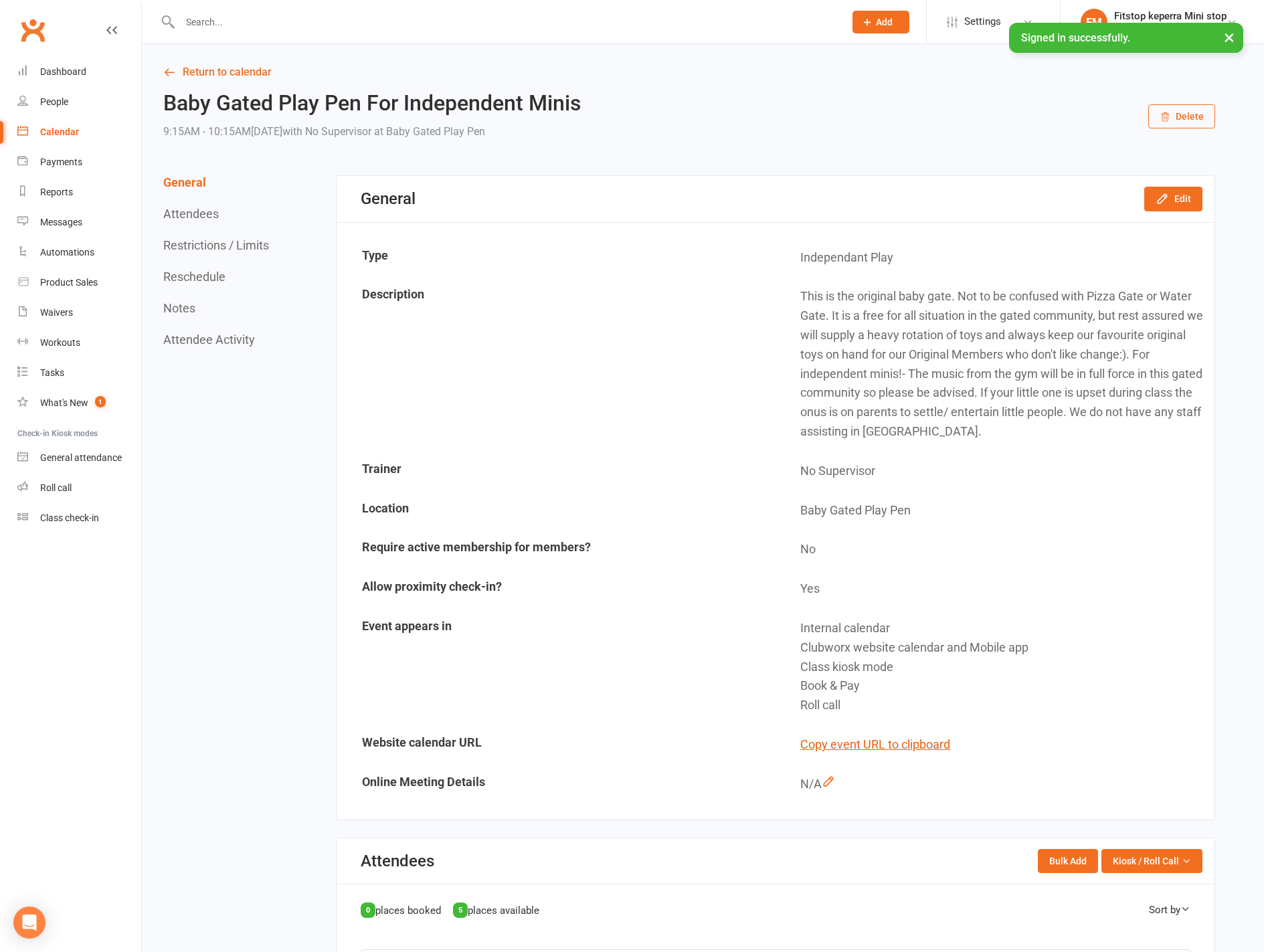
click at [1159, 126] on button "Delete" at bounding box center [1181, 116] width 67 height 25
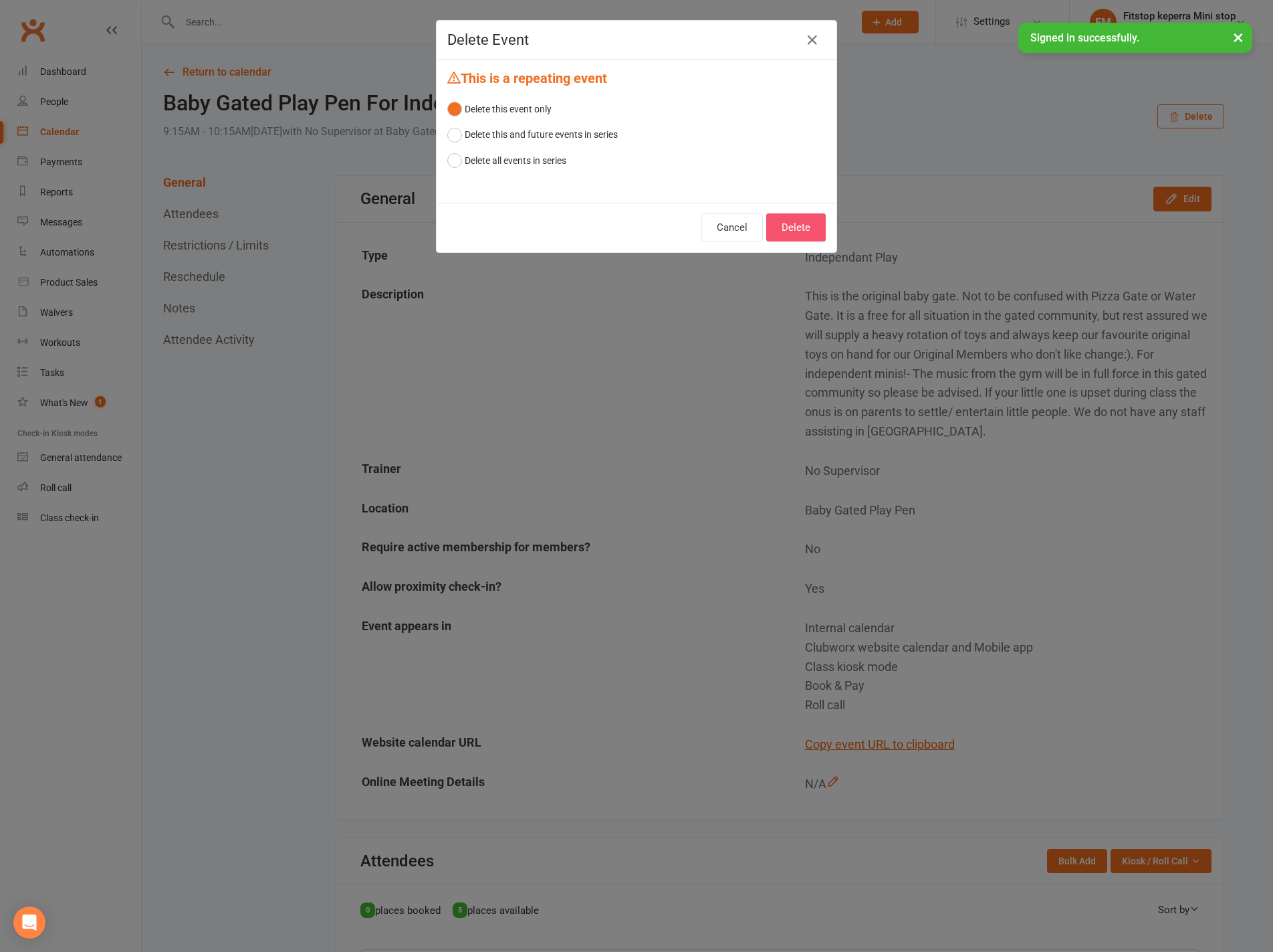
click at [785, 231] on button "Delete" at bounding box center [796, 227] width 60 height 28
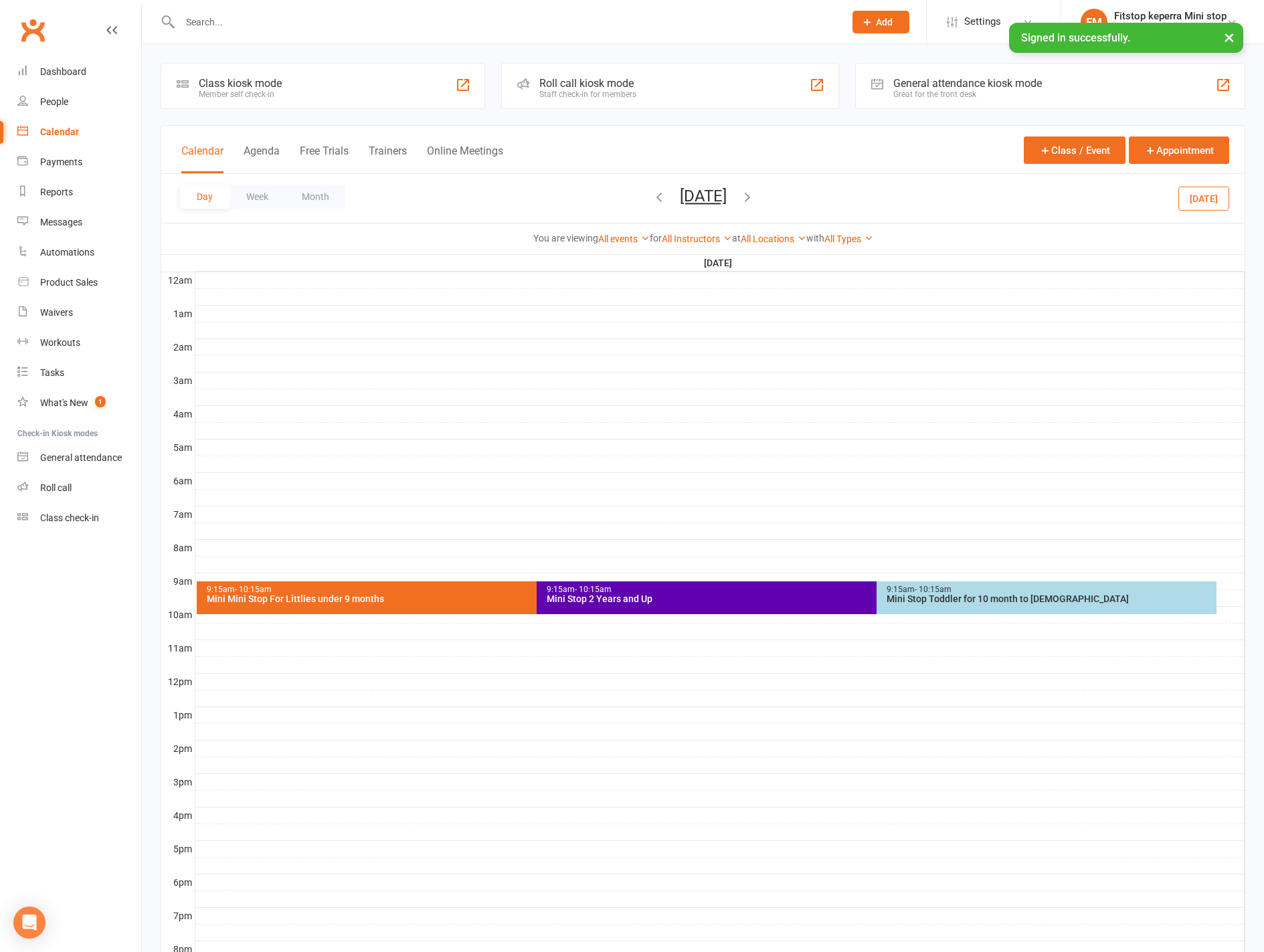
click at [423, 607] on div "9:15am - 10:15am Mini Mini Stop For Littlies under 9 months" at bounding box center [530, 597] width 666 height 32
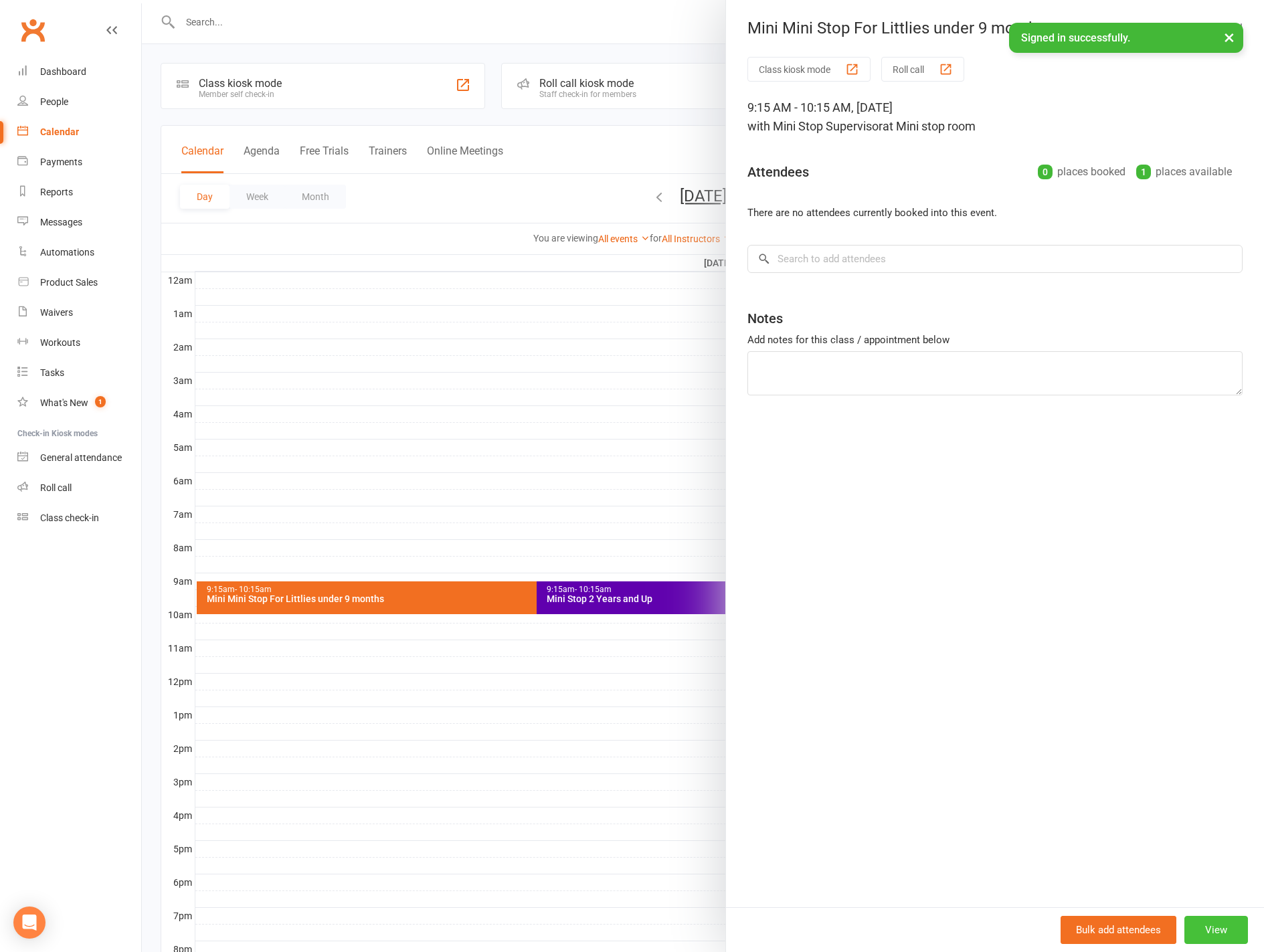
click at [1186, 933] on button "View" at bounding box center [1216, 929] width 64 height 28
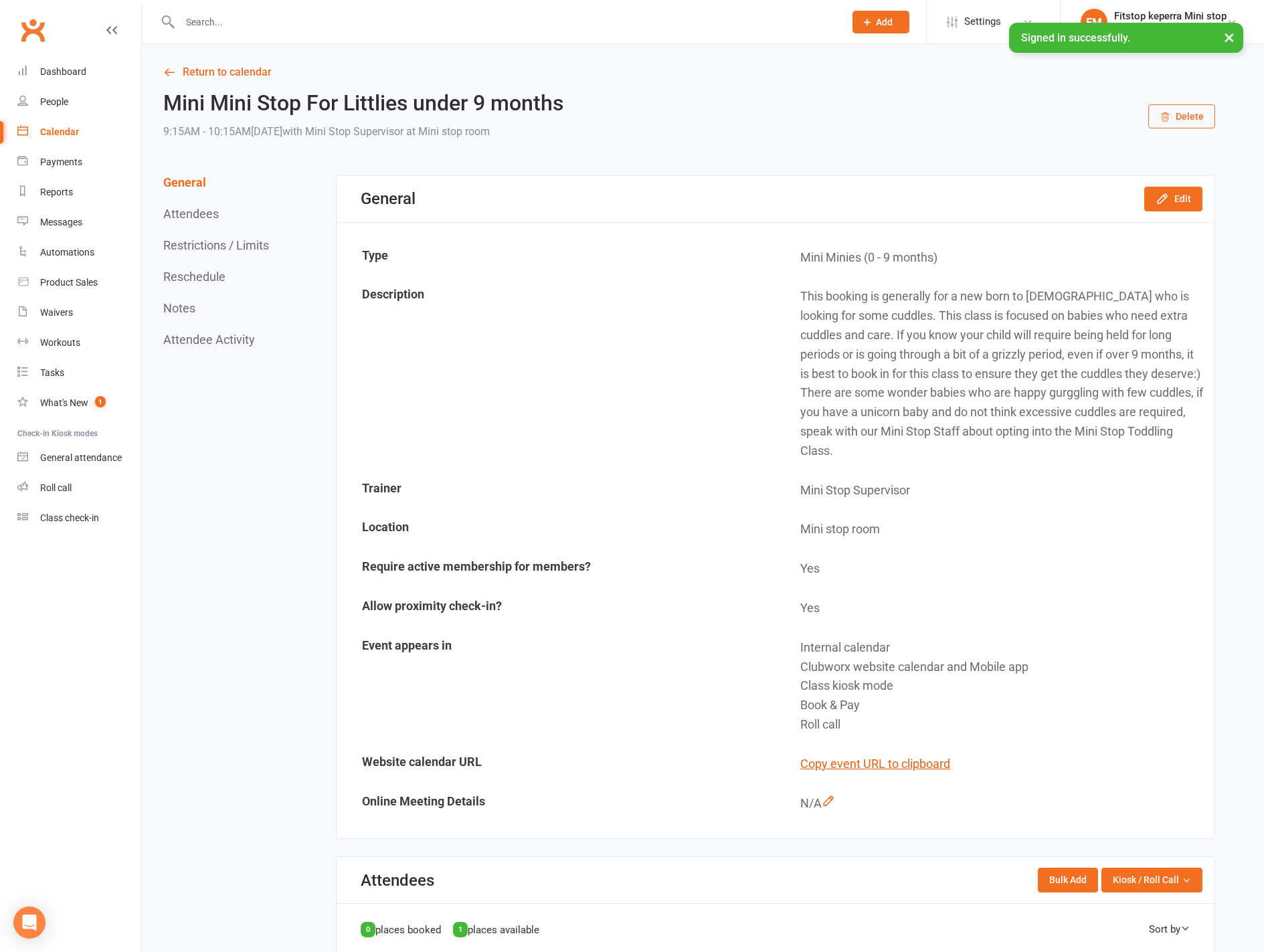
click at [1185, 108] on button "Delete" at bounding box center [1181, 116] width 67 height 25
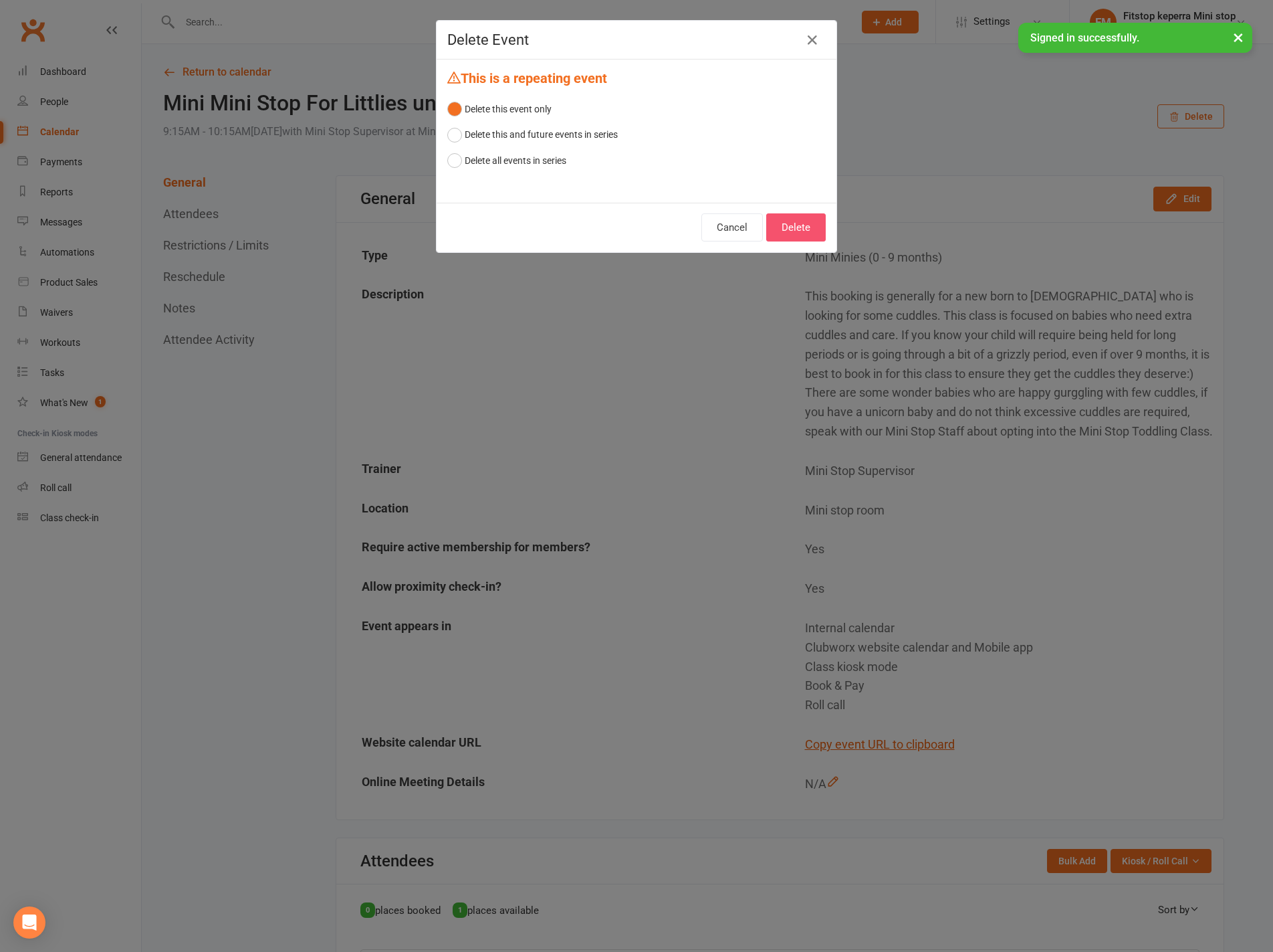
click at [780, 232] on button "Delete" at bounding box center [796, 227] width 60 height 28
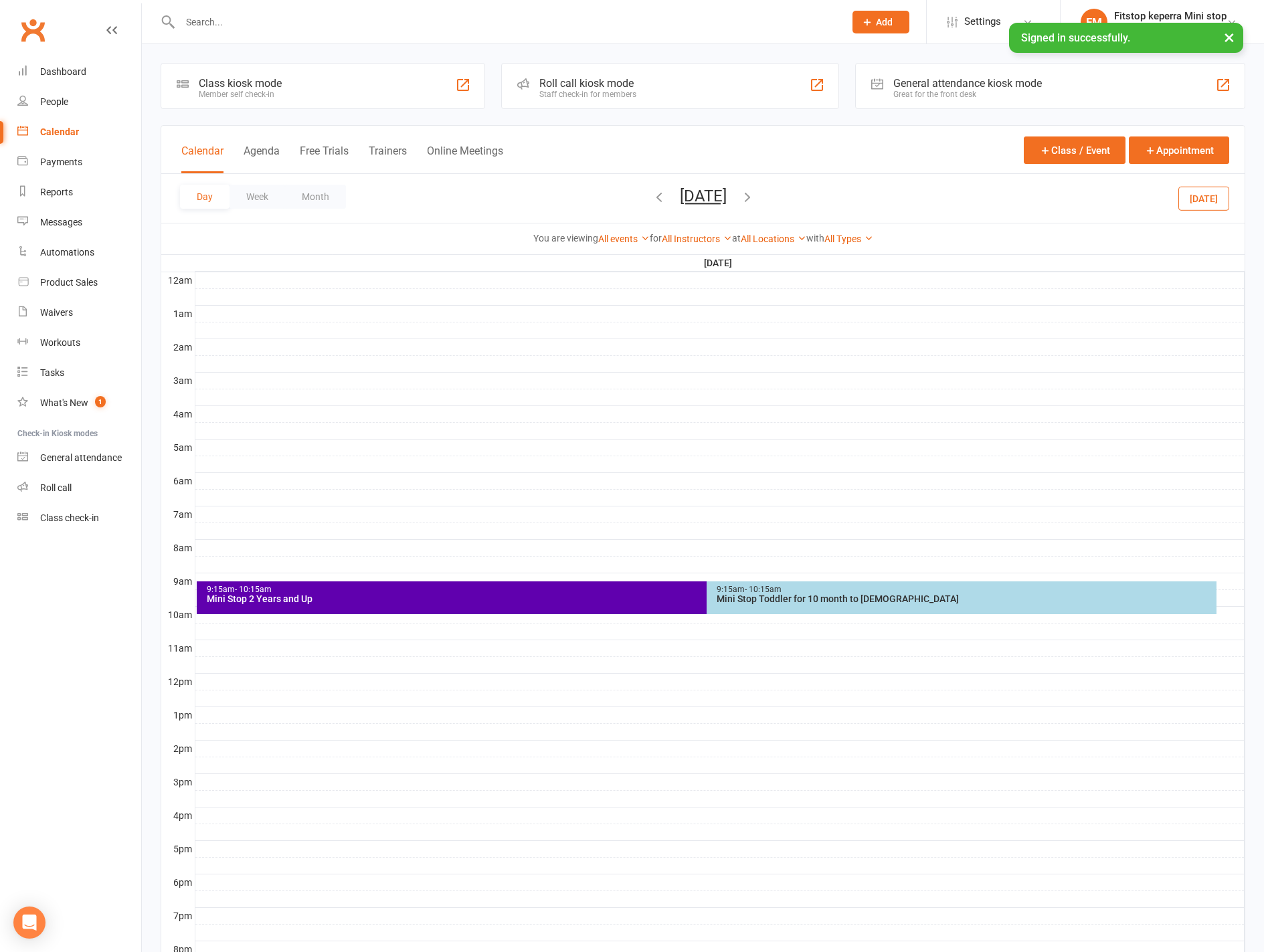
click at [479, 604] on div "9:15am - 10:15am Mini Stop 2 Years and Up" at bounding box center [700, 597] width 1006 height 32
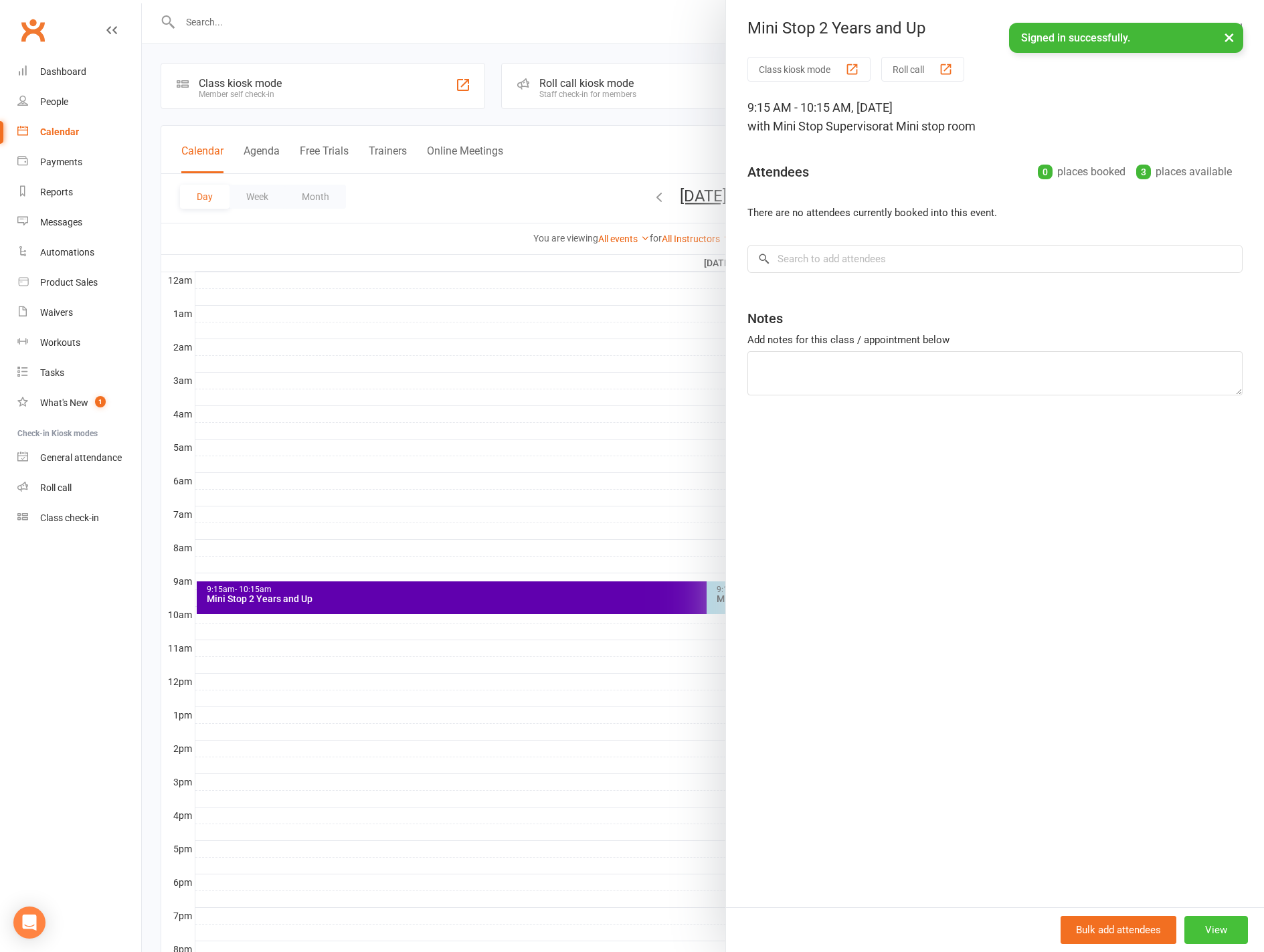
click at [1208, 937] on button "View" at bounding box center [1216, 929] width 64 height 28
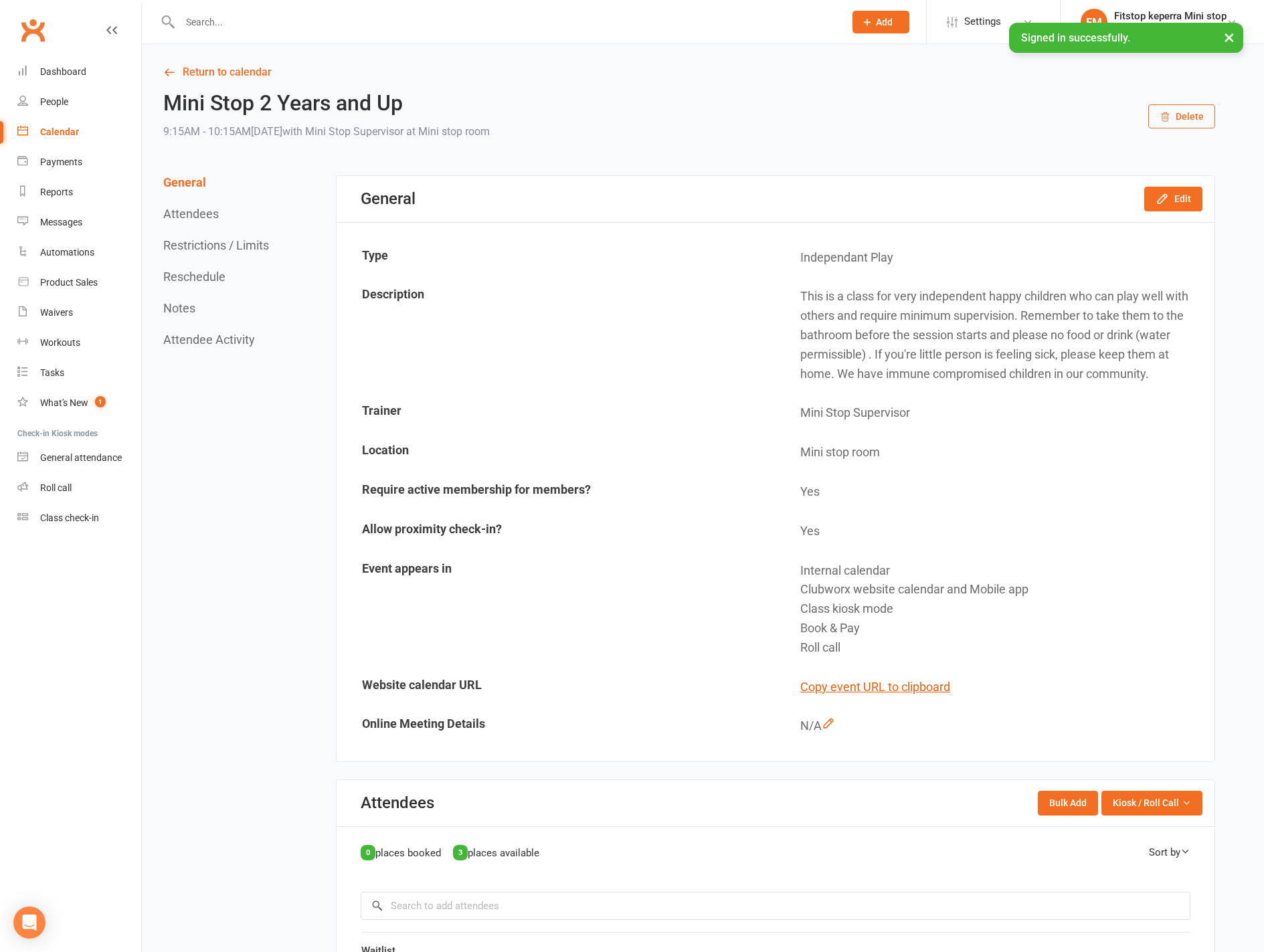
click at [1184, 114] on button "Delete" at bounding box center [1181, 116] width 67 height 25
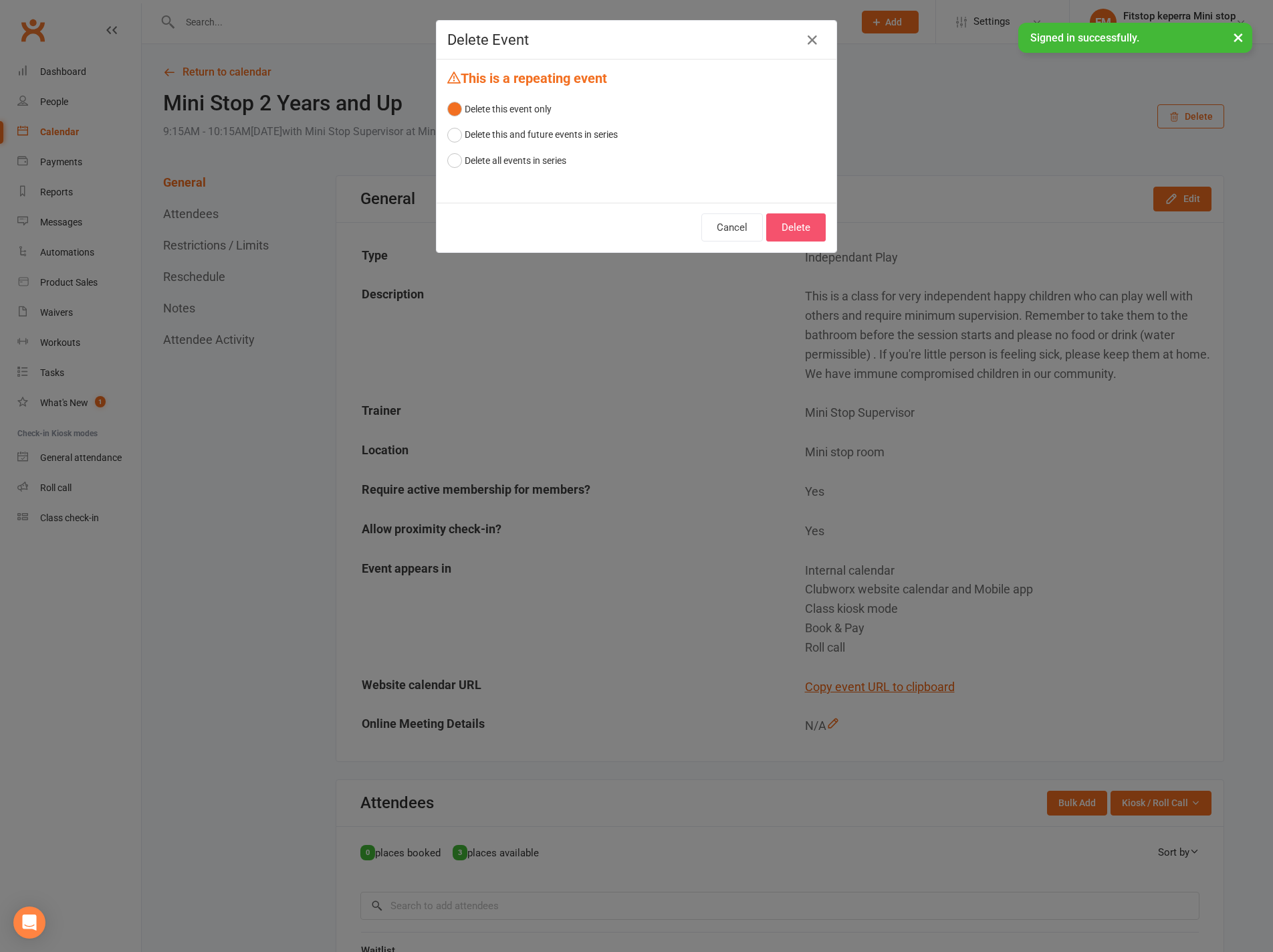
click at [784, 219] on button "Delete" at bounding box center [796, 227] width 60 height 28
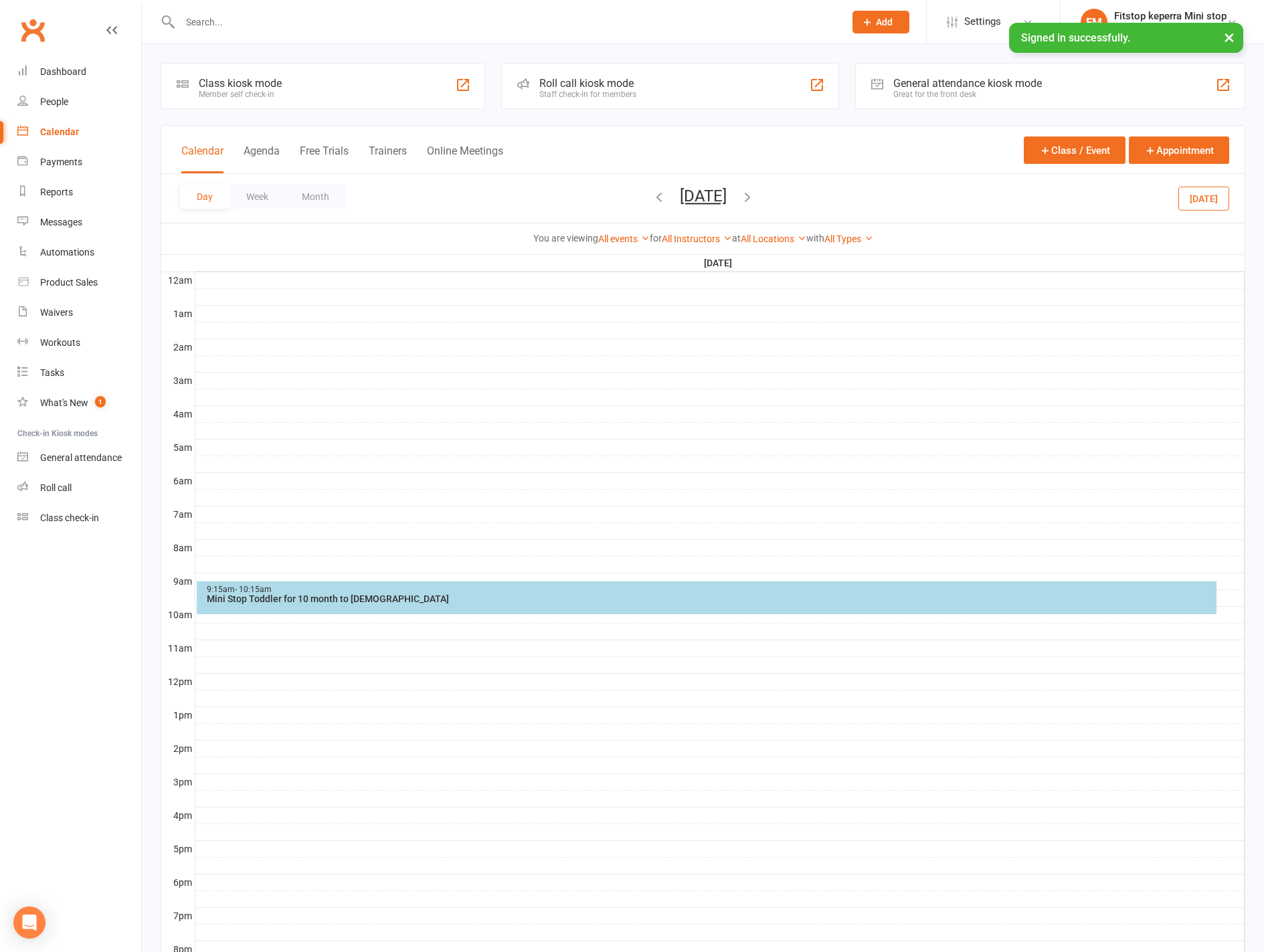
click at [659, 593] on div "Mini Stop Toddler for 10 month to [DEMOGRAPHIC_DATA]" at bounding box center [710, 598] width 1007 height 10
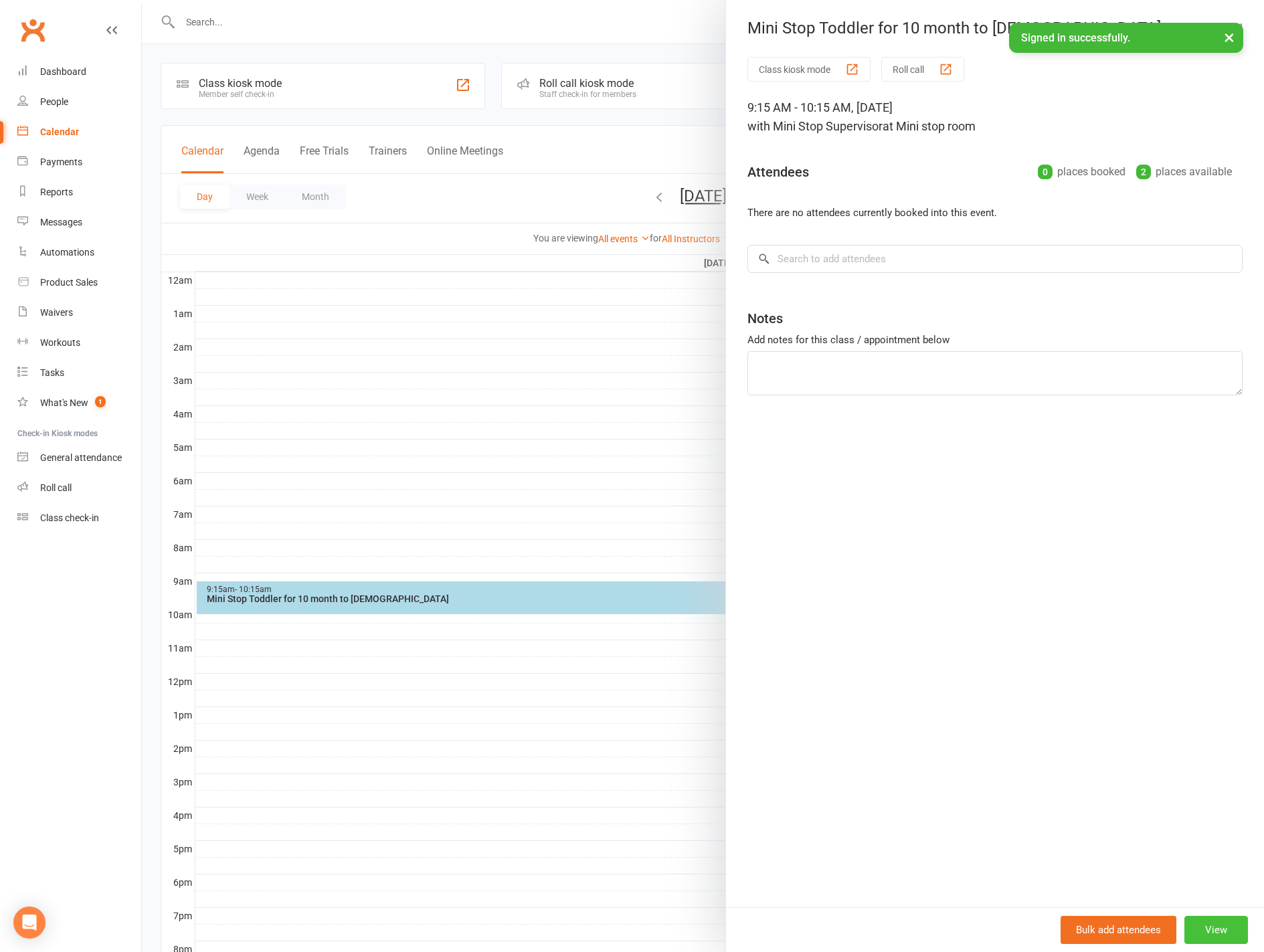
click at [1224, 921] on button "View" at bounding box center [1216, 929] width 64 height 28
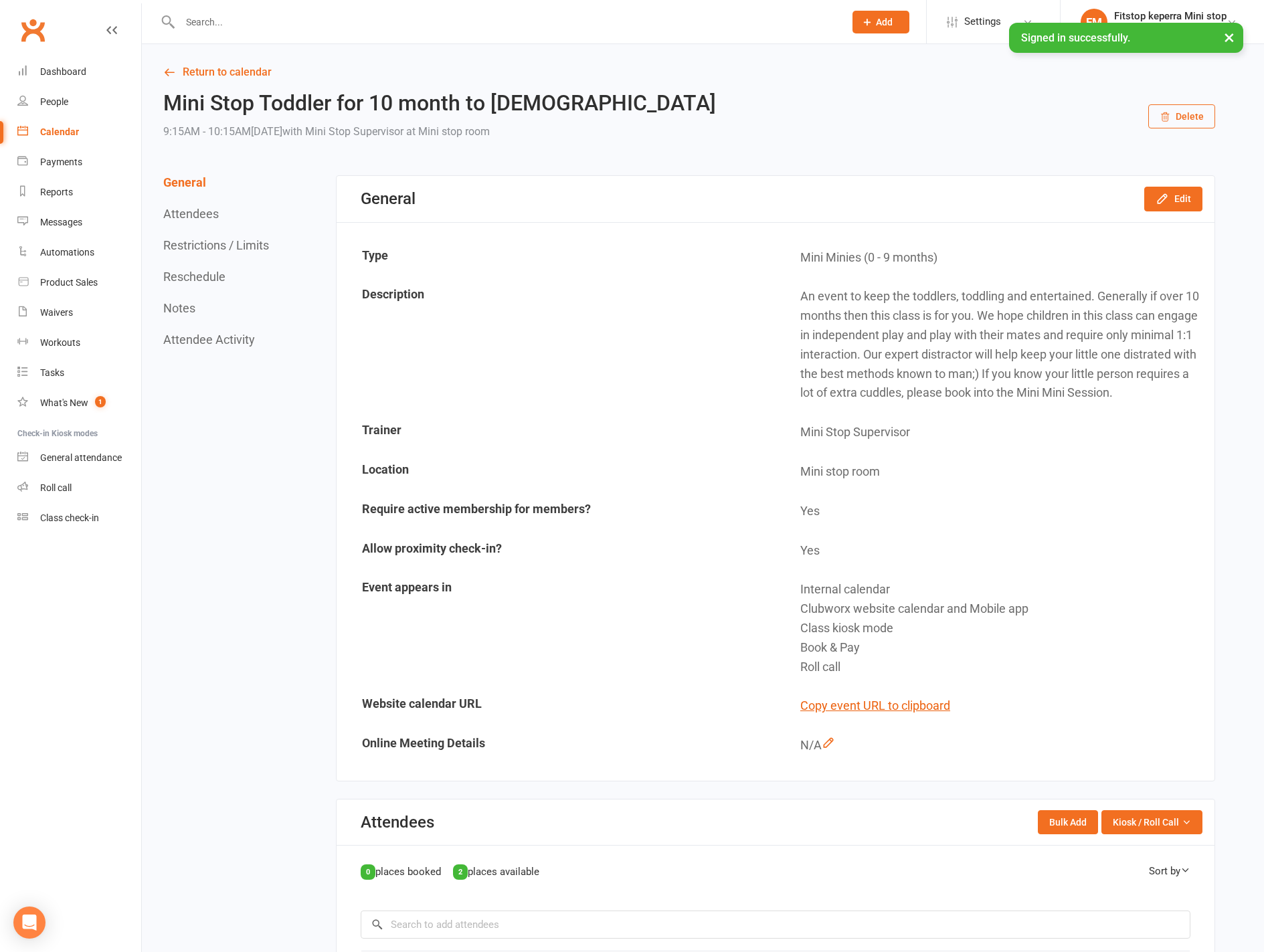
click at [1197, 107] on button "Delete" at bounding box center [1181, 116] width 67 height 25
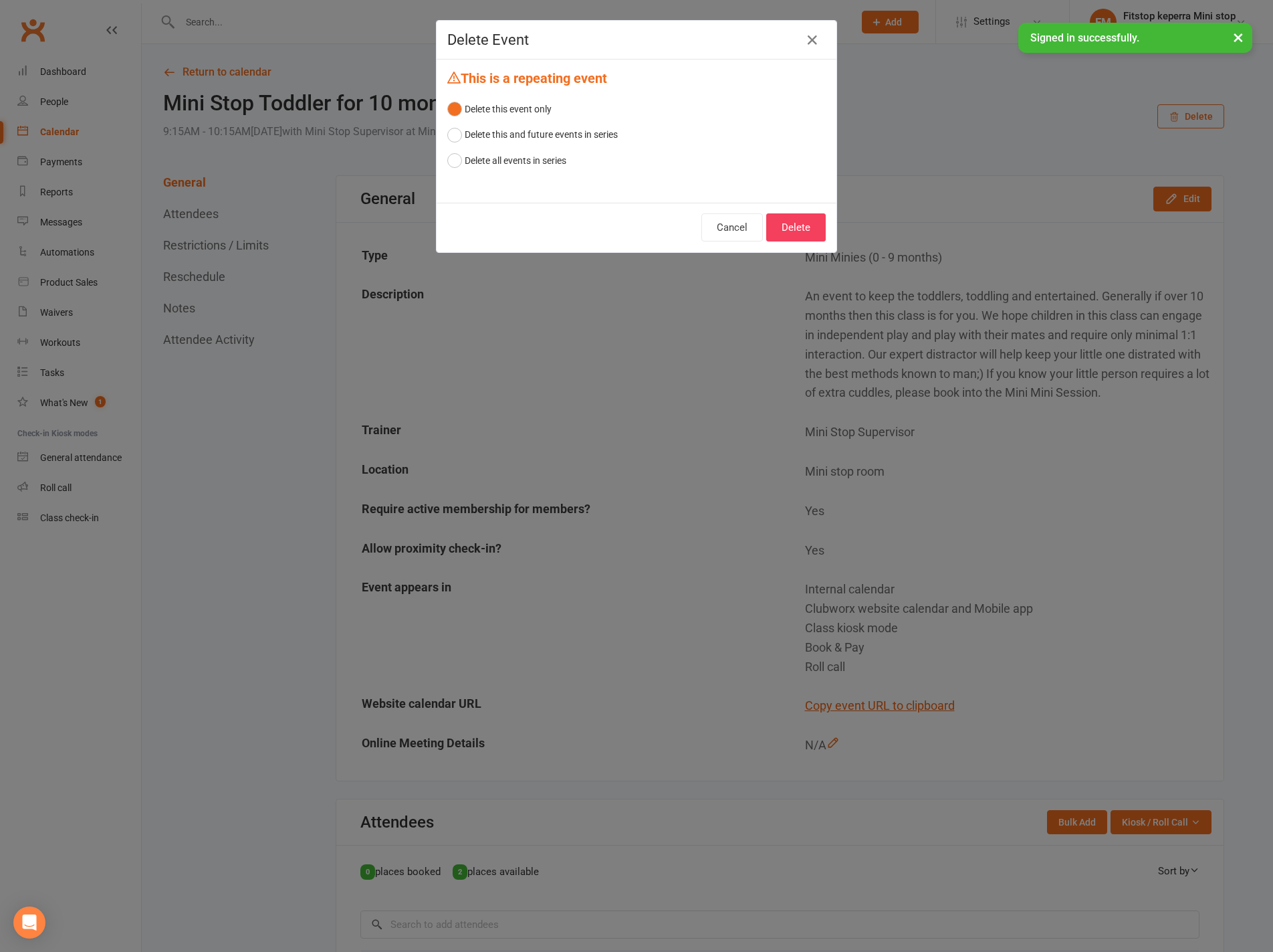
click at [803, 206] on div "Cancel Delete" at bounding box center [636, 227] width 400 height 49
click at [774, 221] on button "Delete" at bounding box center [796, 227] width 60 height 28
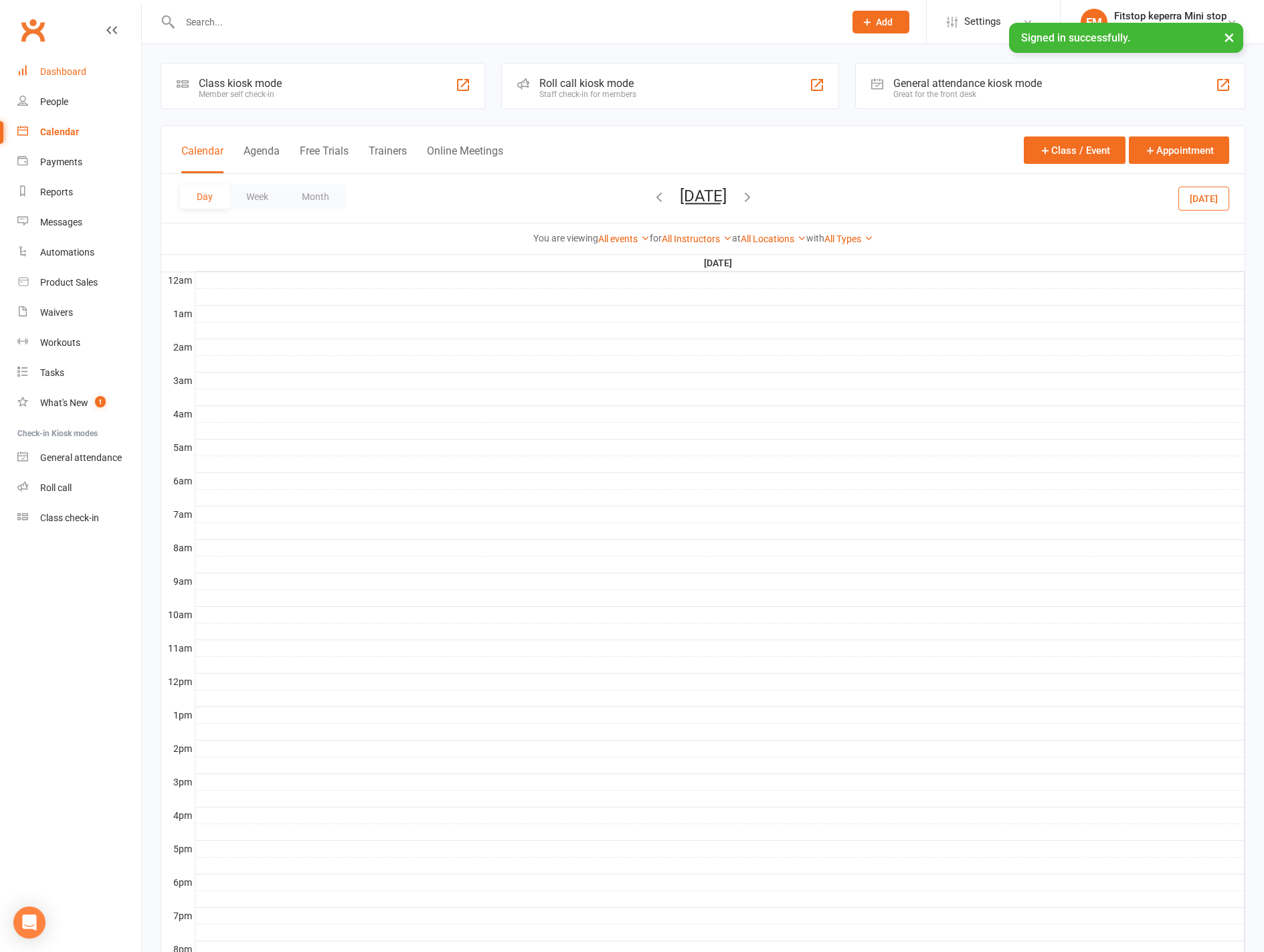
click at [64, 75] on div "Dashboard" at bounding box center [63, 71] width 46 height 11
